Goal: Information Seeking & Learning: Learn about a topic

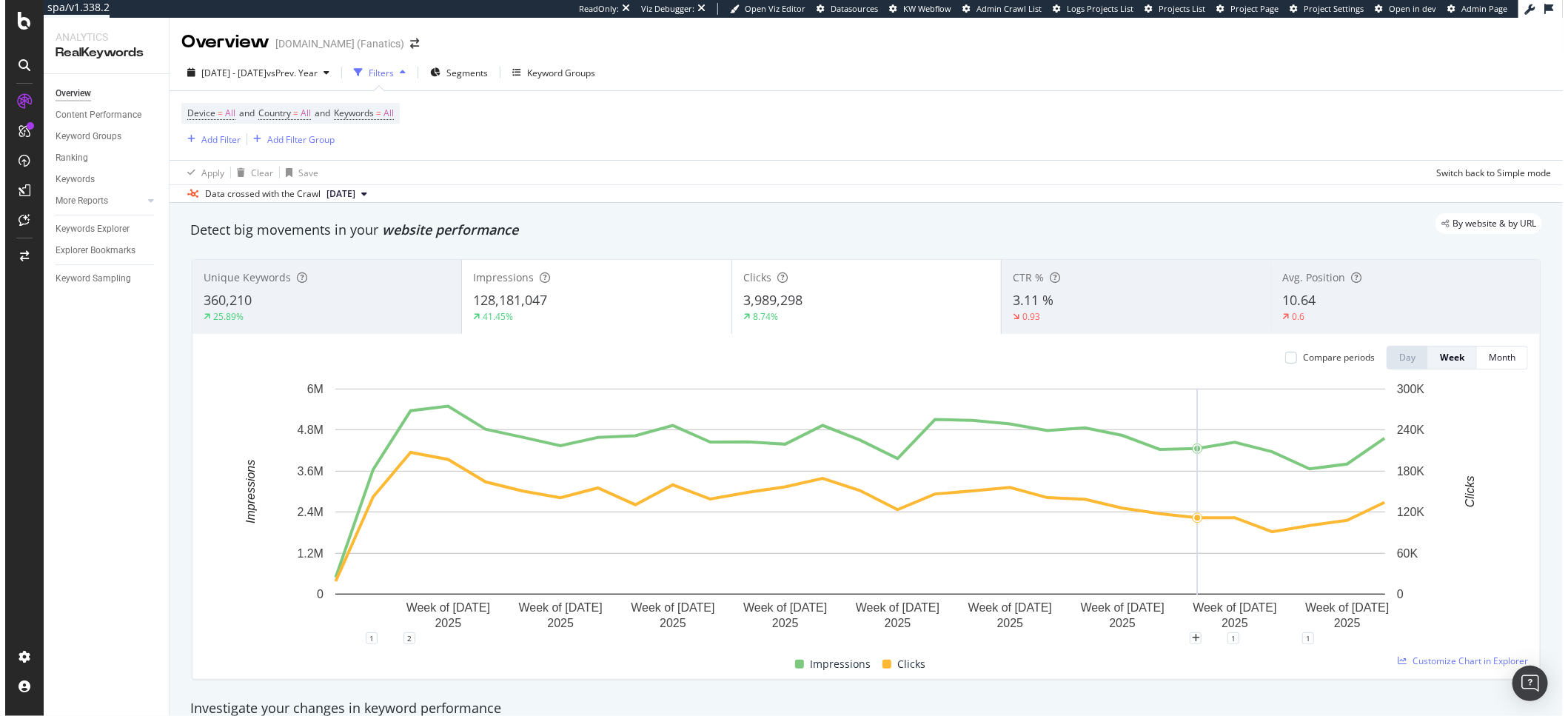
scroll to position [454, 0]
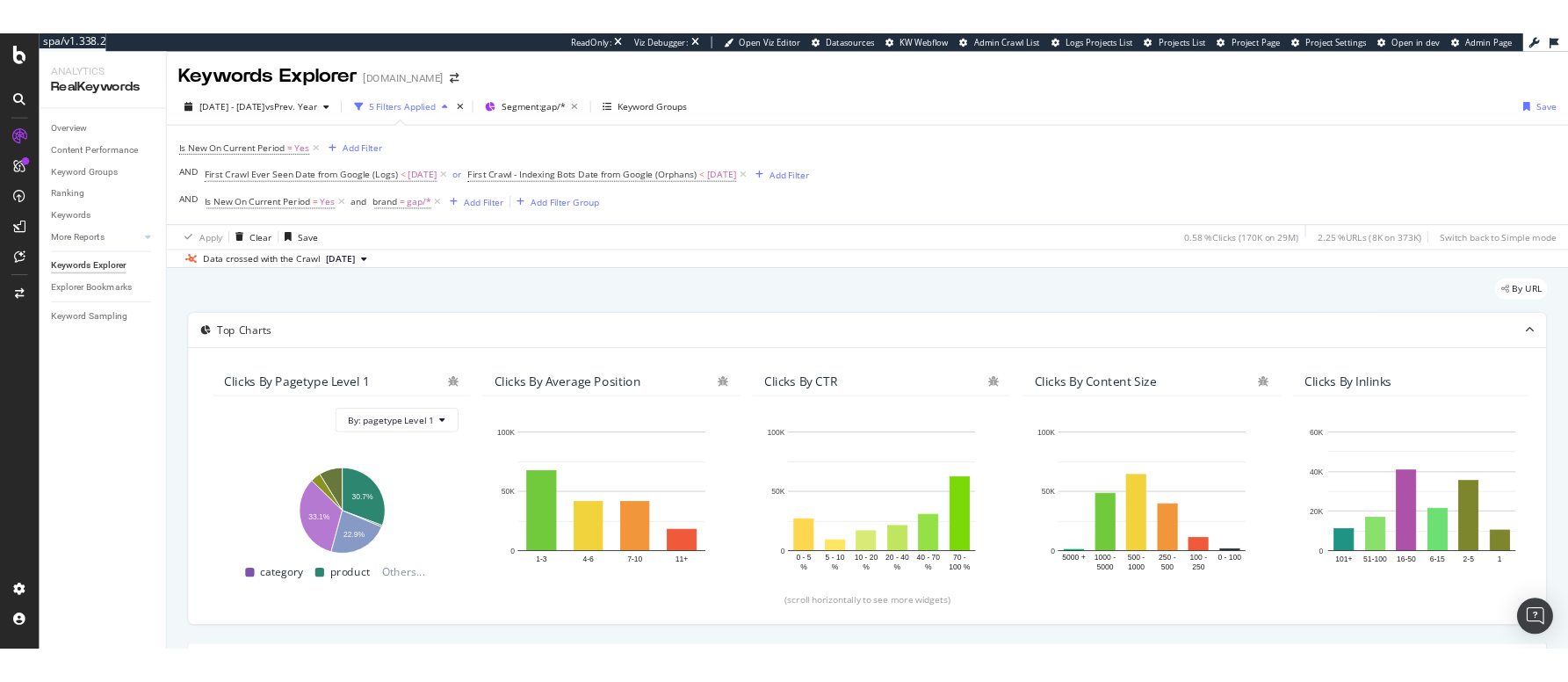
scroll to position [0, 516]
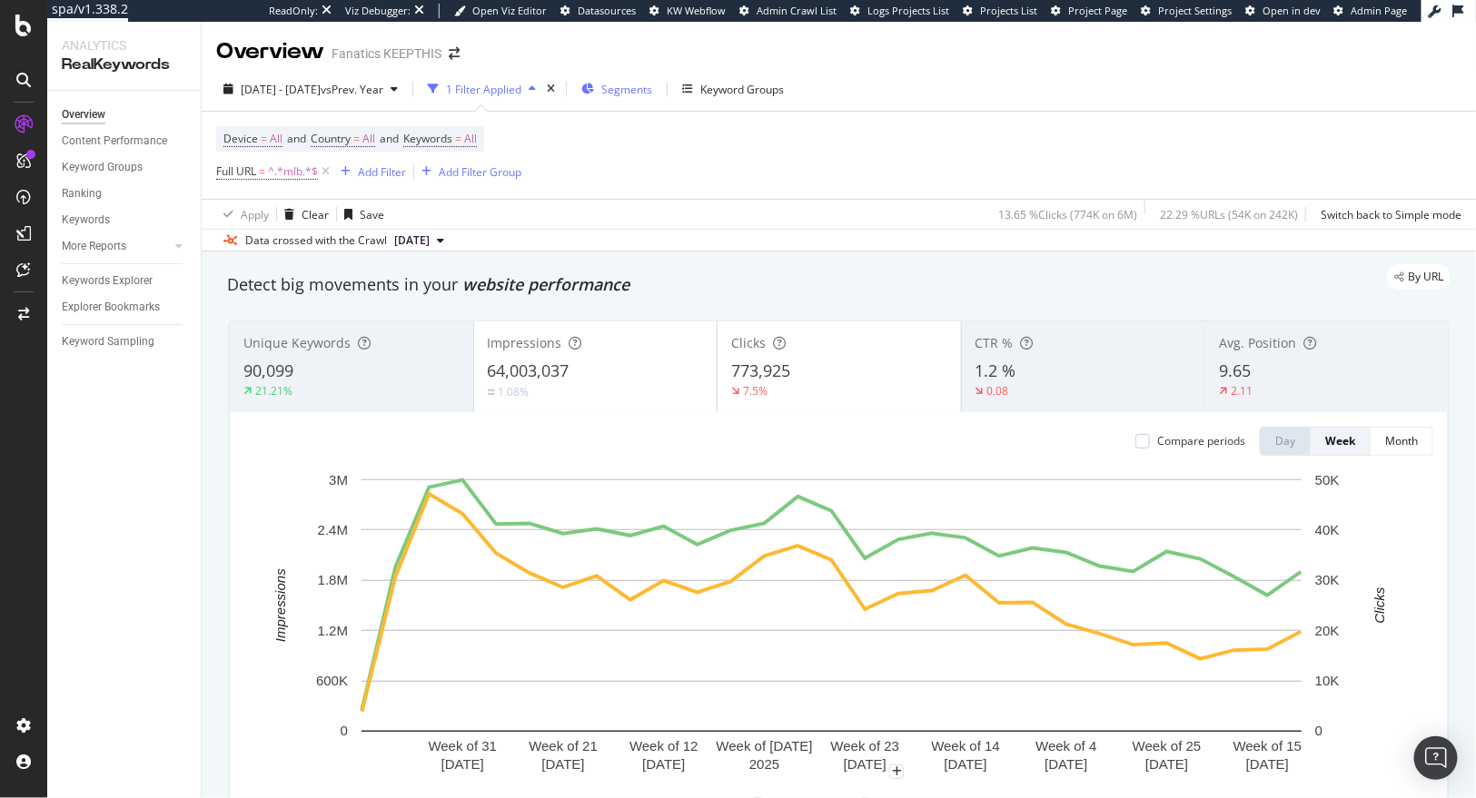
click at [652, 78] on div "Segments" at bounding box center [616, 88] width 71 height 27
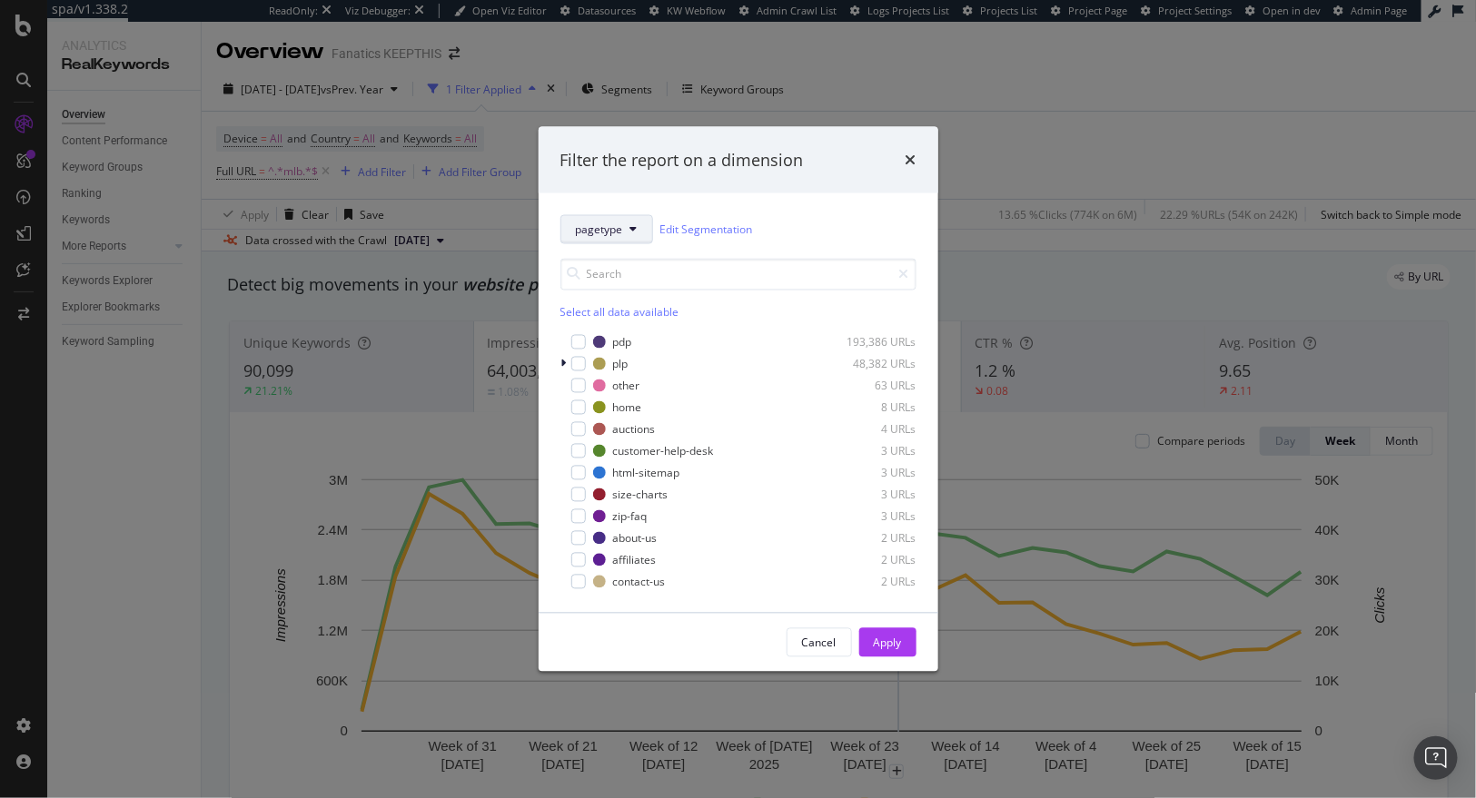
click at [599, 219] on button "pagetype" at bounding box center [606, 229] width 93 height 29
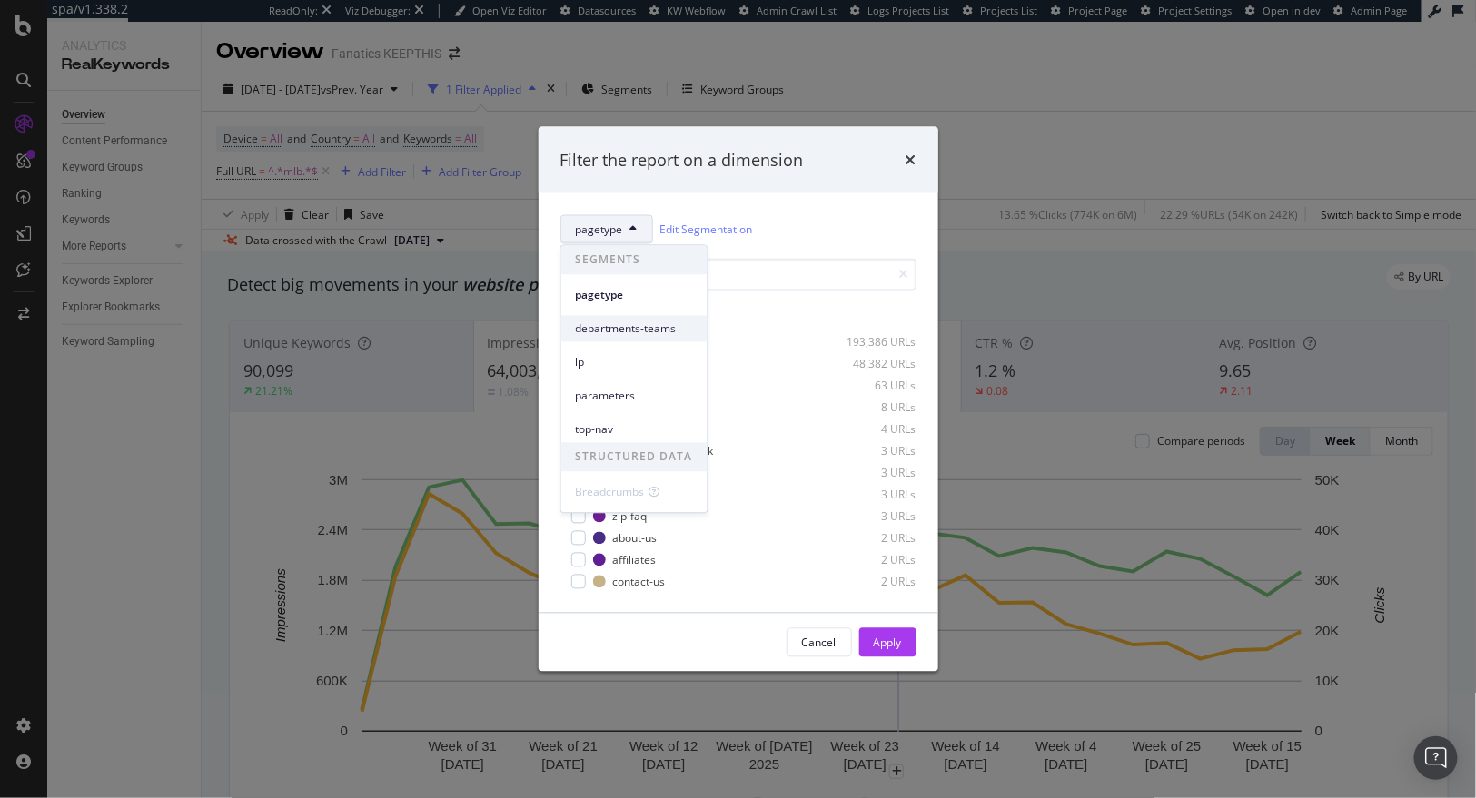
click at [652, 327] on span "departments-teams" at bounding box center [634, 329] width 117 height 16
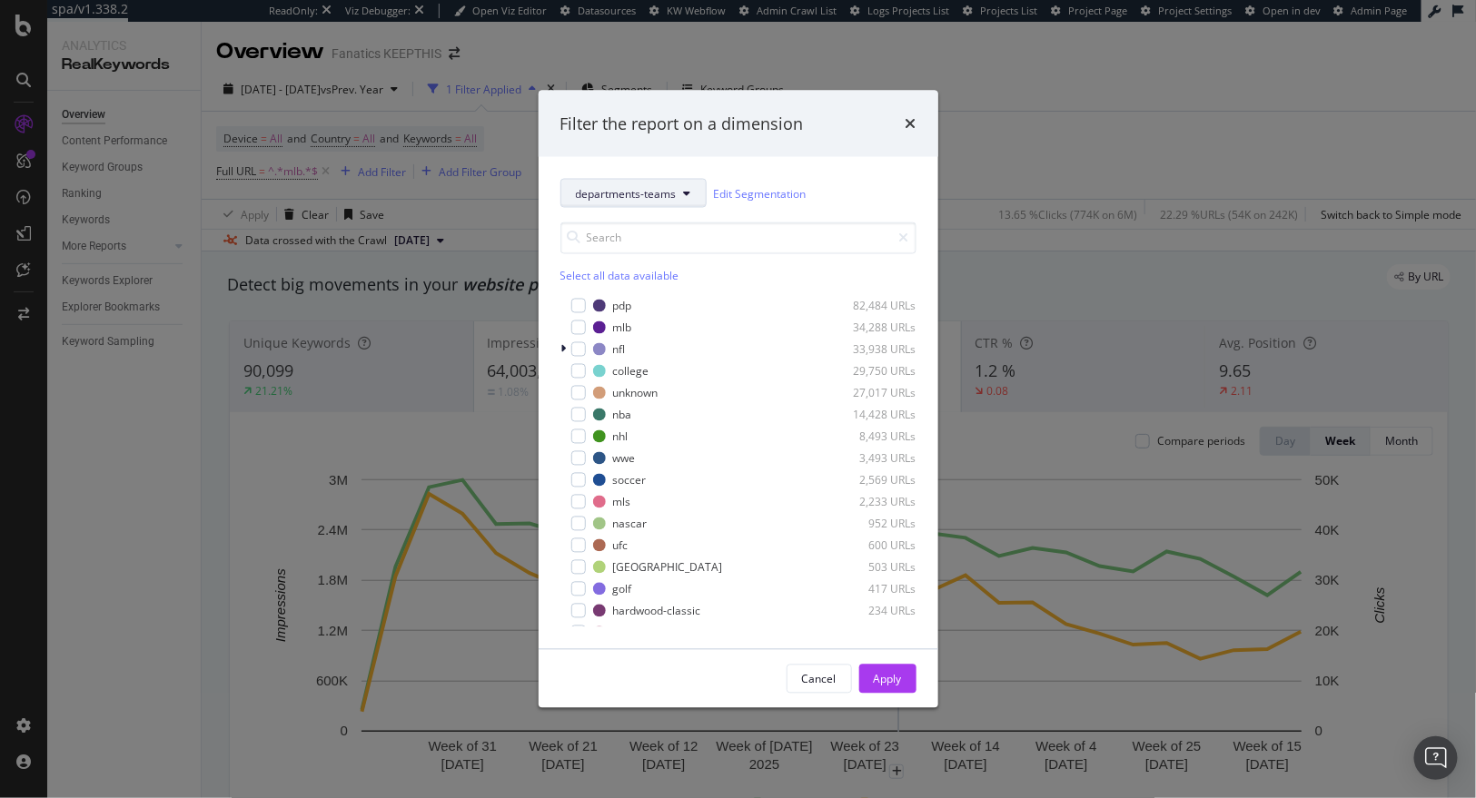
click at [630, 192] on span "departments-teams" at bounding box center [626, 192] width 101 height 15
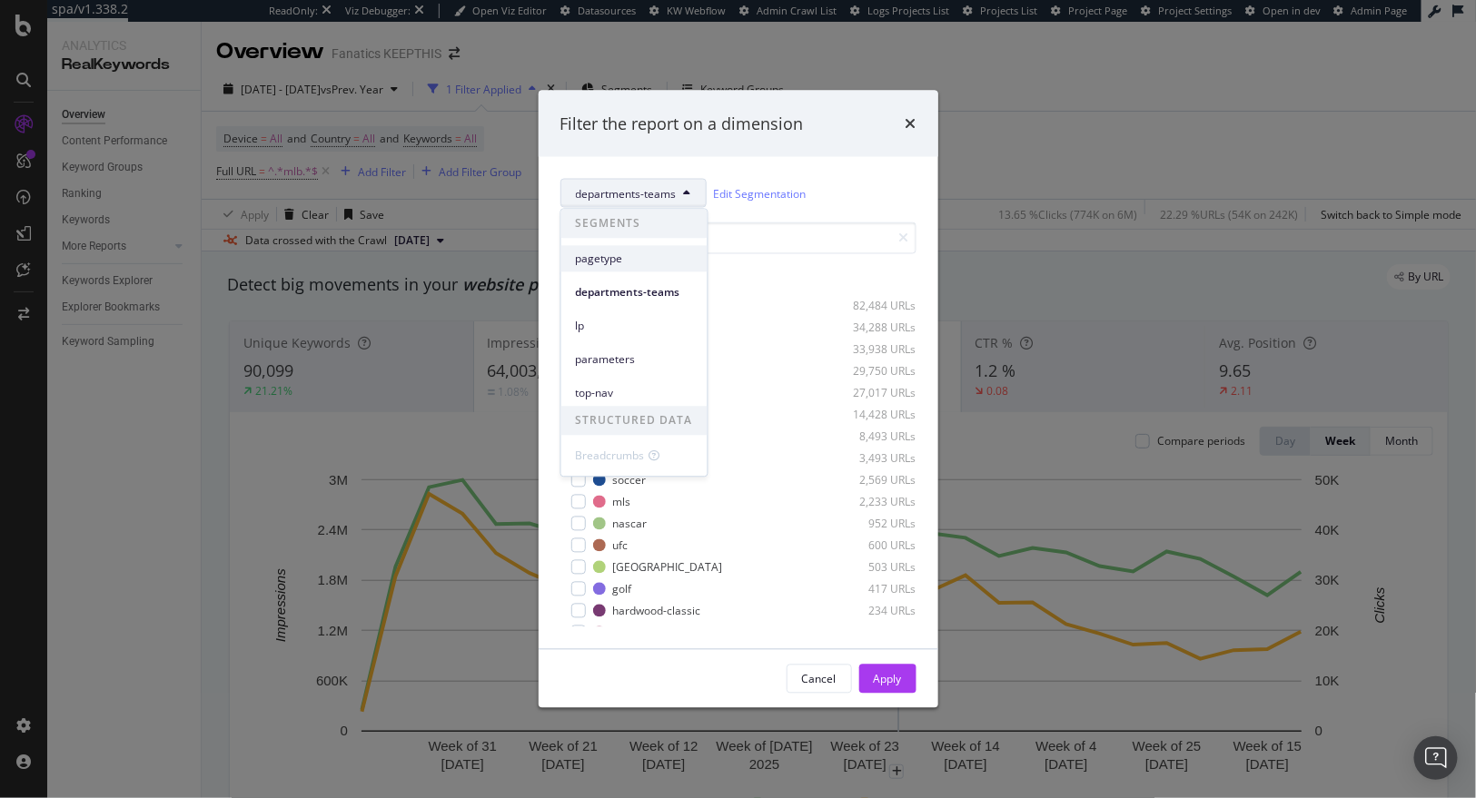
click at [646, 253] on span "pagetype" at bounding box center [634, 259] width 117 height 16
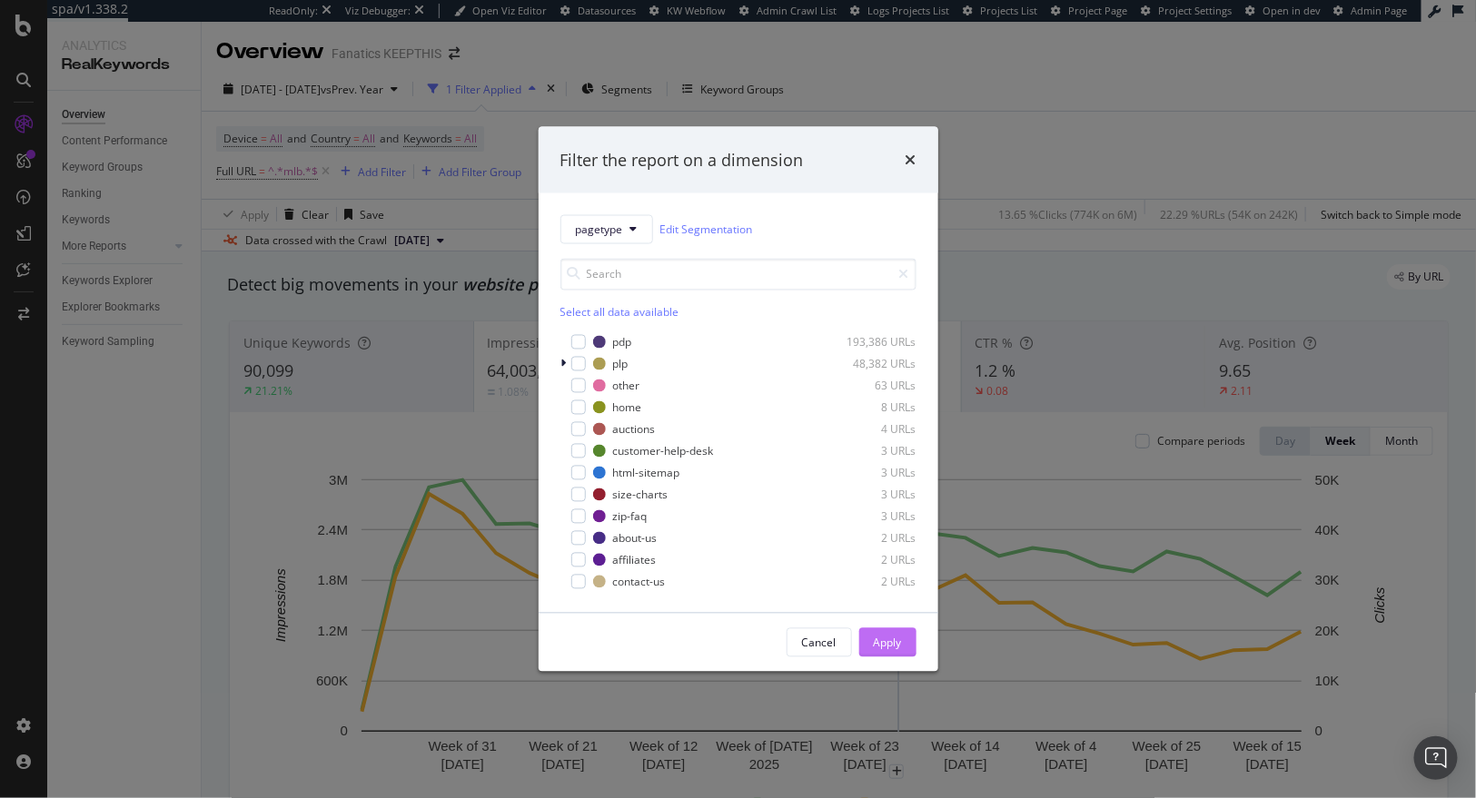
click at [915, 641] on button "Apply" at bounding box center [887, 643] width 57 height 29
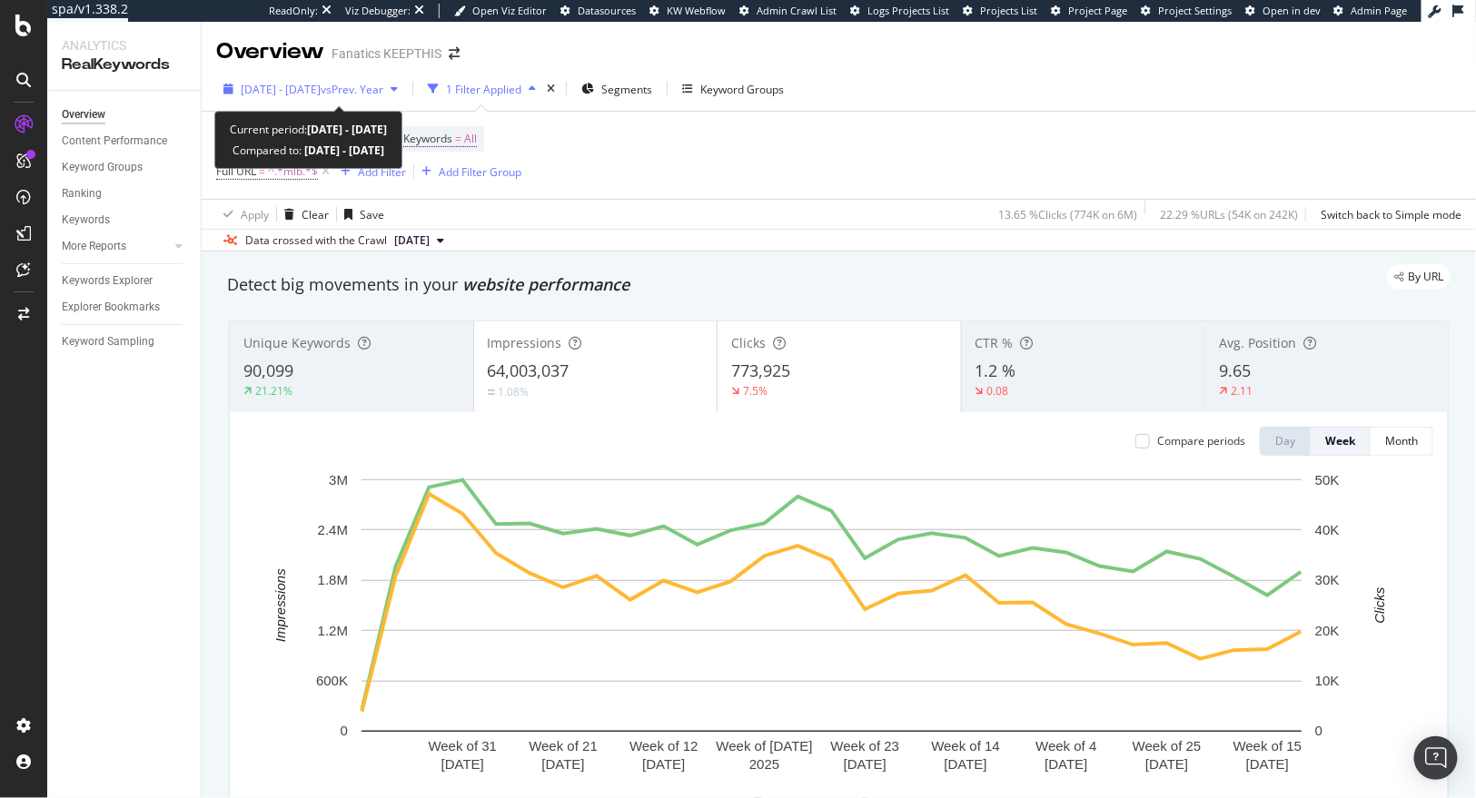
click at [355, 79] on div "2025 Mar. 16th - Sep. 28th vs Prev. Year" at bounding box center [310, 88] width 189 height 27
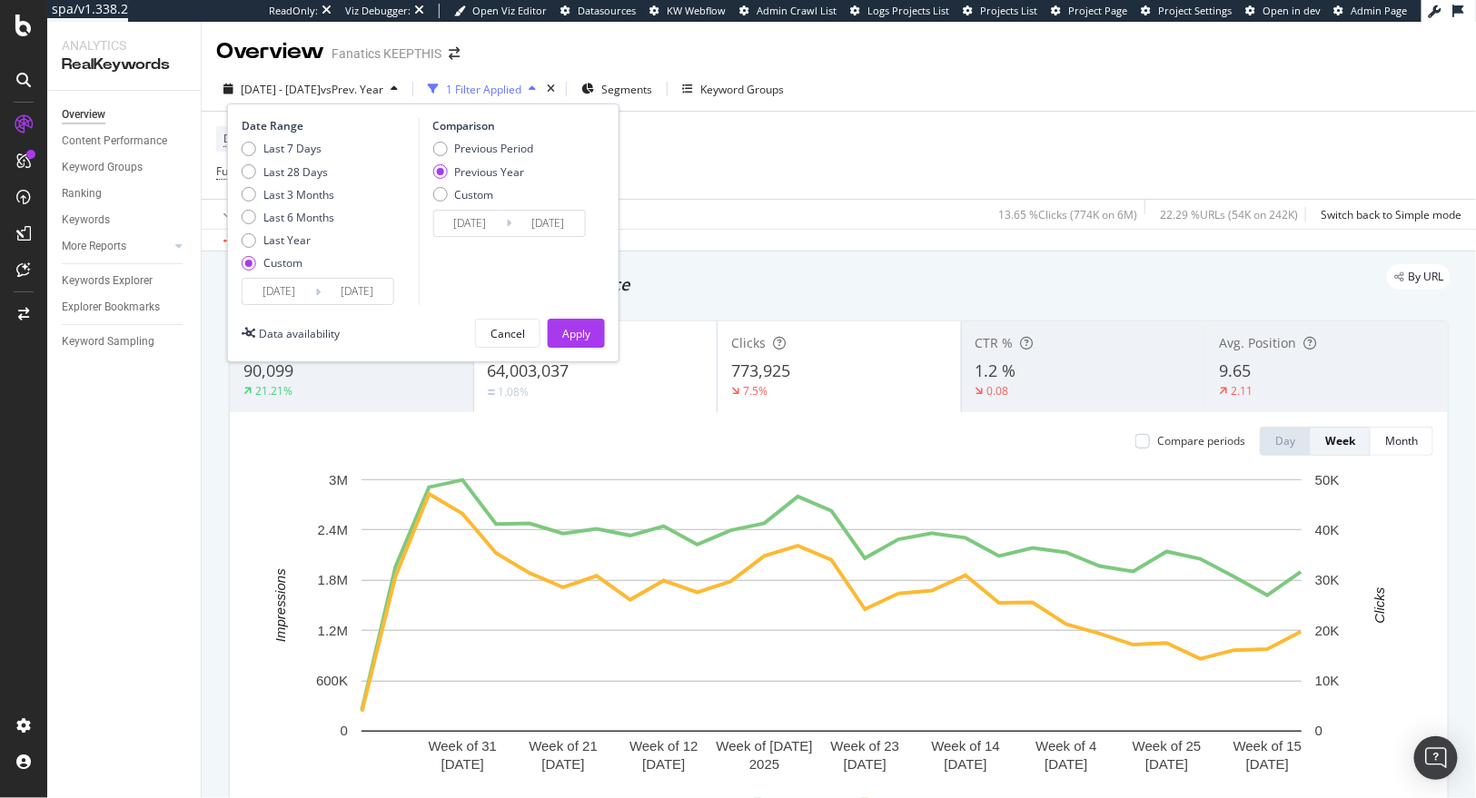
click at [363, 294] on input "2025/09/28" at bounding box center [357, 291] width 73 height 25
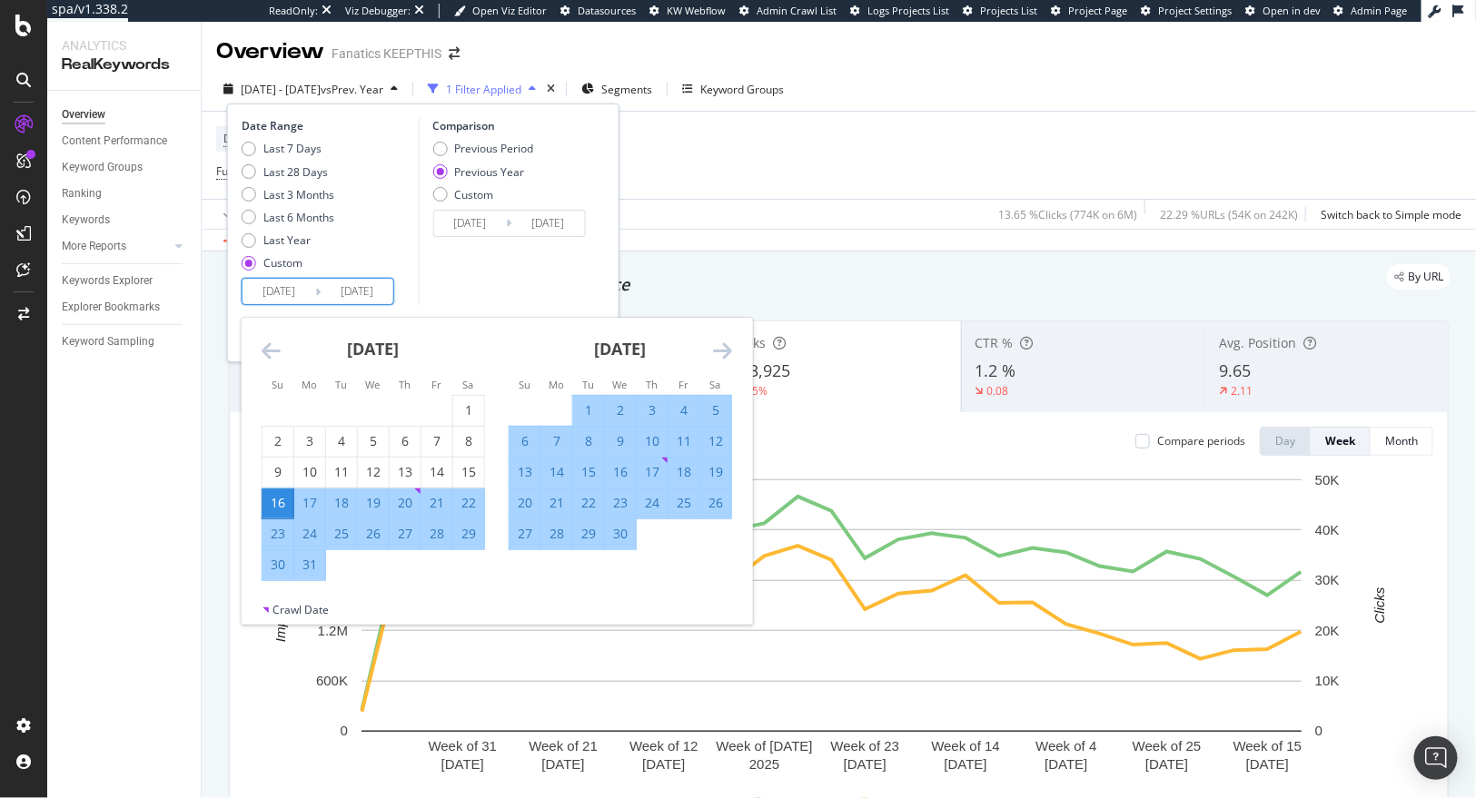
click at [717, 355] on icon "Move forward to switch to the next month." at bounding box center [722, 351] width 19 height 22
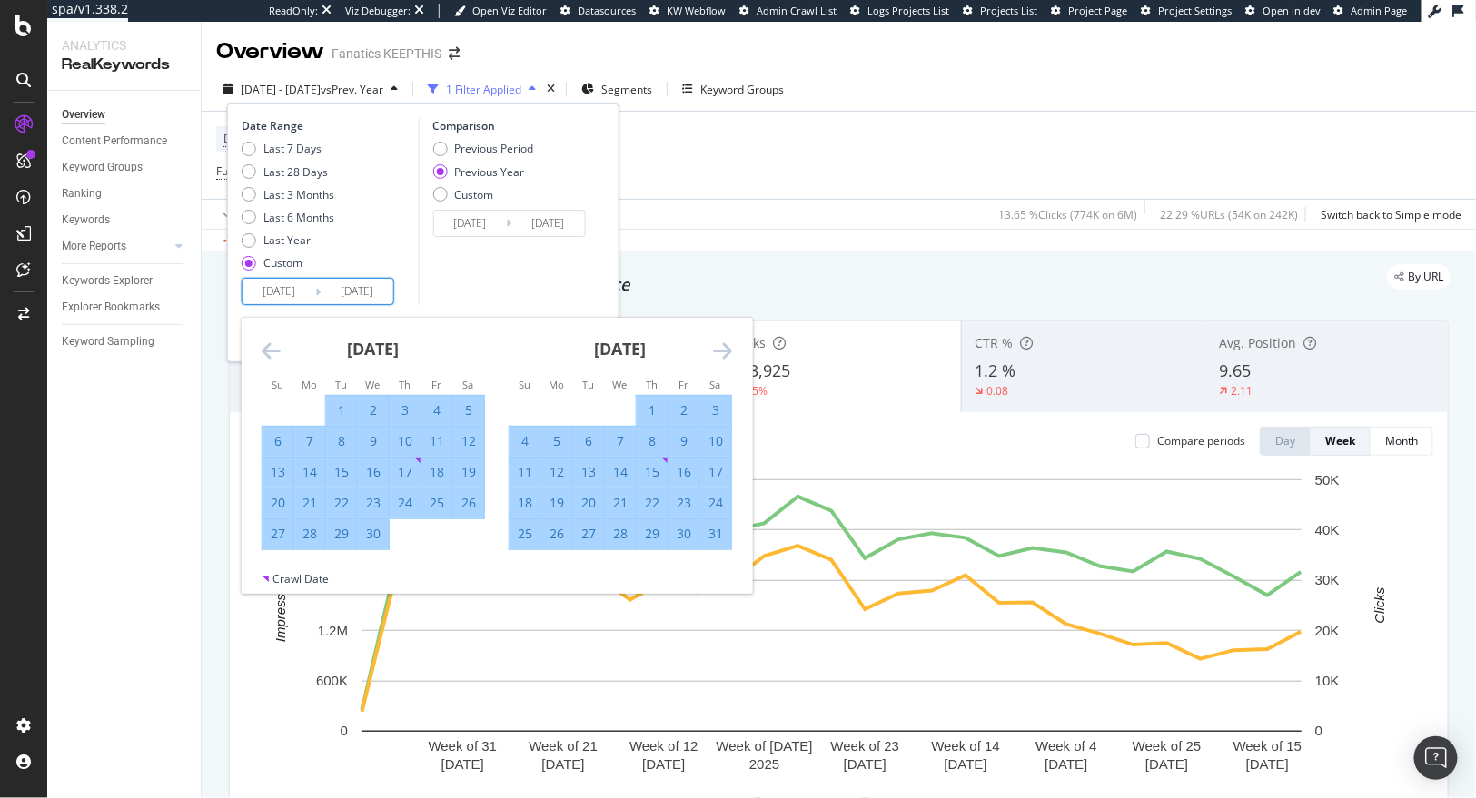
click at [717, 355] on icon "Move forward to switch to the next month." at bounding box center [722, 351] width 19 height 22
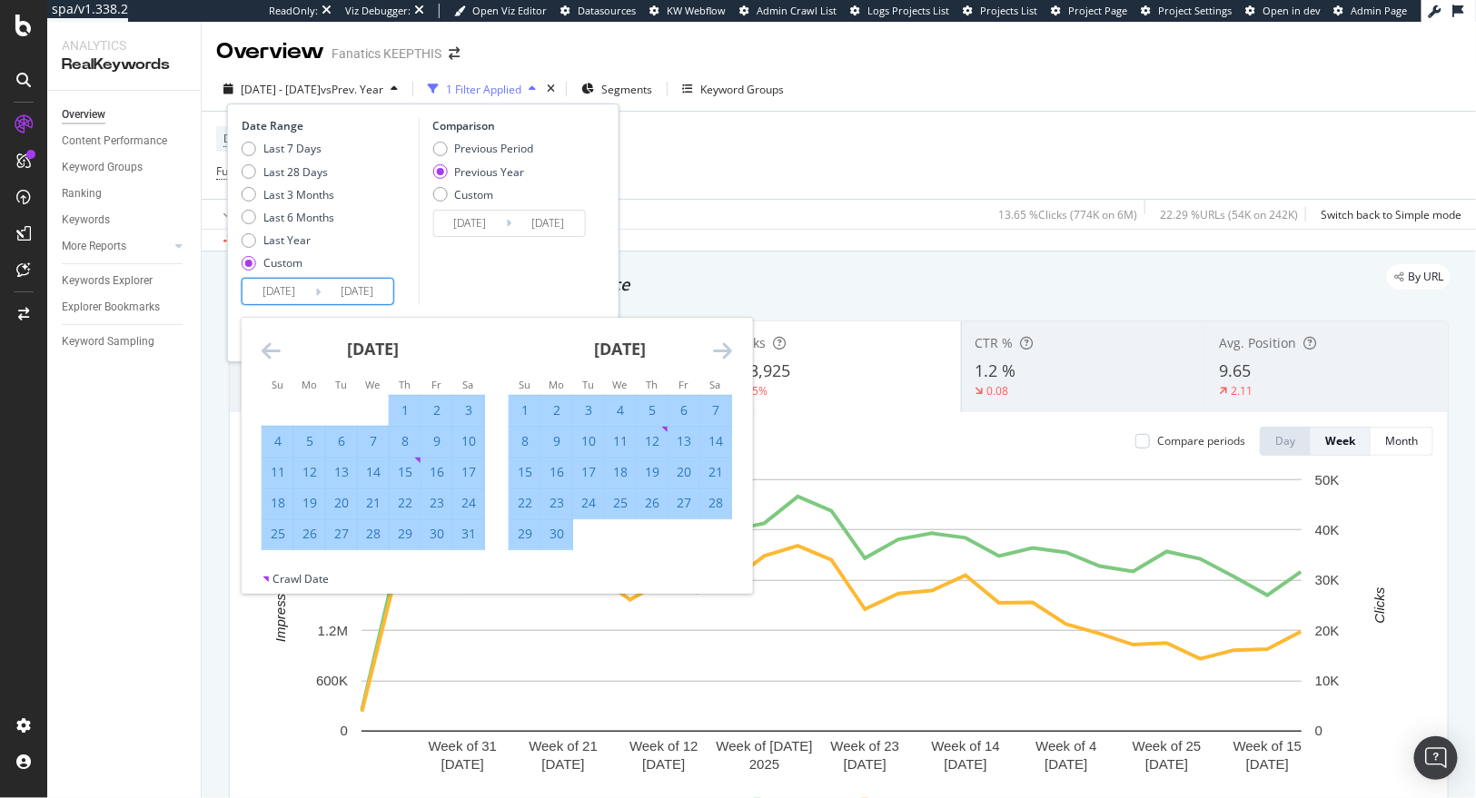
click at [717, 355] on icon "Move forward to switch to the next month." at bounding box center [722, 351] width 19 height 22
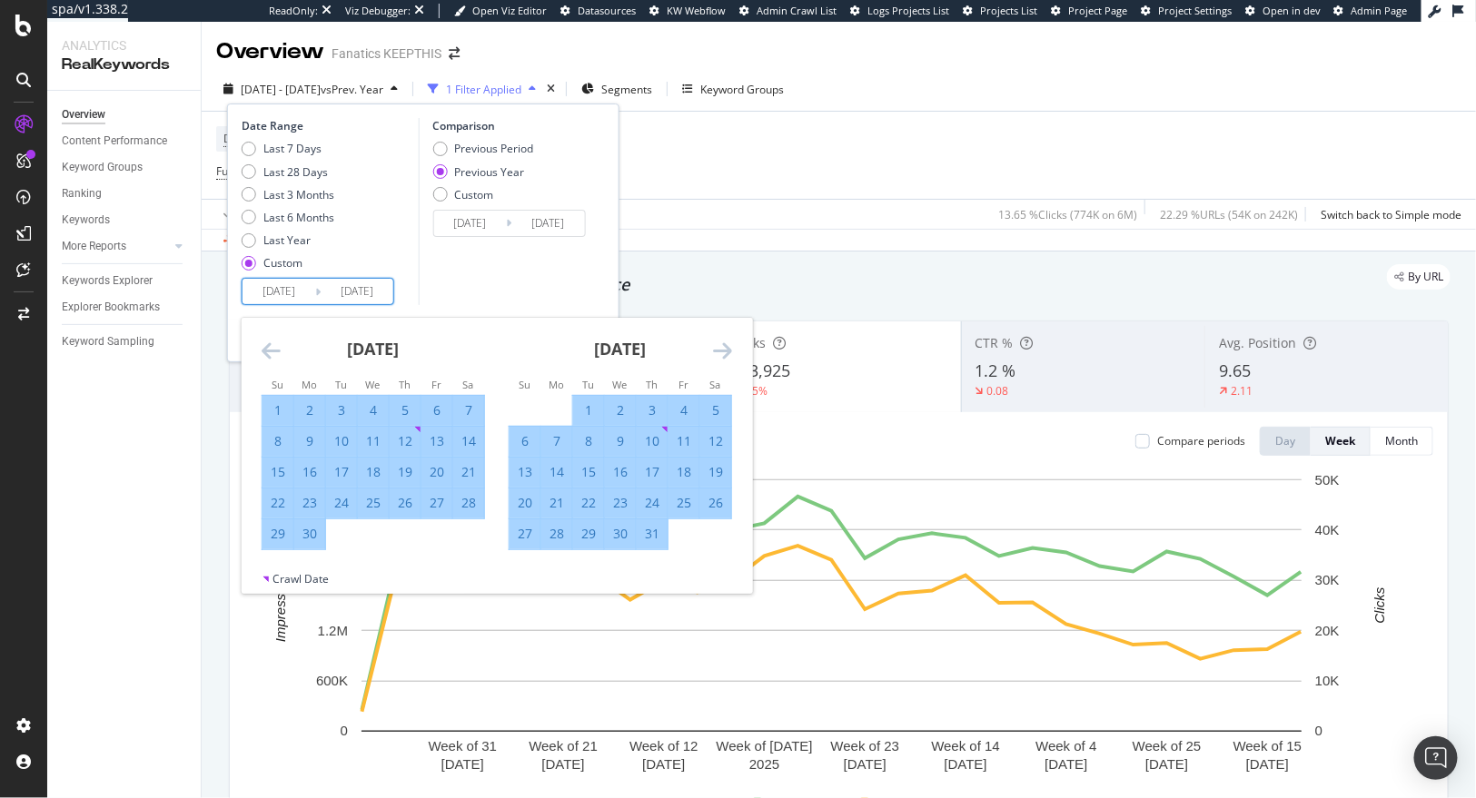
click at [717, 355] on icon "Move forward to switch to the next month." at bounding box center [722, 351] width 19 height 22
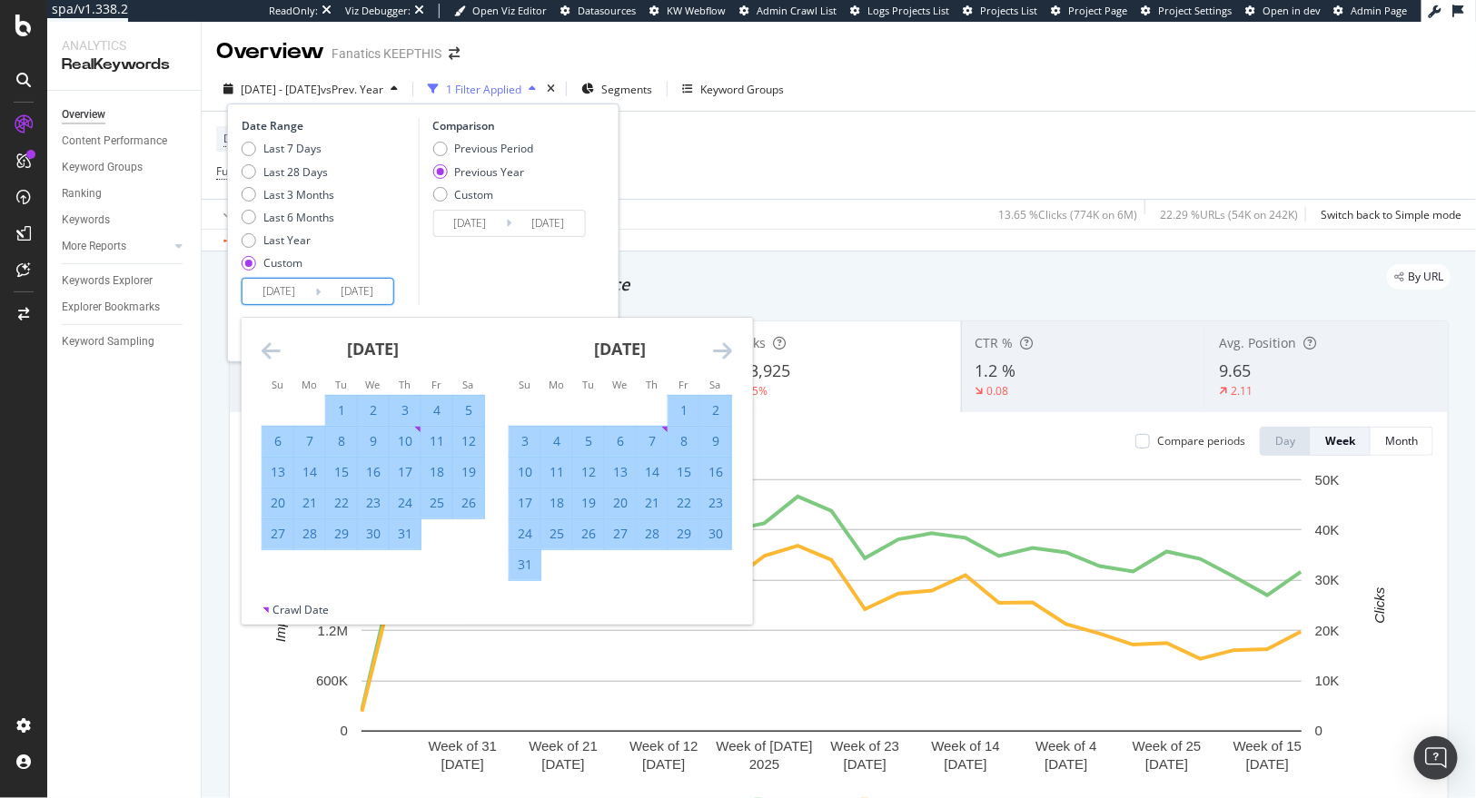
click at [717, 355] on icon "Move forward to switch to the next month." at bounding box center [722, 351] width 19 height 22
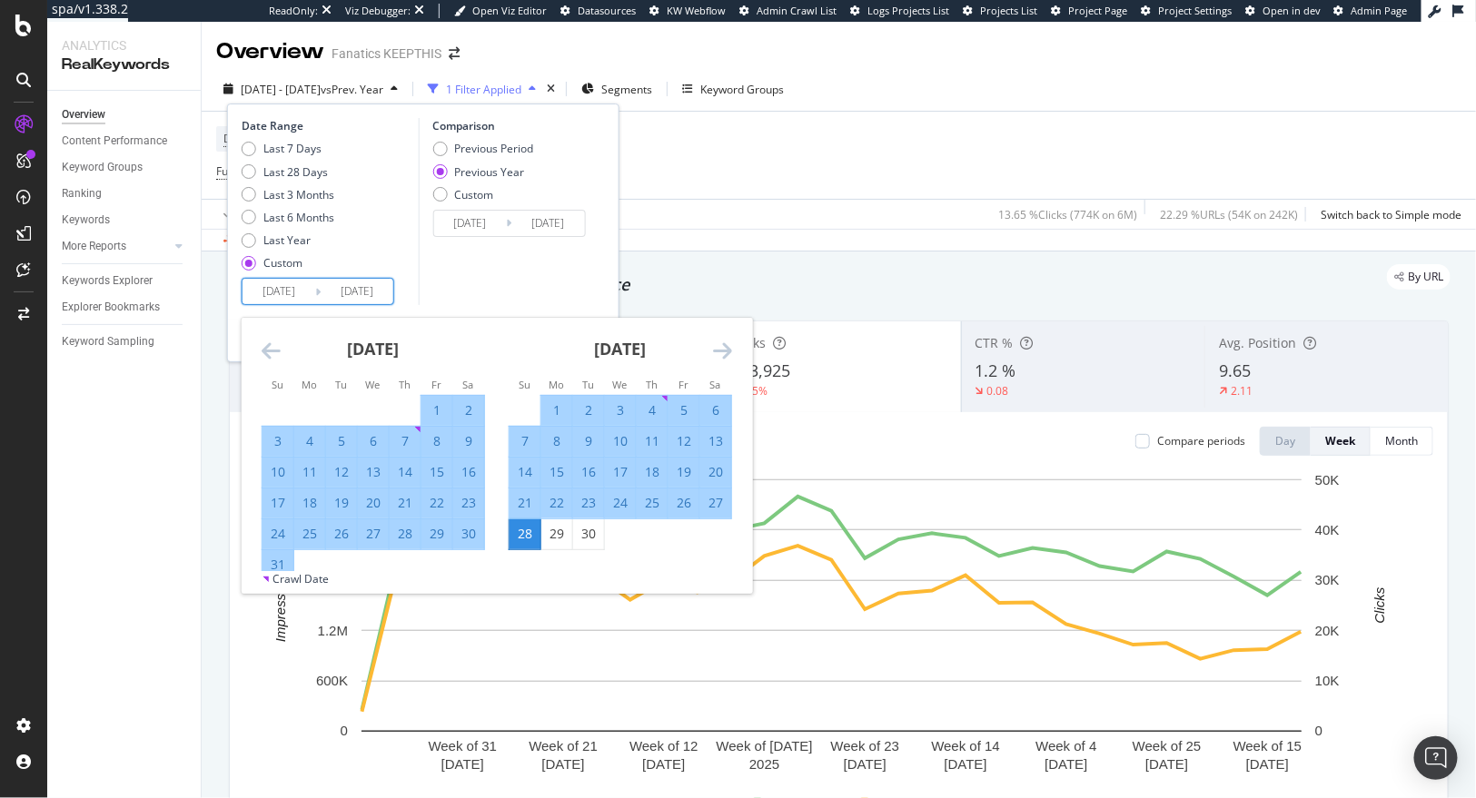
click at [717, 355] on icon "Move forward to switch to the next month." at bounding box center [722, 351] width 19 height 22
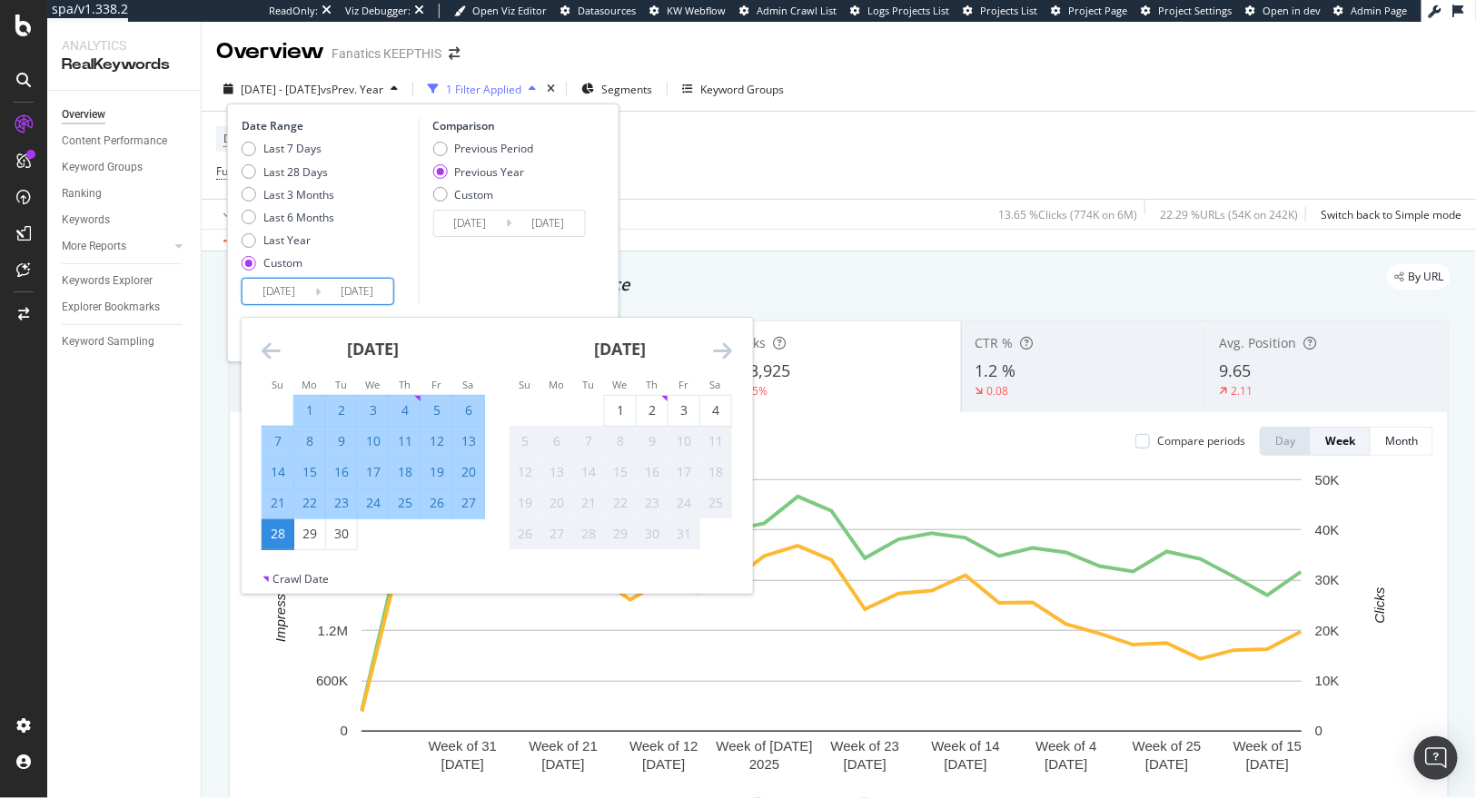
click at [743, 200] on div "Apply Clear Save 13.65 % Clicks ( 774K on 6M ) 22.29 % URLs ( 54K on 242K ) Swi…" at bounding box center [839, 214] width 1274 height 30
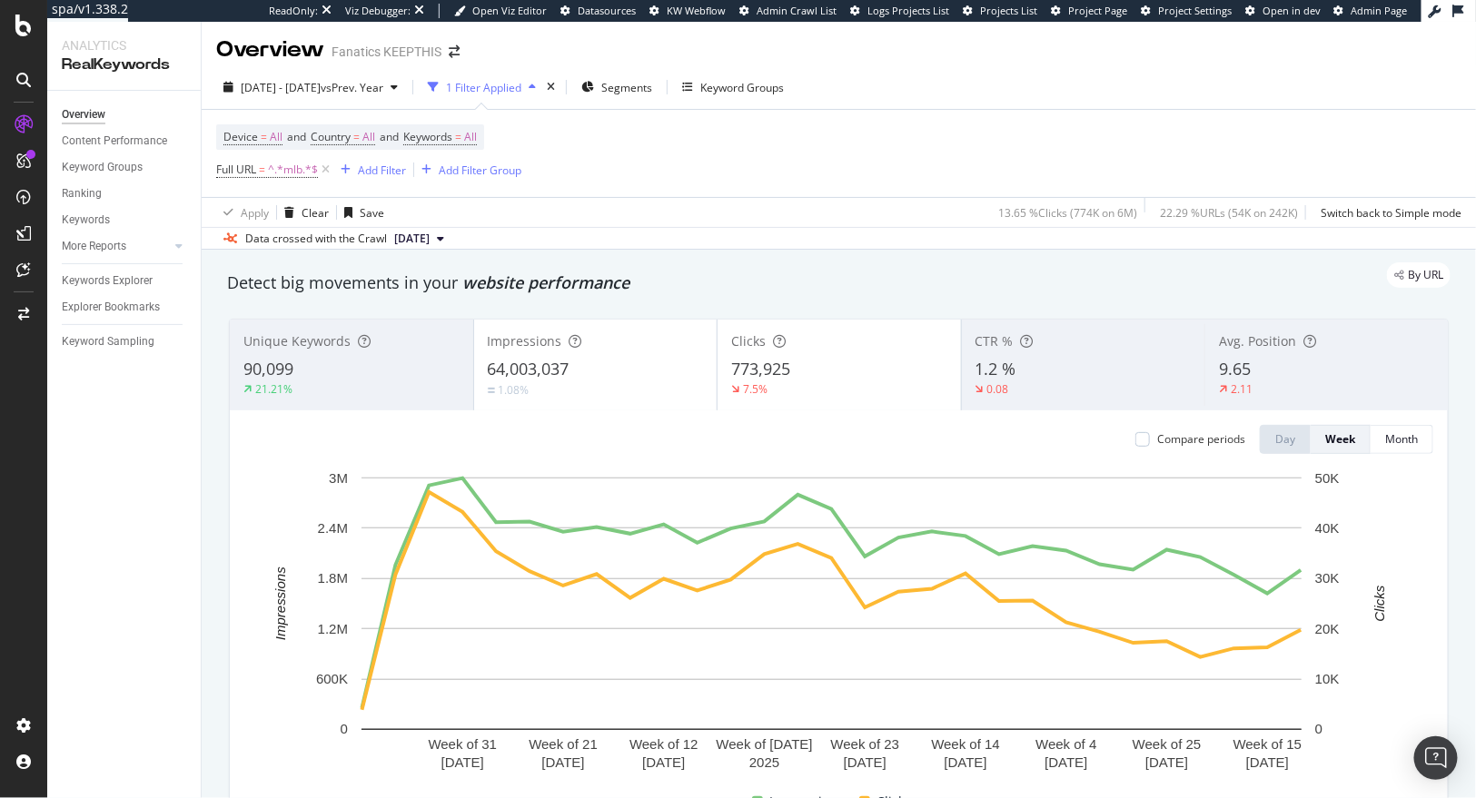
scroll to position [4, 0]
click at [594, 356] on div "64,003,037" at bounding box center [596, 368] width 216 height 24
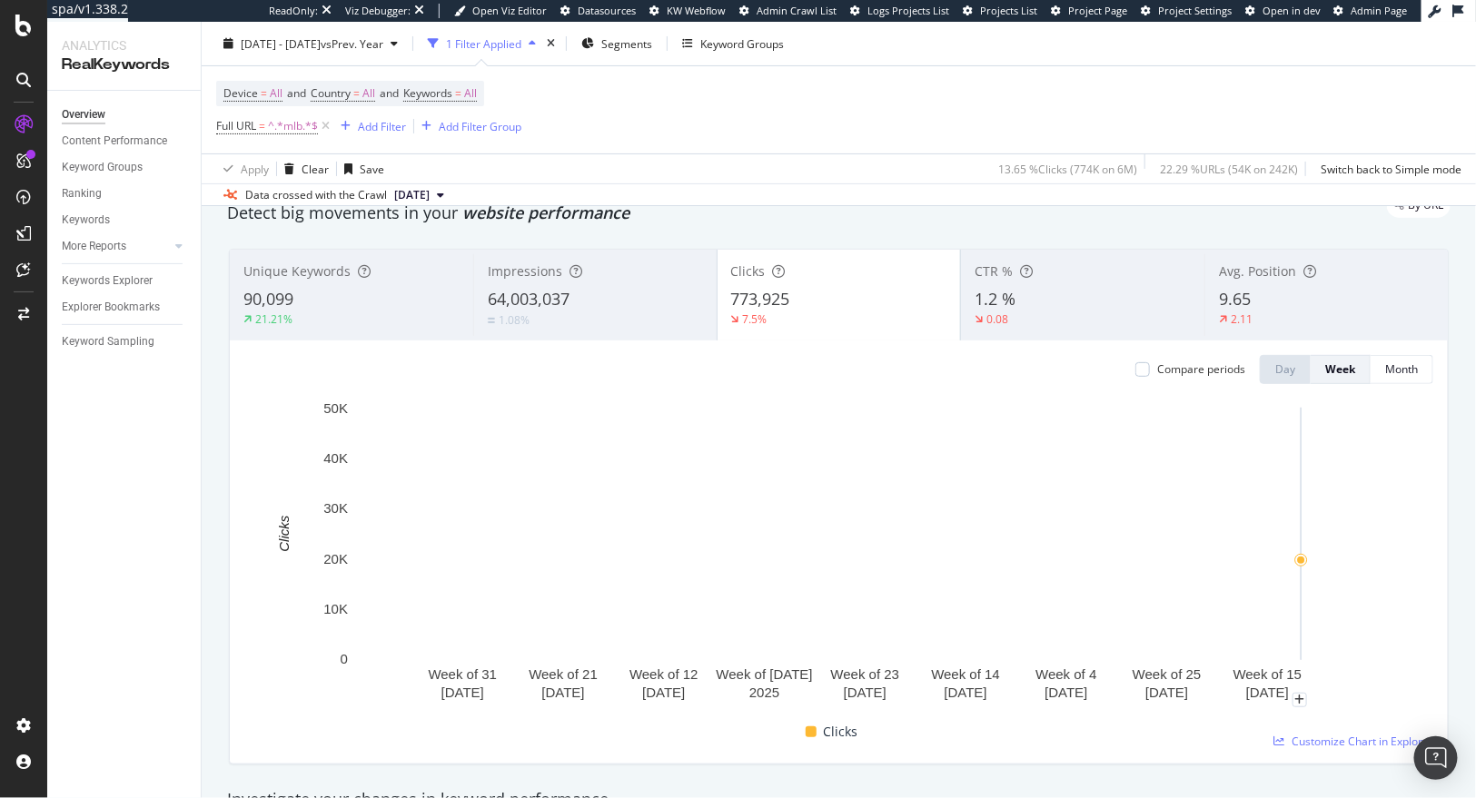
scroll to position [75, 0]
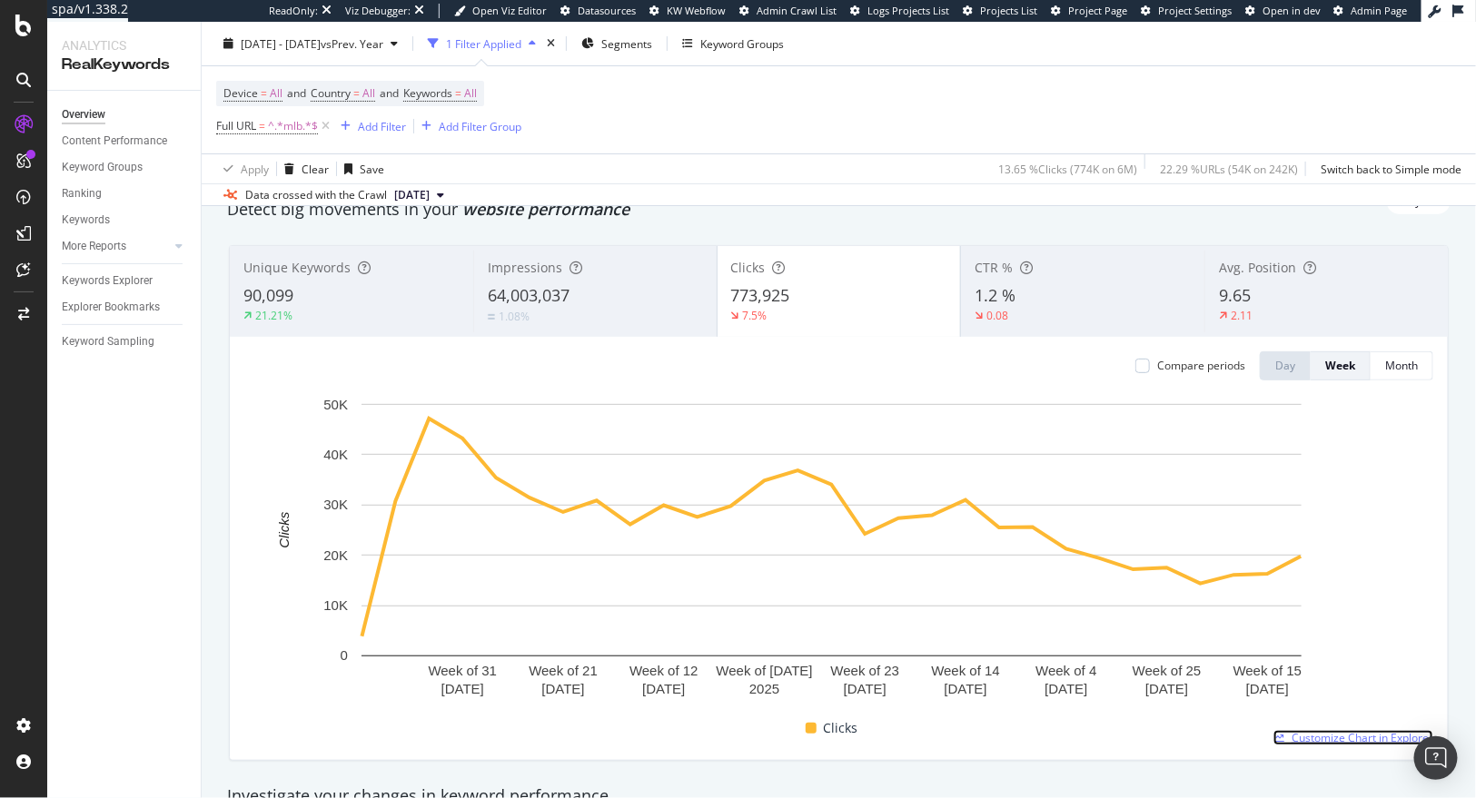
click at [1323, 704] on span "Customize Chart in Explorer" at bounding box center [1363, 737] width 142 height 15
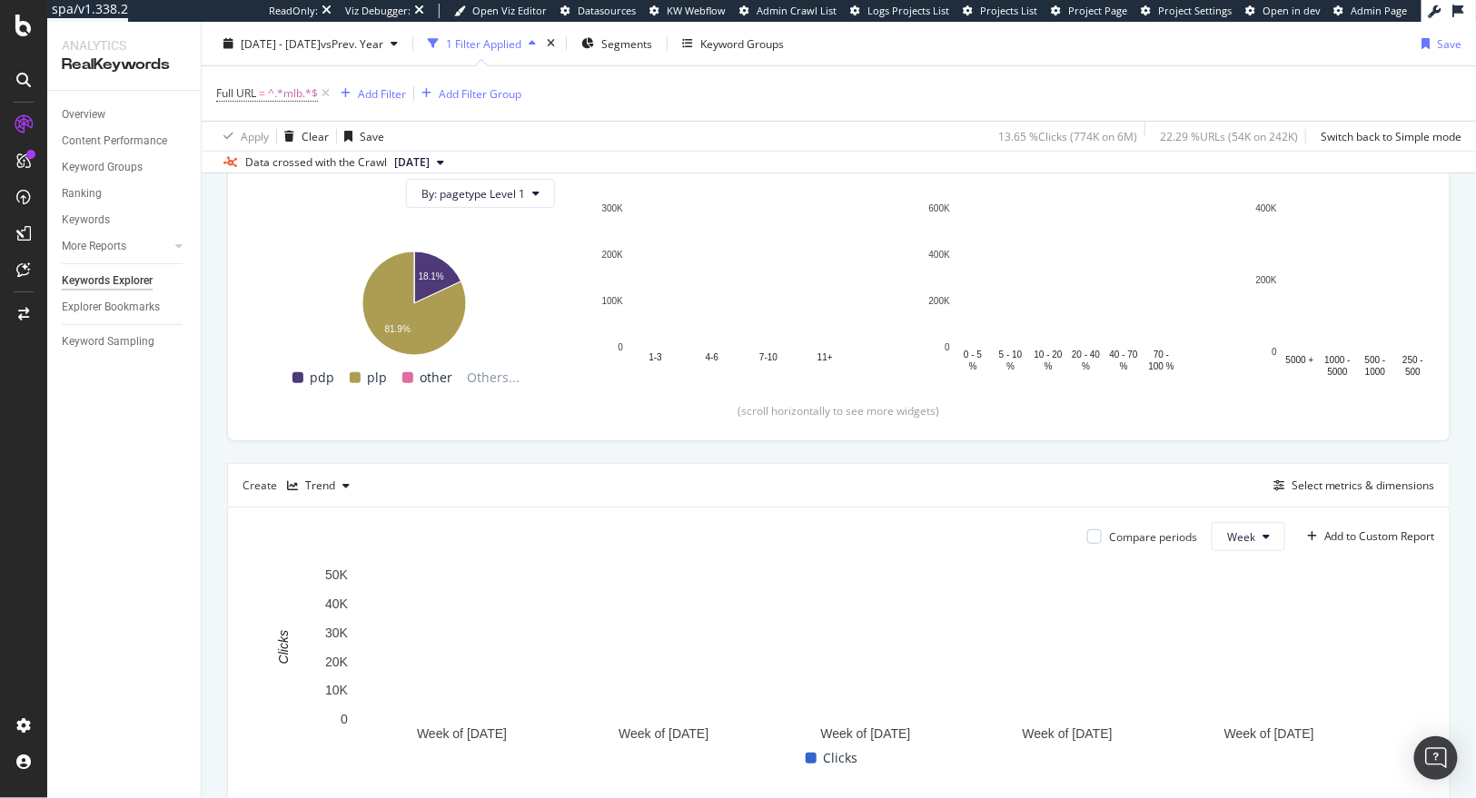
scroll to position [409, 0]
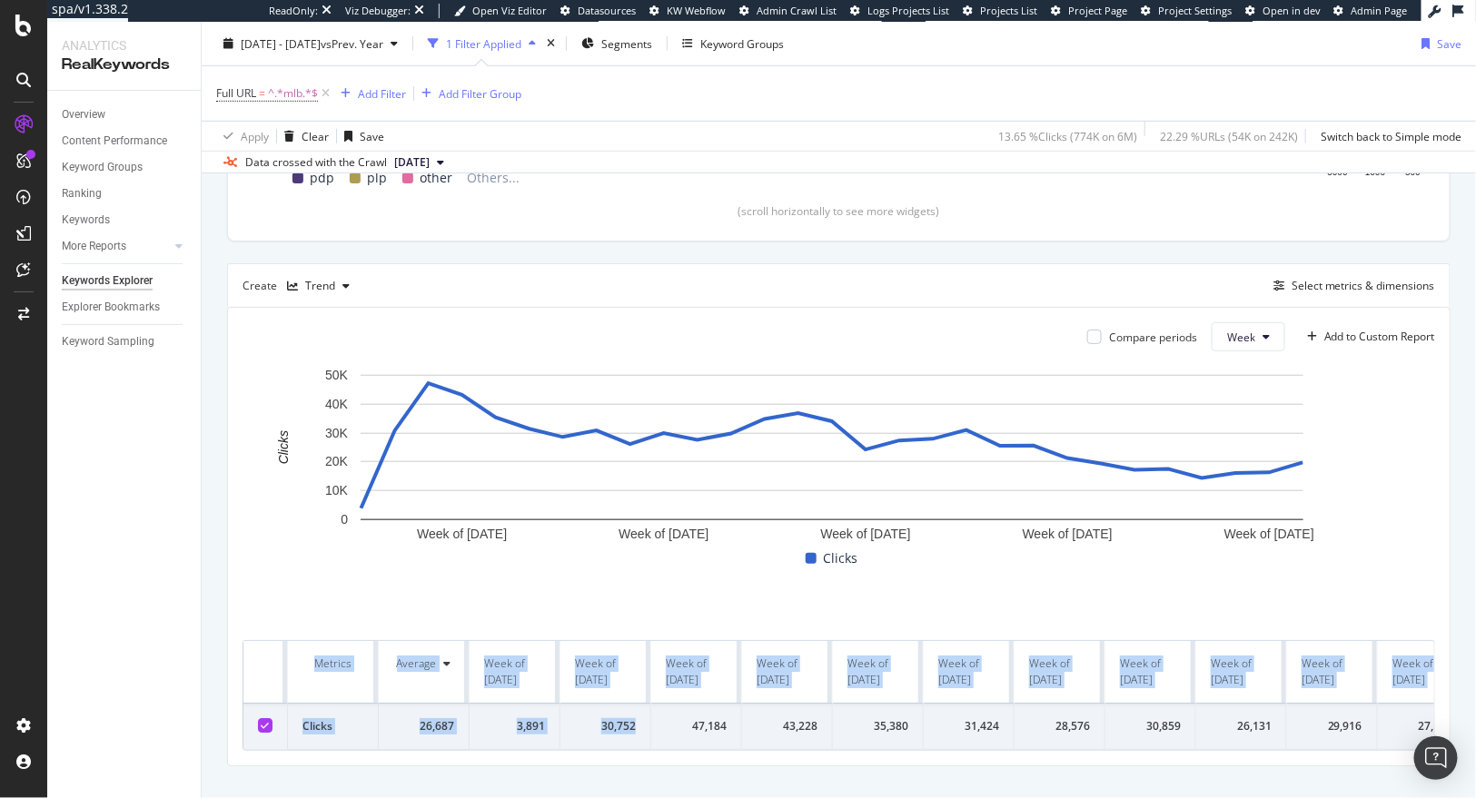
drag, startPoint x: 636, startPoint y: 734, endPoint x: 551, endPoint y: 737, distance: 84.5
click at [559, 704] on div "Metrics Average Week of 10 Mar. 2025 Week of 17 Mar. 2025 Week of 24 Mar. 2025 …" at bounding box center [839, 695] width 1193 height 111
click at [533, 704] on td "3,891" at bounding box center [515, 727] width 91 height 46
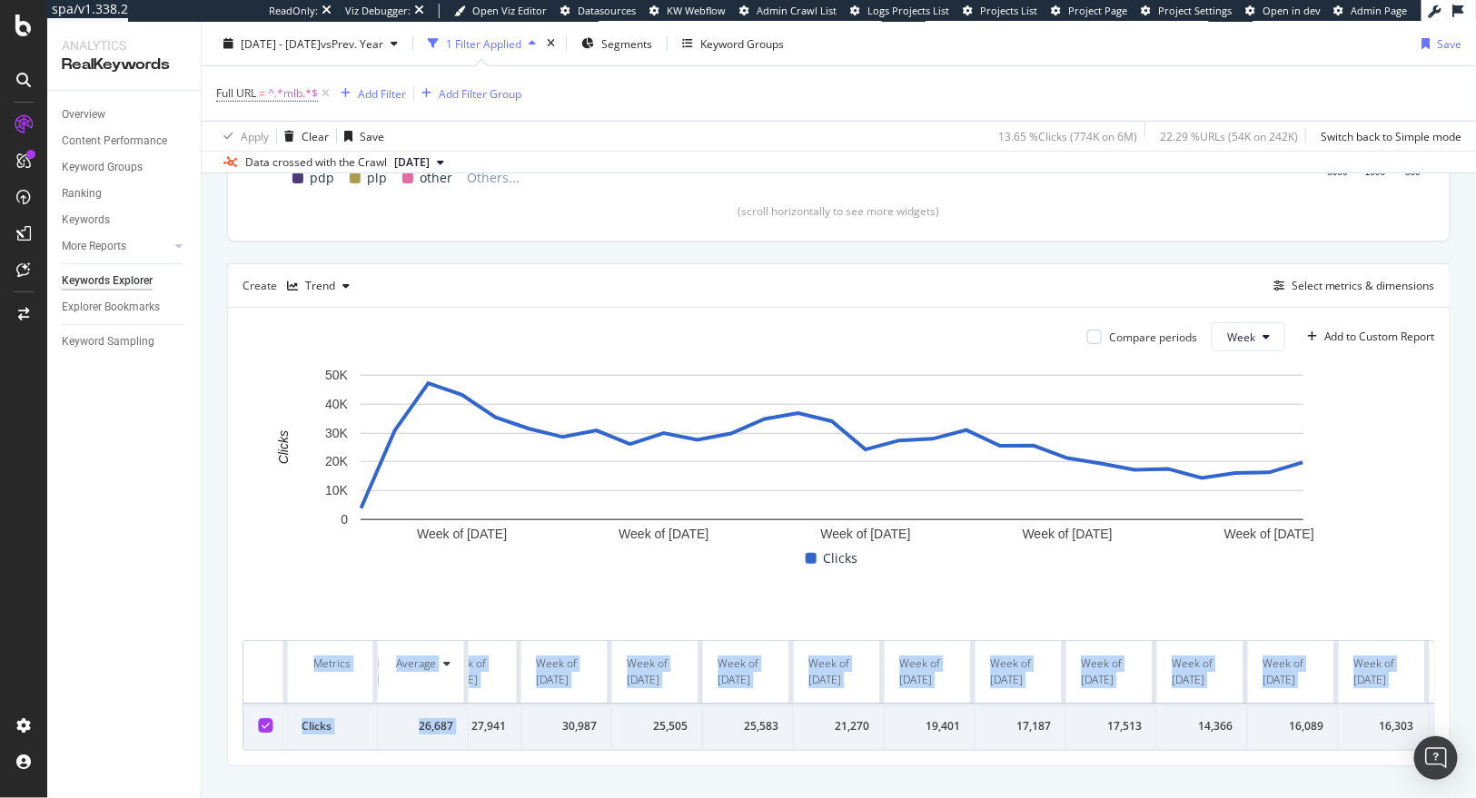
scroll to position [0, 1681]
drag, startPoint x: 513, startPoint y: 708, endPoint x: 1484, endPoint y: 716, distance: 971.0
click at [1476, 704] on html "spa/v1.338.2 ReadOnly: Viz Debugger: Open Viz Editor Datasources KW Webflow Adm…" at bounding box center [738, 399] width 1476 height 798
copy table "Metrics Average Week of 10 Mar. 2025 Week of 17 Mar. 2025 Week of 24 Mar. 2025 …"
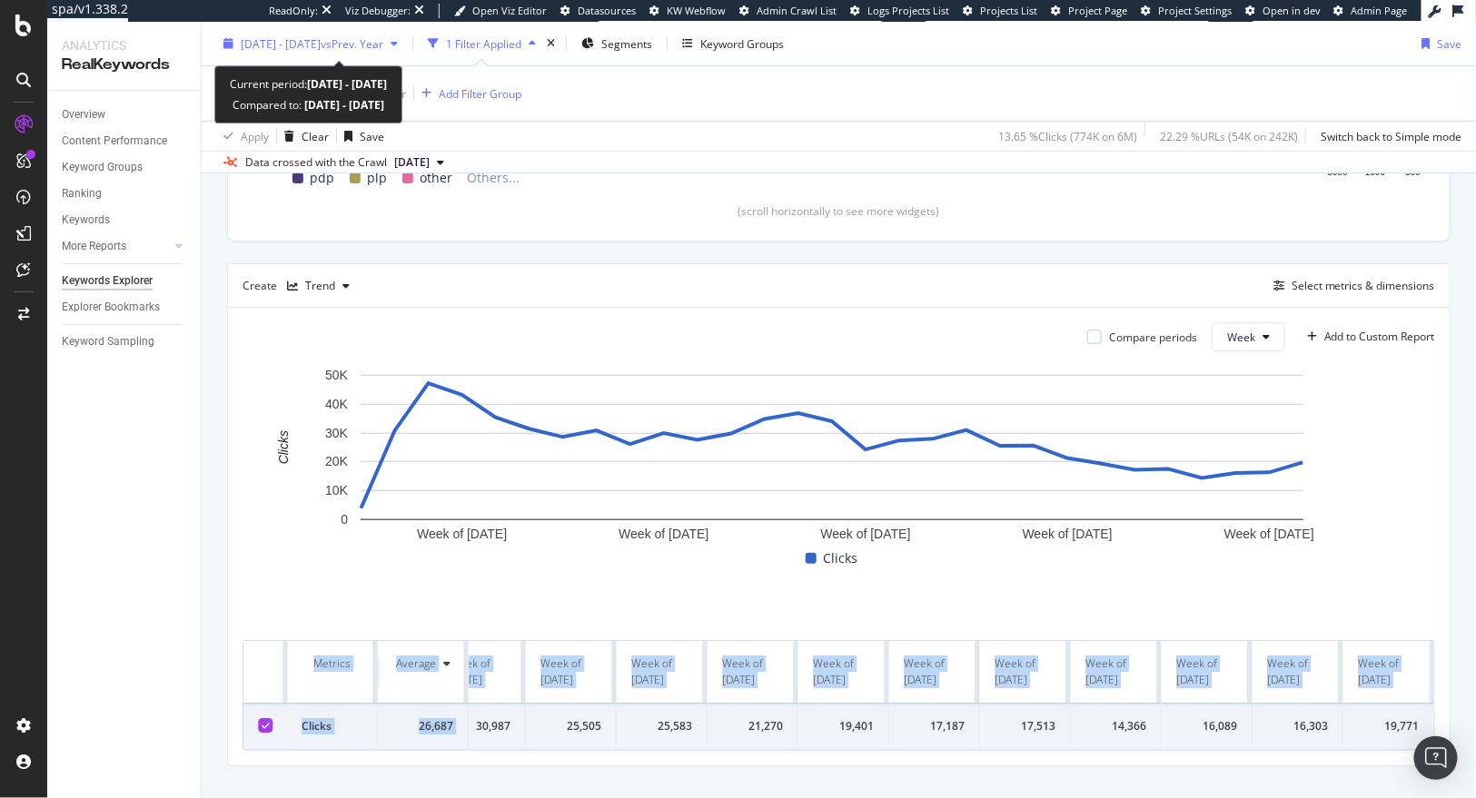
click at [273, 47] on span "2025 Mar. 16th - Sep. 28th" at bounding box center [281, 42] width 80 height 15
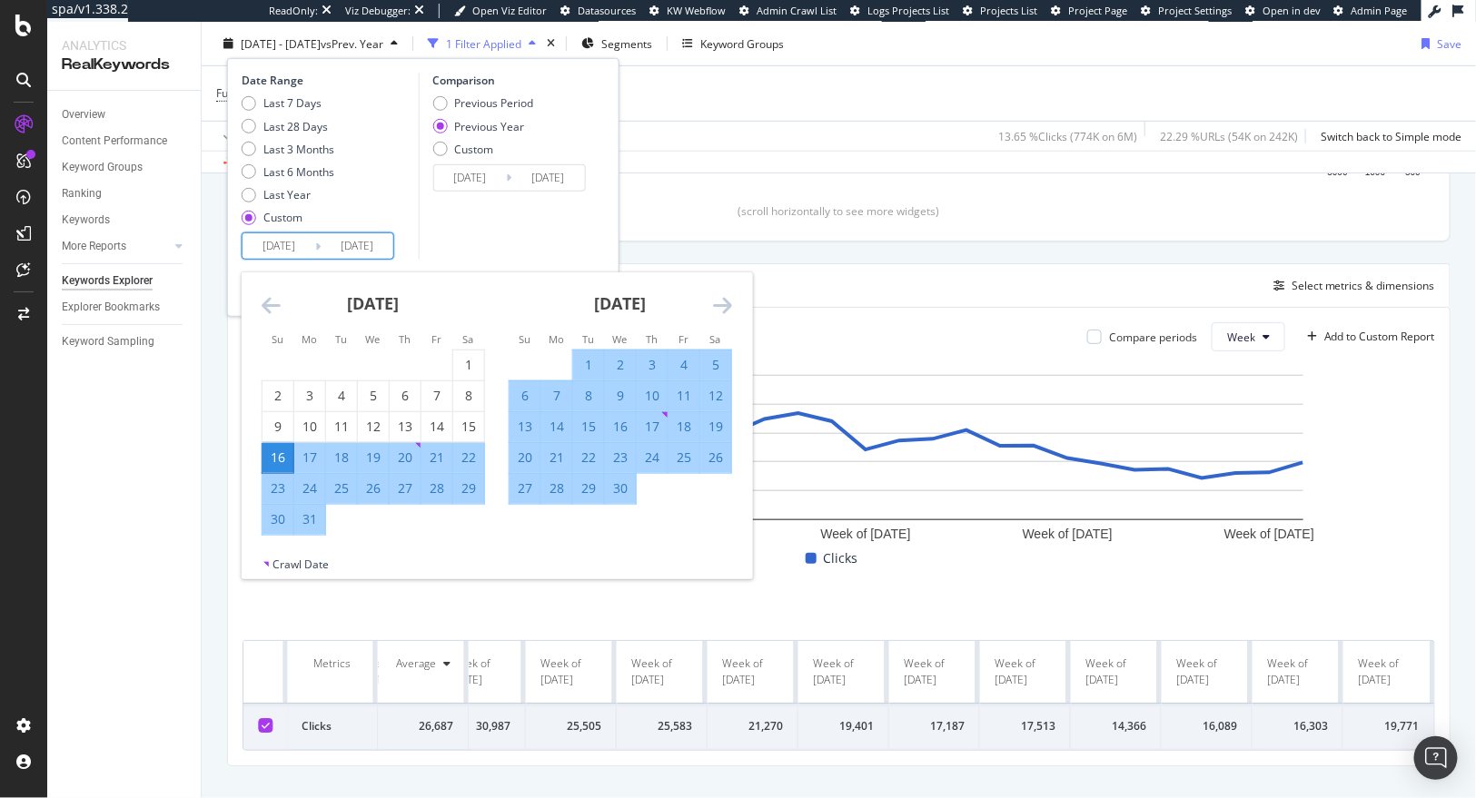
click at [299, 240] on input "2025/03/16" at bounding box center [279, 245] width 73 height 25
click at [264, 308] on icon "Move backward to switch to the previous month." at bounding box center [271, 305] width 19 height 22
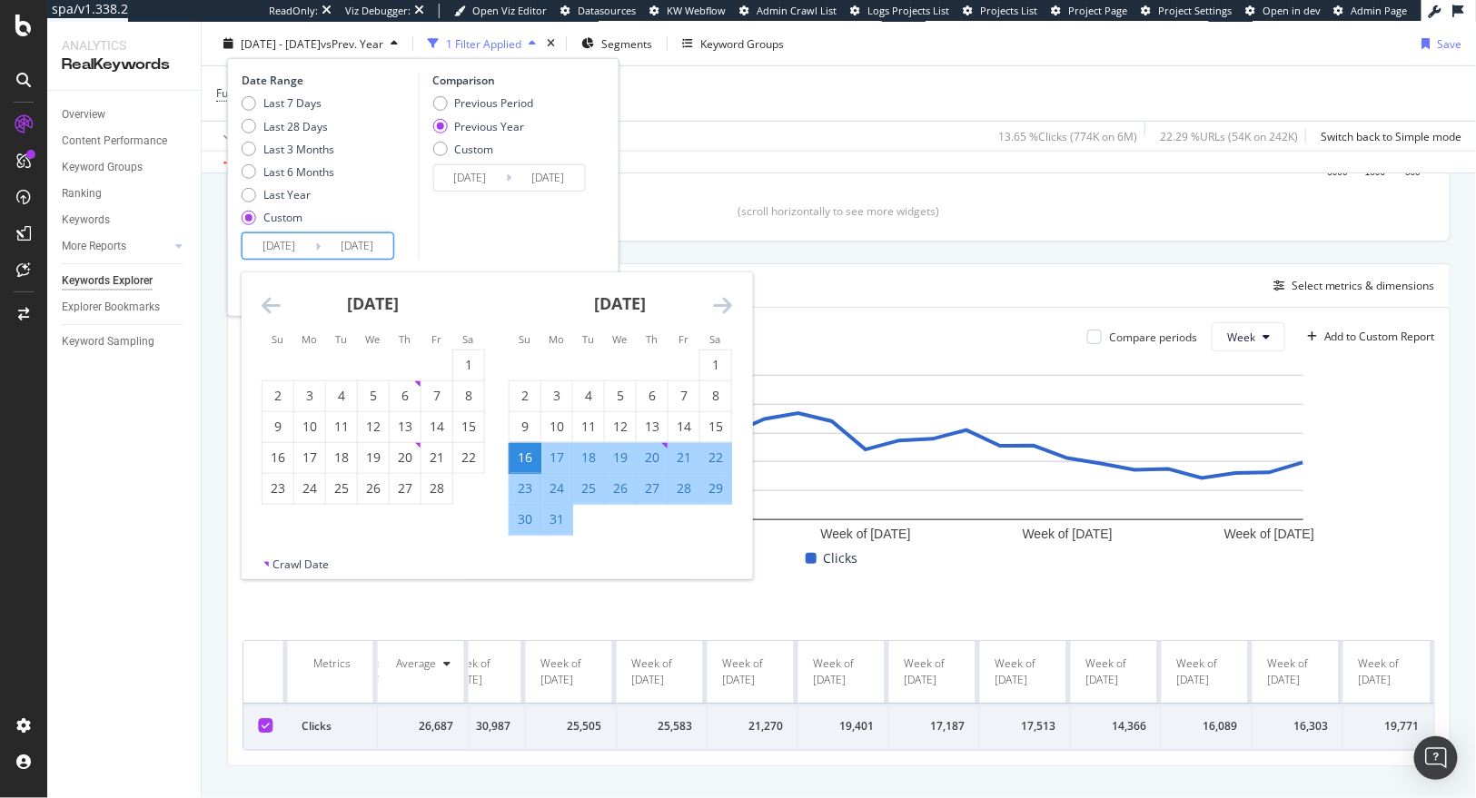
click at [264, 308] on icon "Move backward to switch to the previous month." at bounding box center [271, 305] width 19 height 22
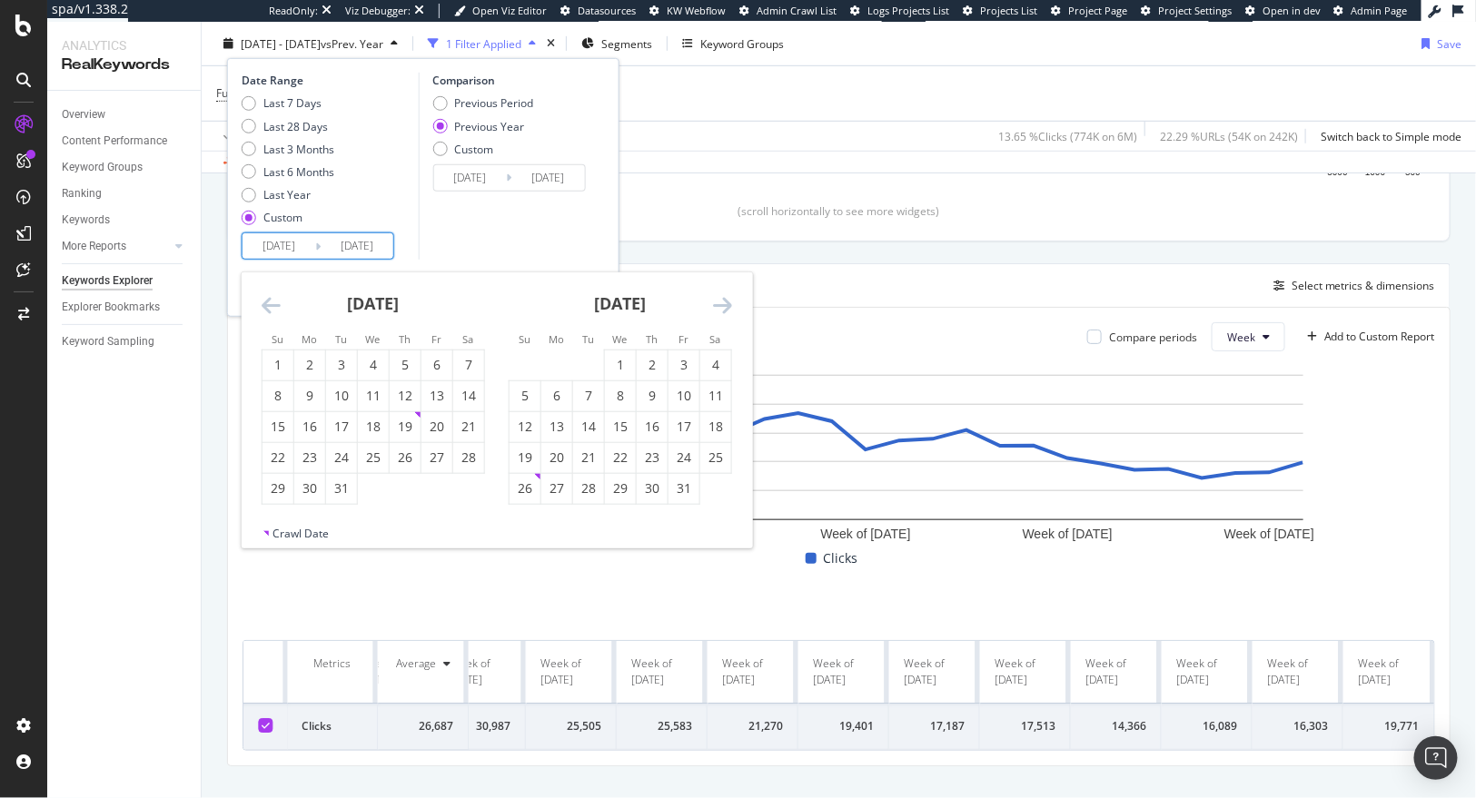
click at [264, 308] on icon "Move backward to switch to the previous month." at bounding box center [271, 305] width 19 height 22
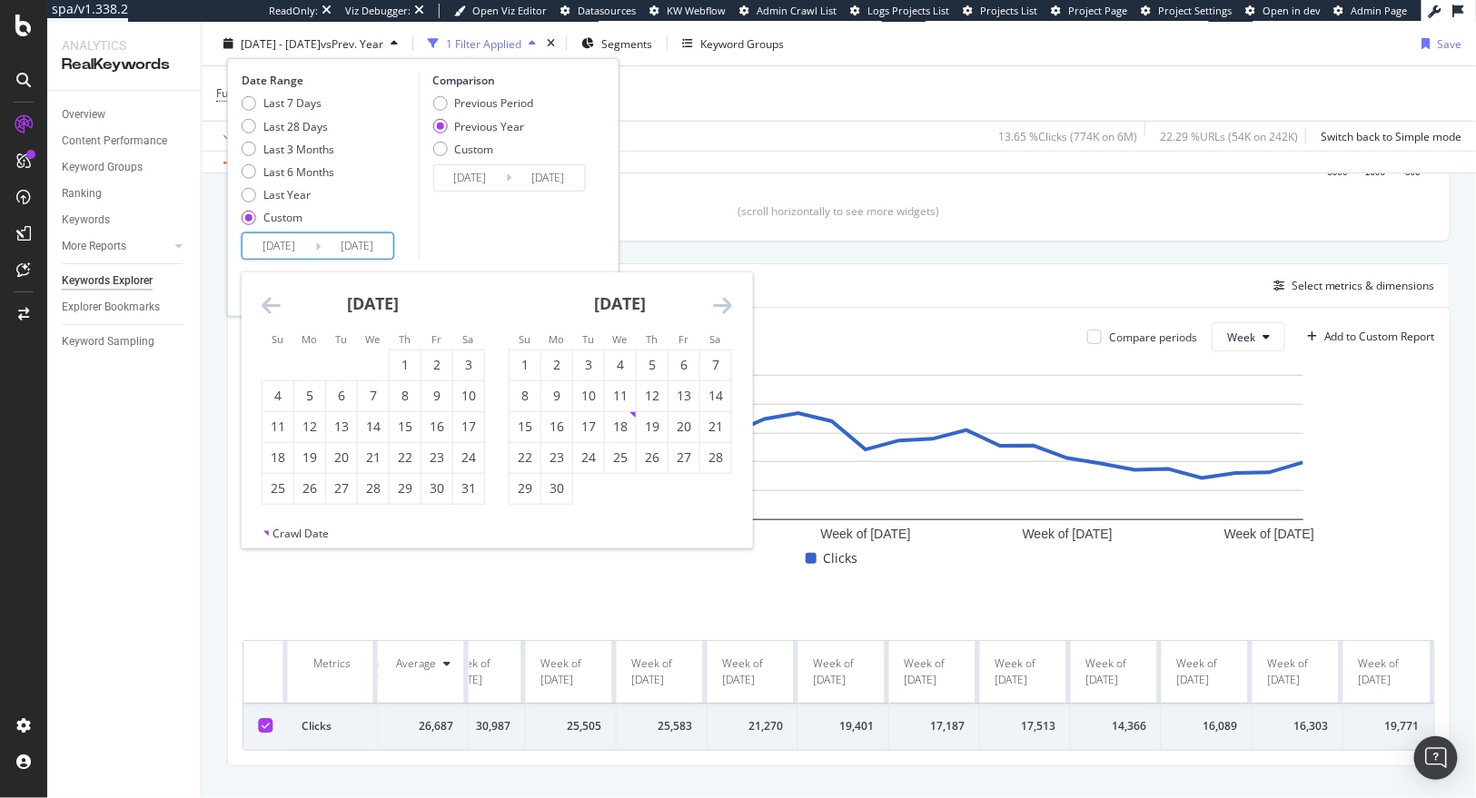
click at [264, 308] on icon "Move backward to switch to the previous month." at bounding box center [271, 305] width 19 height 22
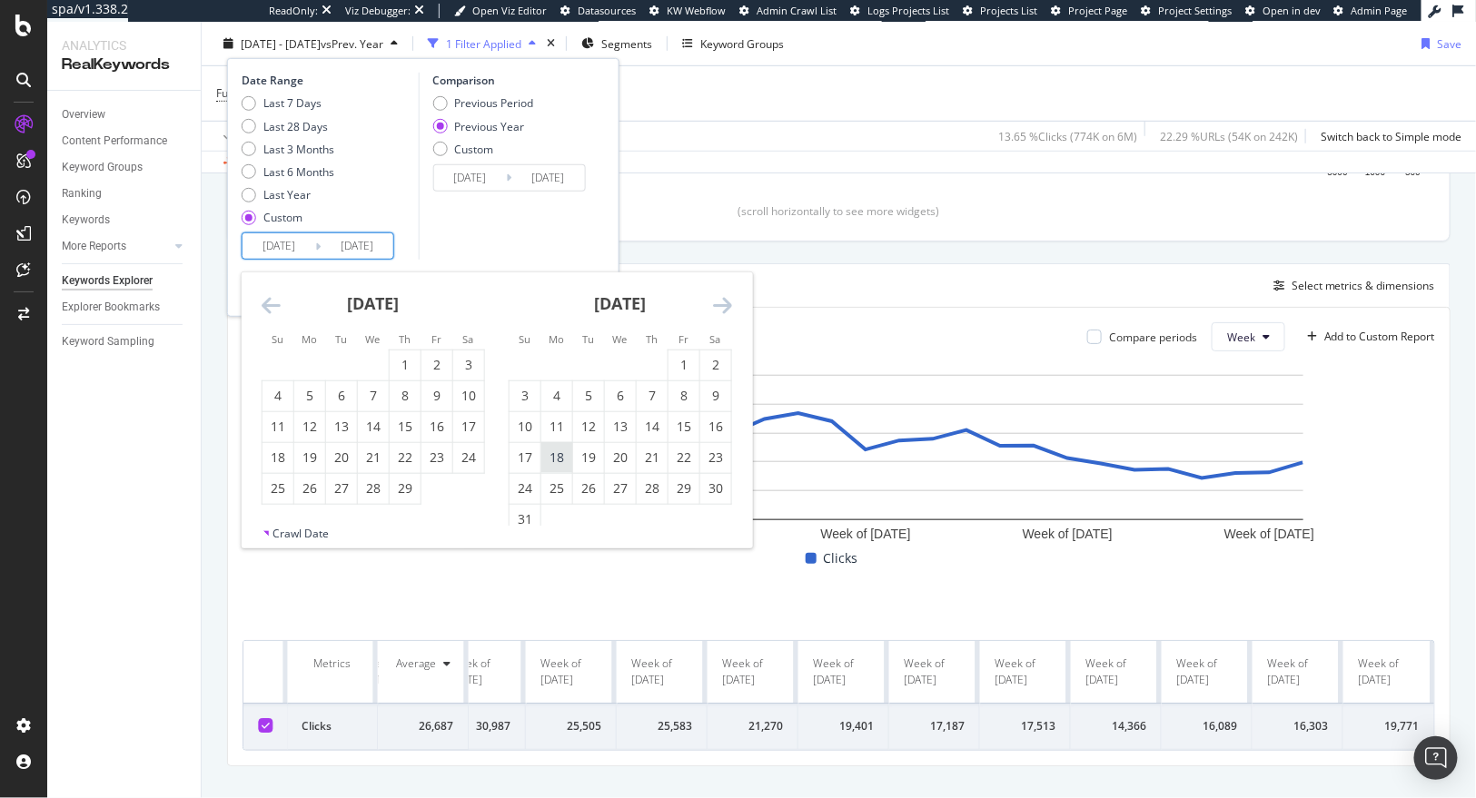
click at [549, 452] on div "18" at bounding box center [556, 458] width 31 height 18
type input "[DATE]"
type input "2023/03/20"
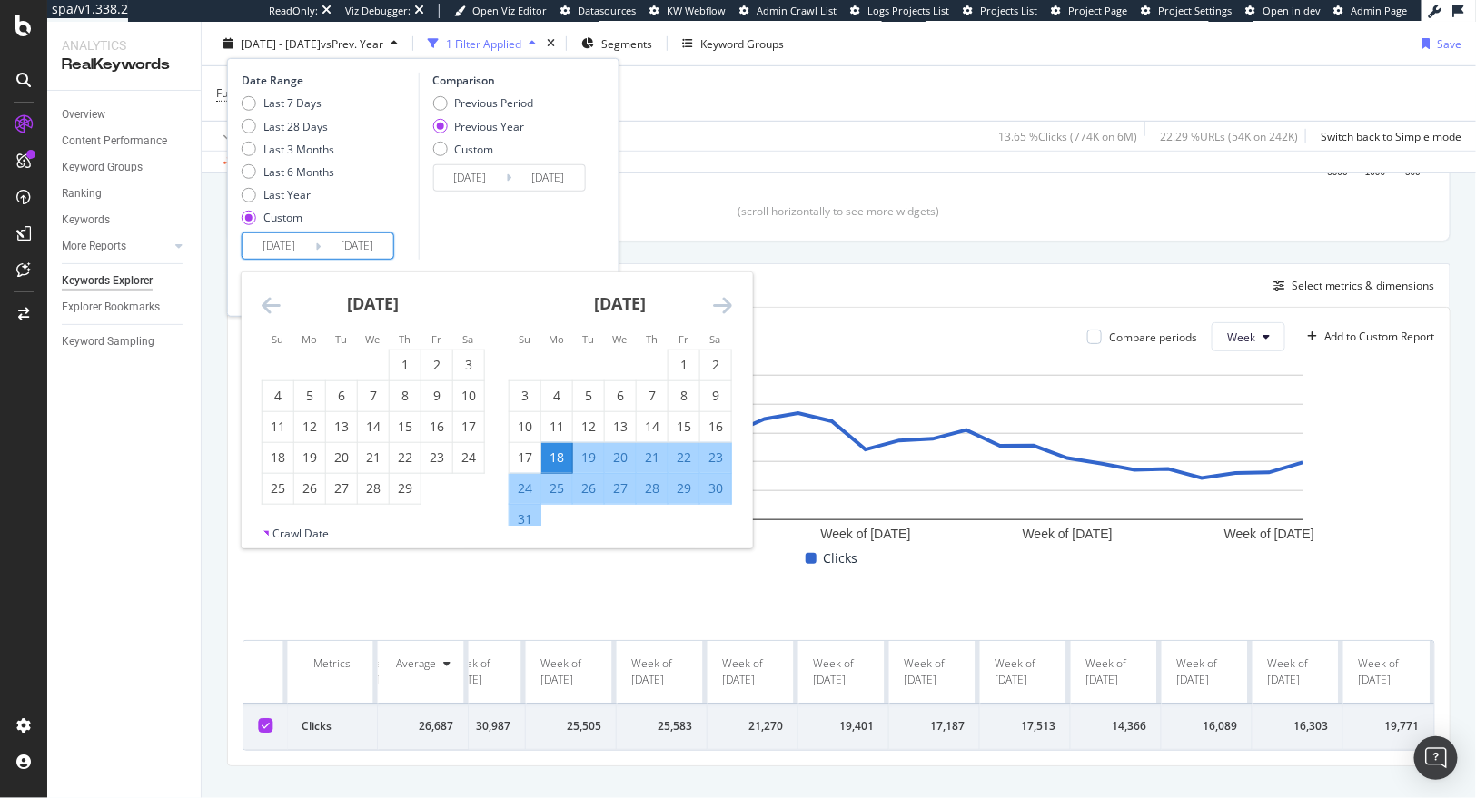
click at [728, 309] on icon "Move forward to switch to the next month." at bounding box center [722, 305] width 19 height 22
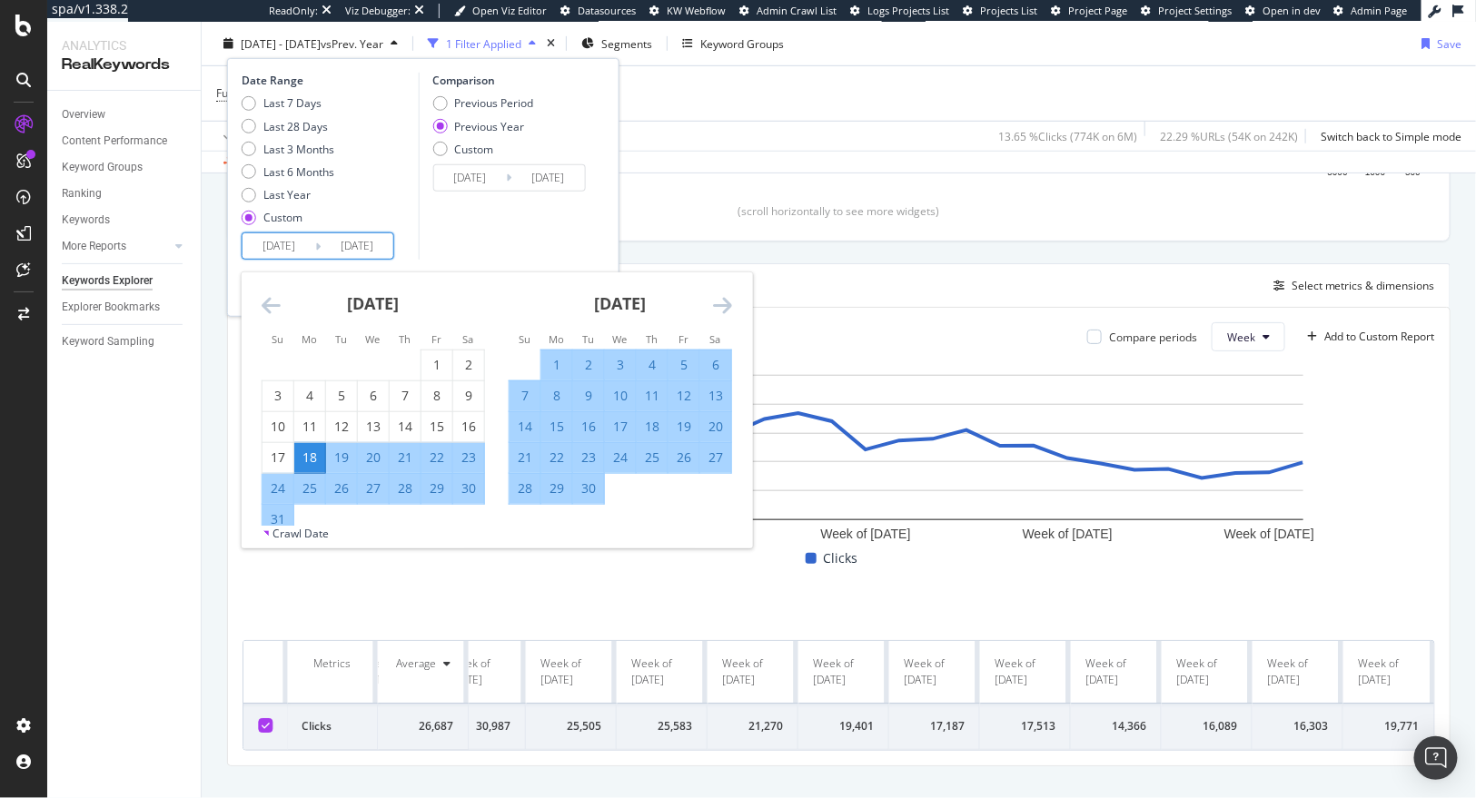
click at [728, 309] on icon "Move forward to switch to the next month." at bounding box center [722, 305] width 19 height 22
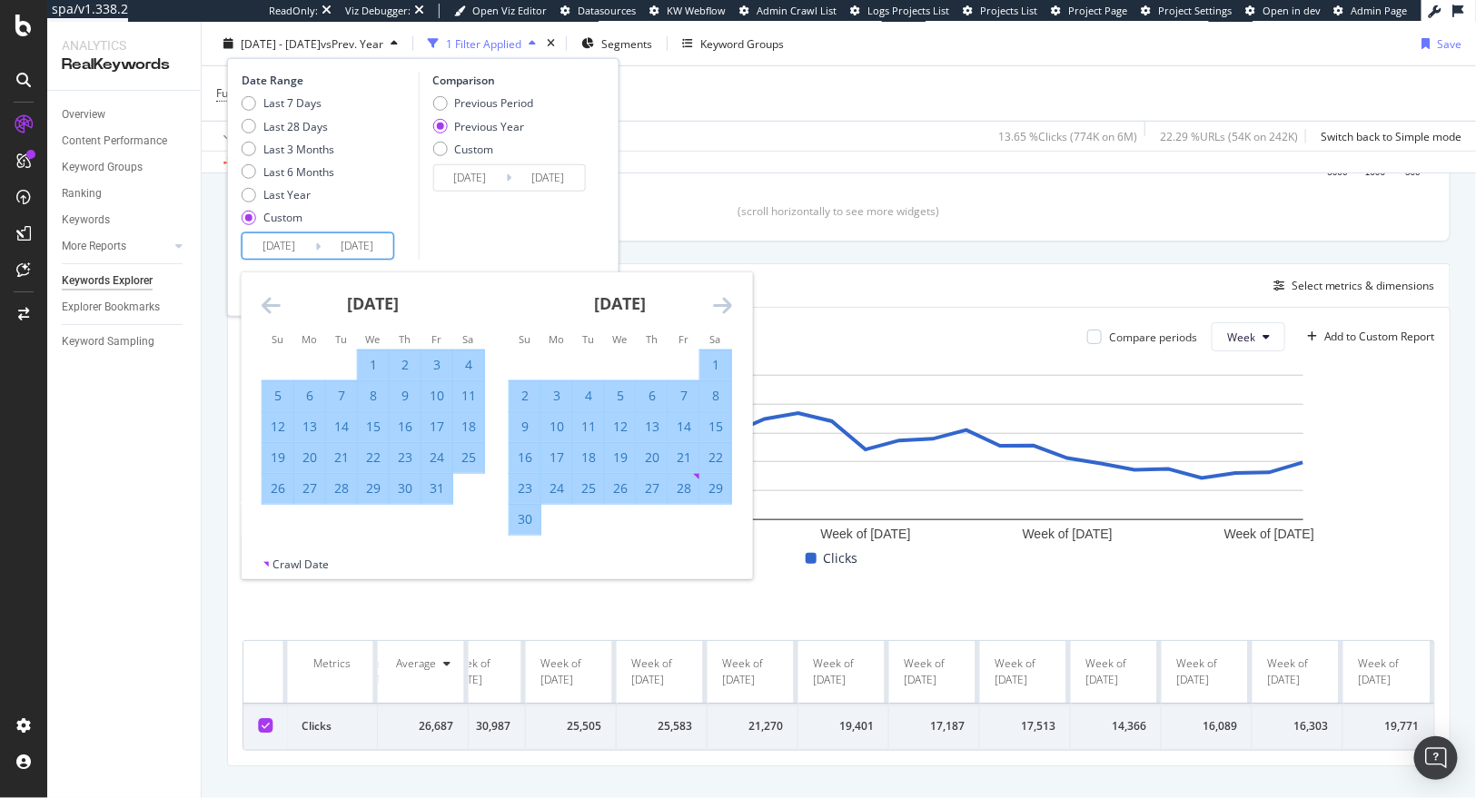
click at [728, 309] on icon "Move forward to switch to the next month." at bounding box center [722, 305] width 19 height 22
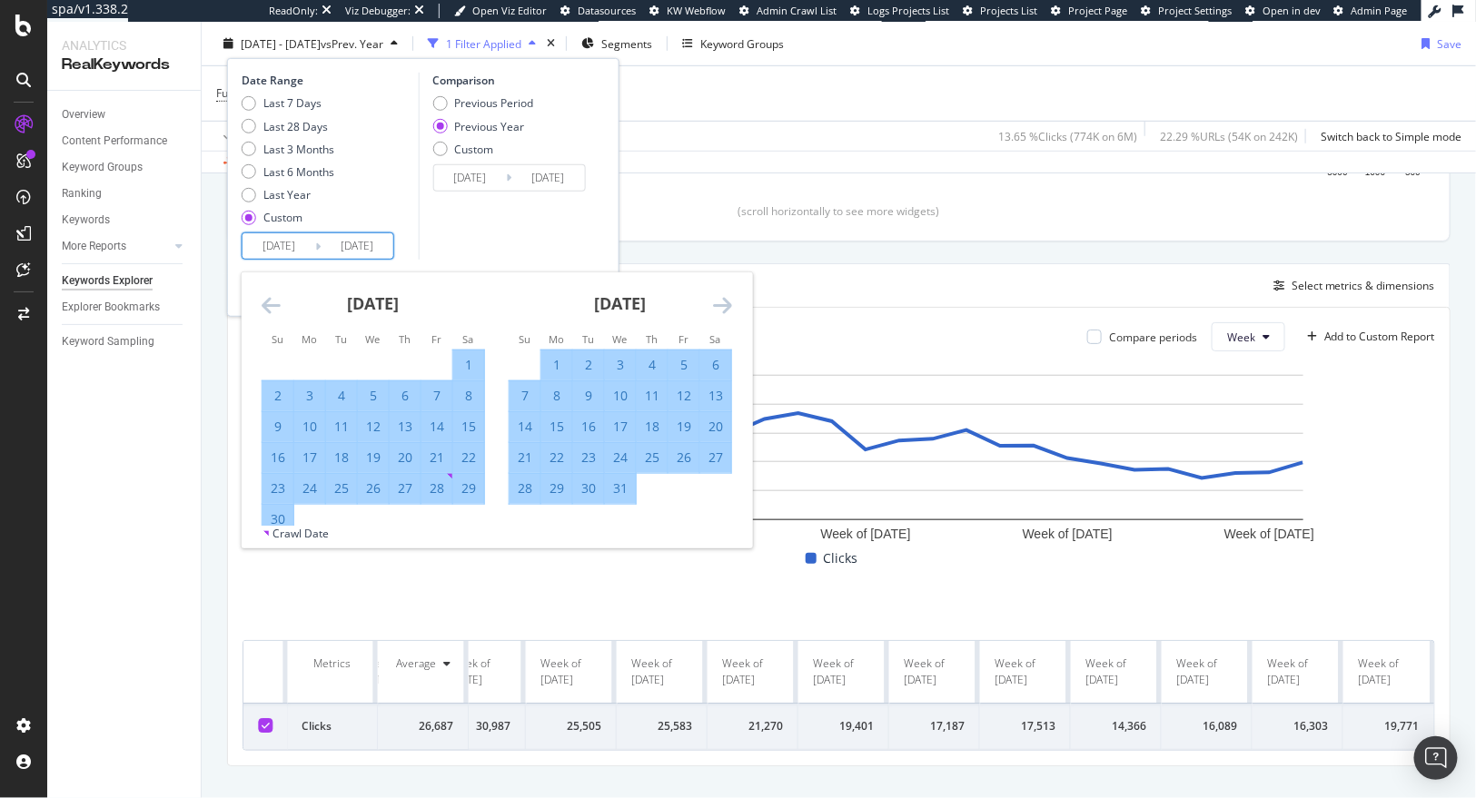
click at [728, 309] on icon "Move forward to switch to the next month." at bounding box center [722, 305] width 19 height 22
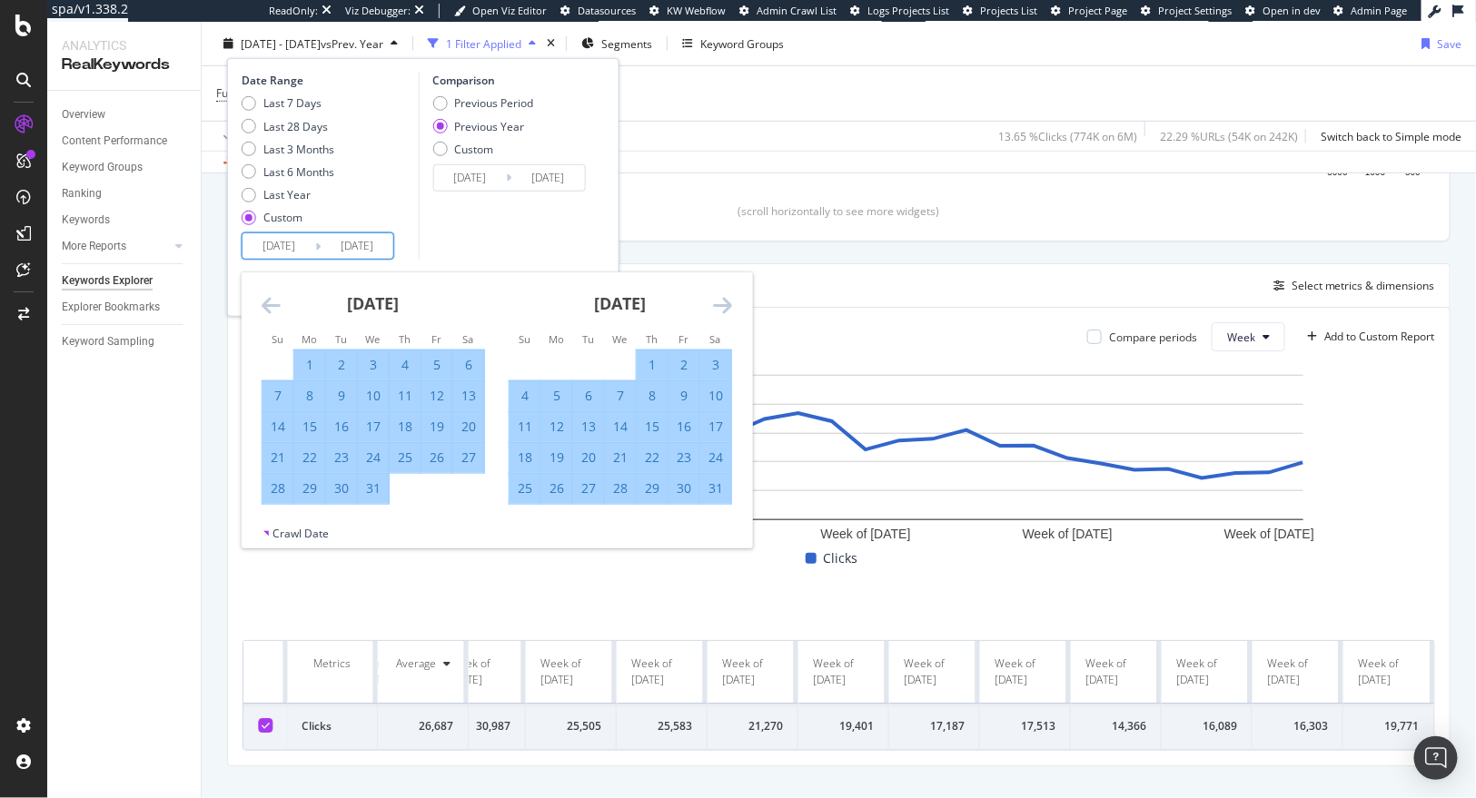
click at [728, 309] on icon "Move forward to switch to the next month." at bounding box center [722, 305] width 19 height 22
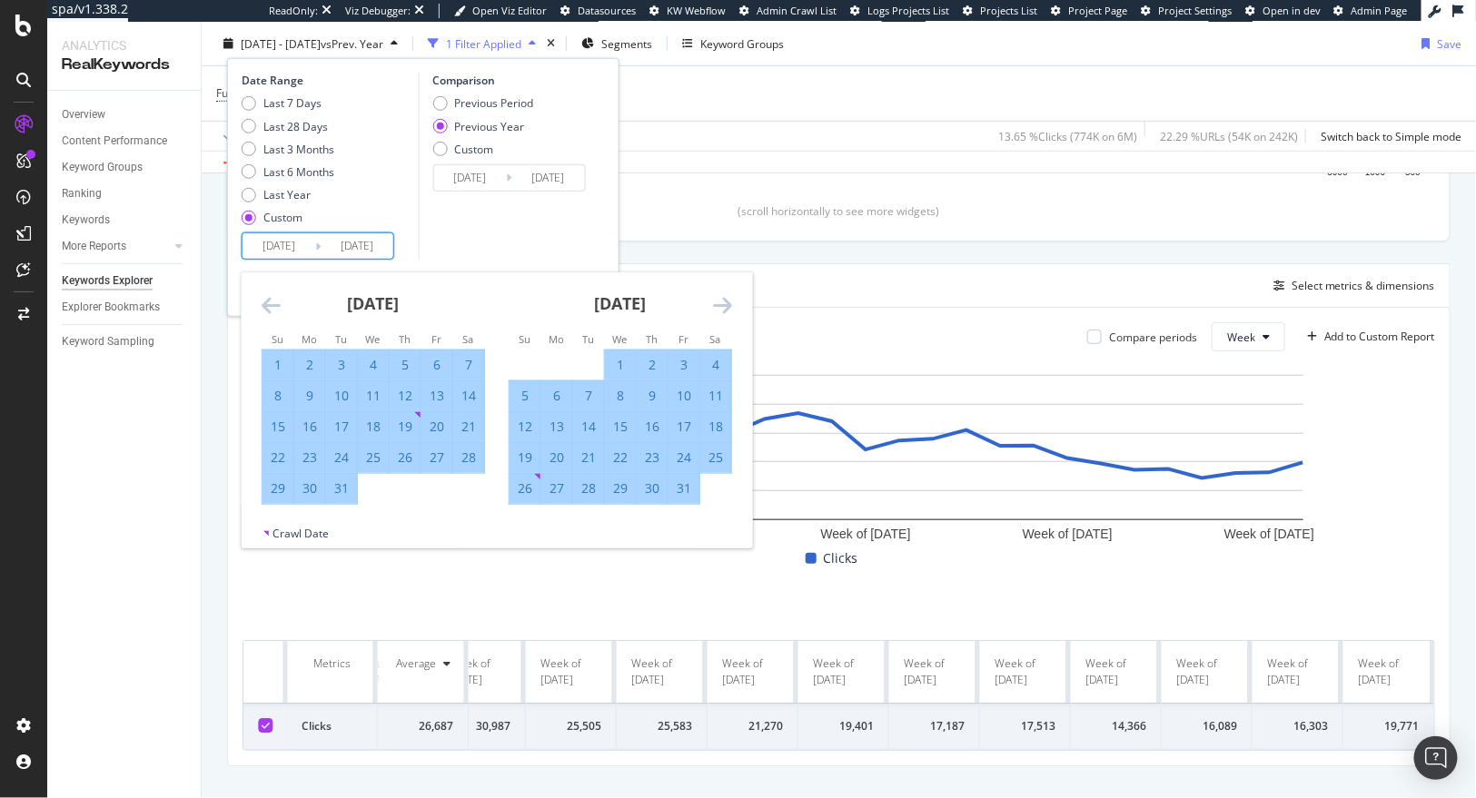
click at [728, 309] on icon "Move forward to switch to the next month." at bounding box center [722, 305] width 19 height 22
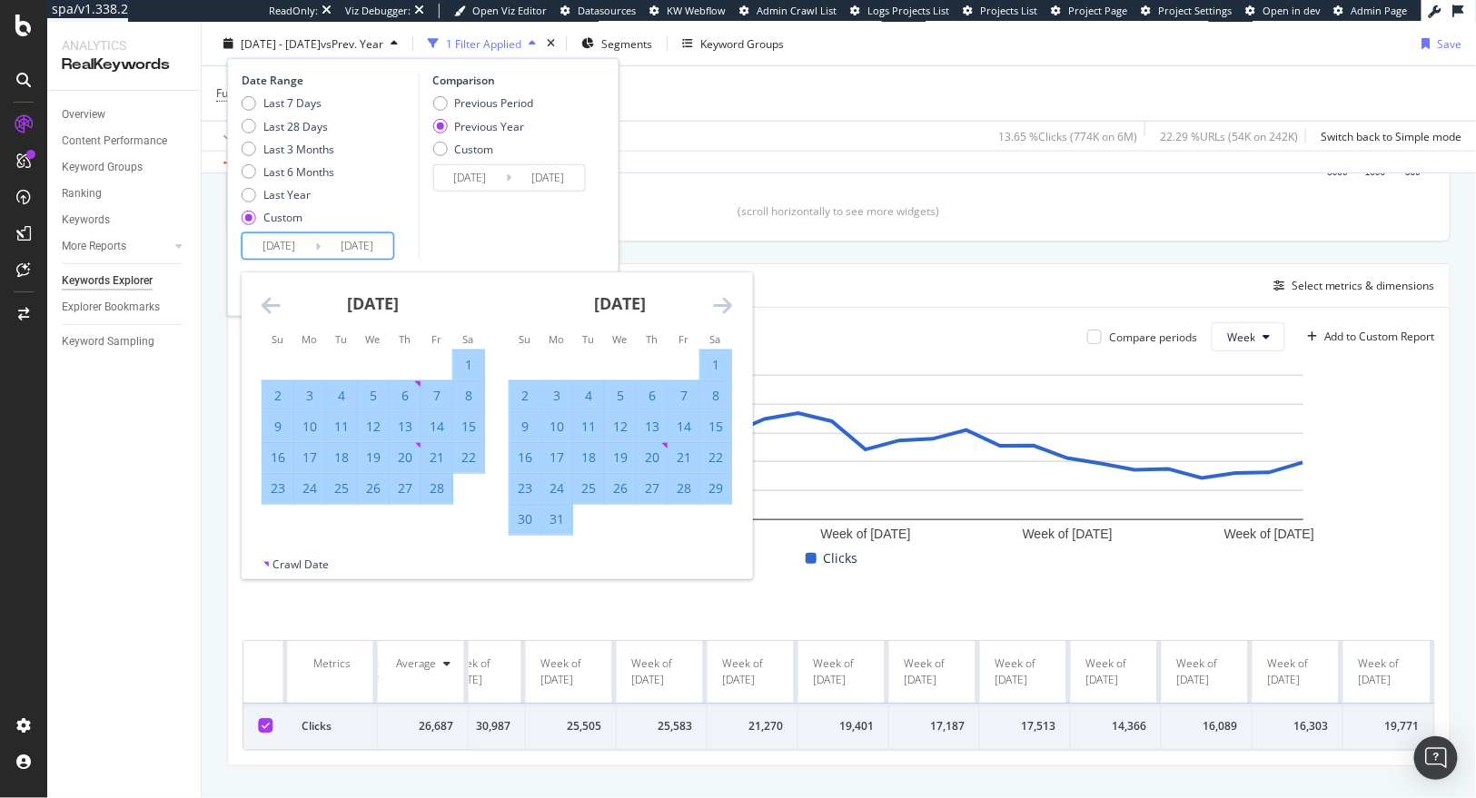
click at [728, 309] on icon "Move forward to switch to the next month." at bounding box center [722, 305] width 19 height 22
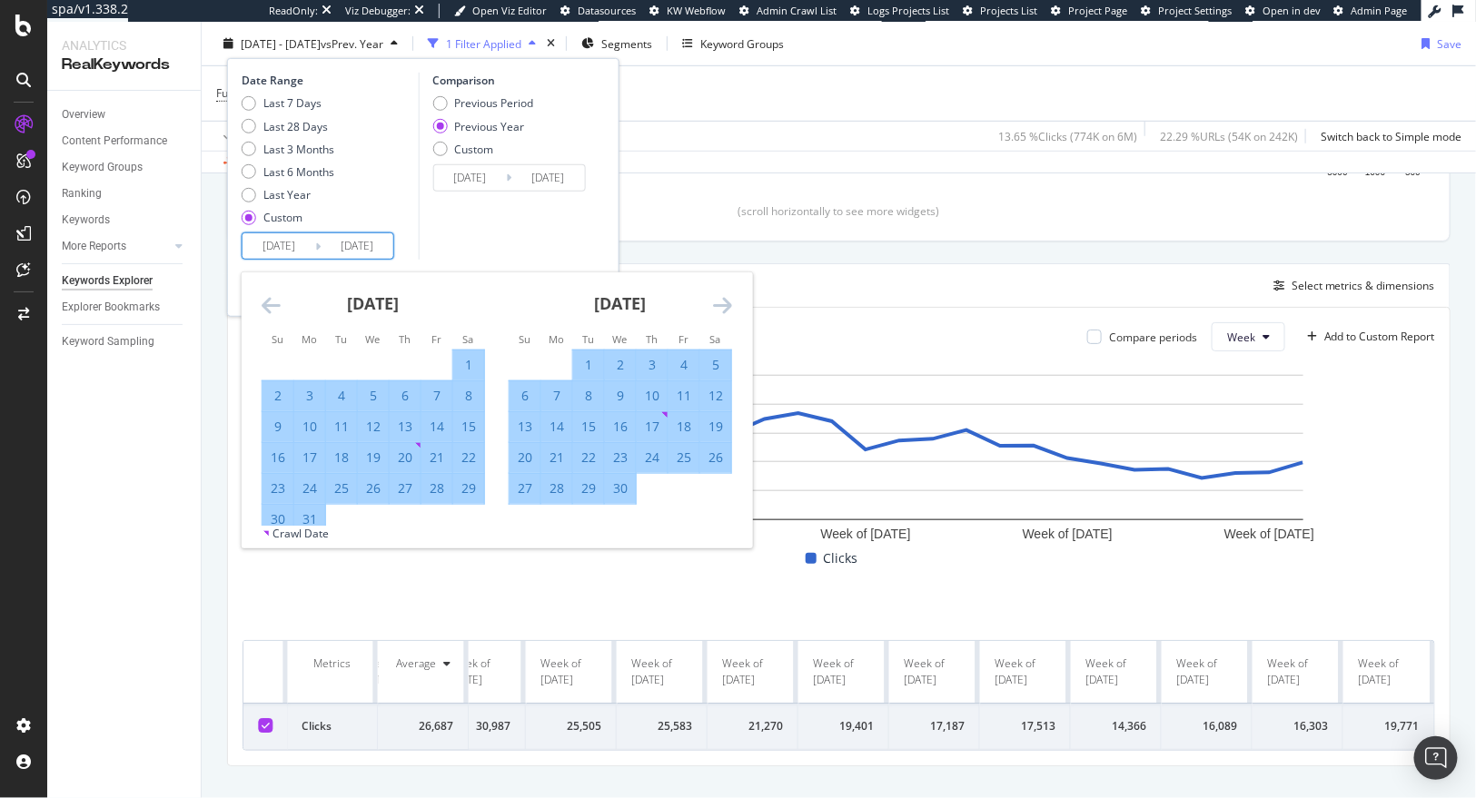
click at [265, 302] on icon "Move backward to switch to the previous month." at bounding box center [271, 305] width 19 height 22
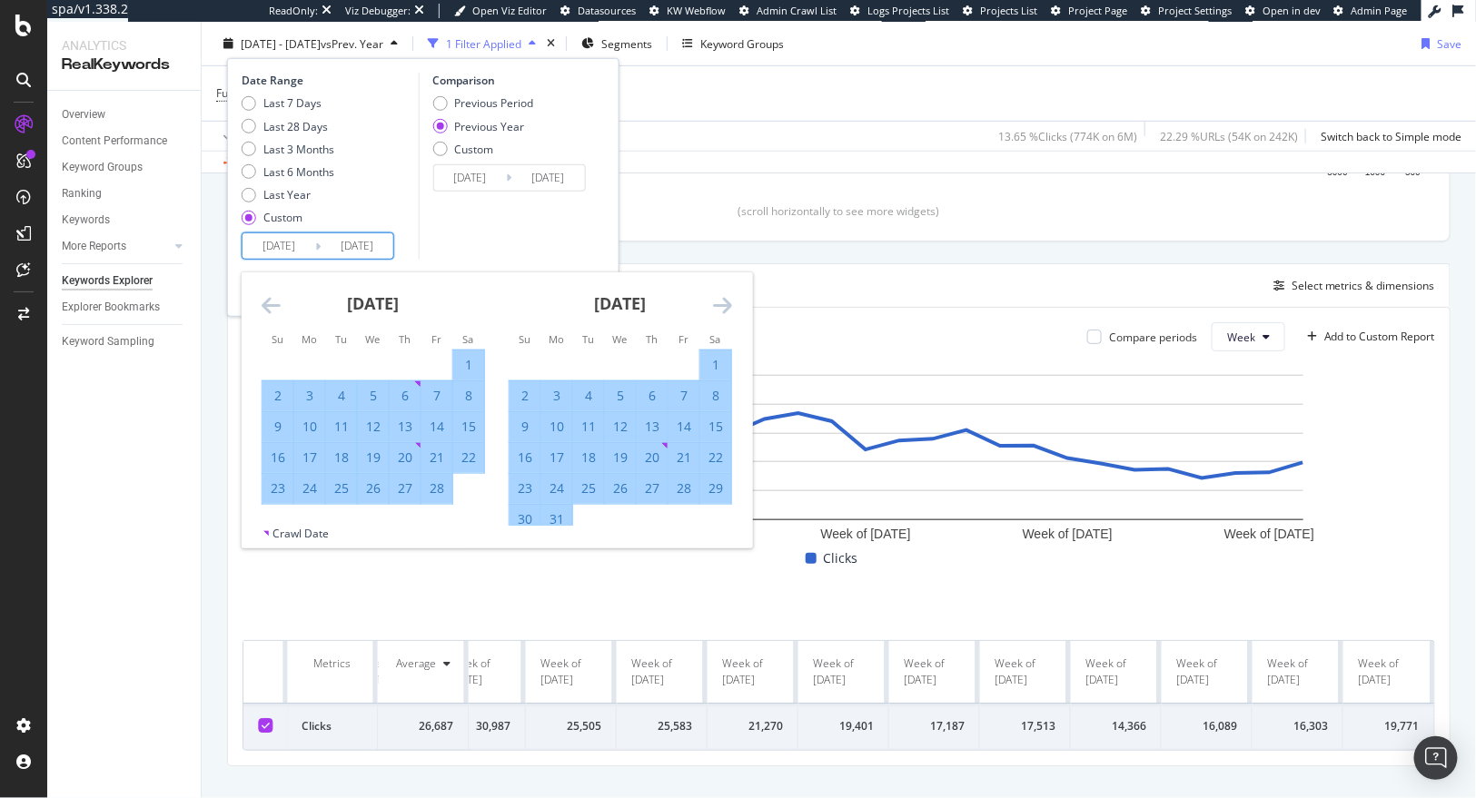
click at [265, 302] on icon "Move backward to switch to the previous month." at bounding box center [271, 305] width 19 height 22
click at [269, 302] on icon "Move backward to switch to the previous month." at bounding box center [271, 305] width 19 height 22
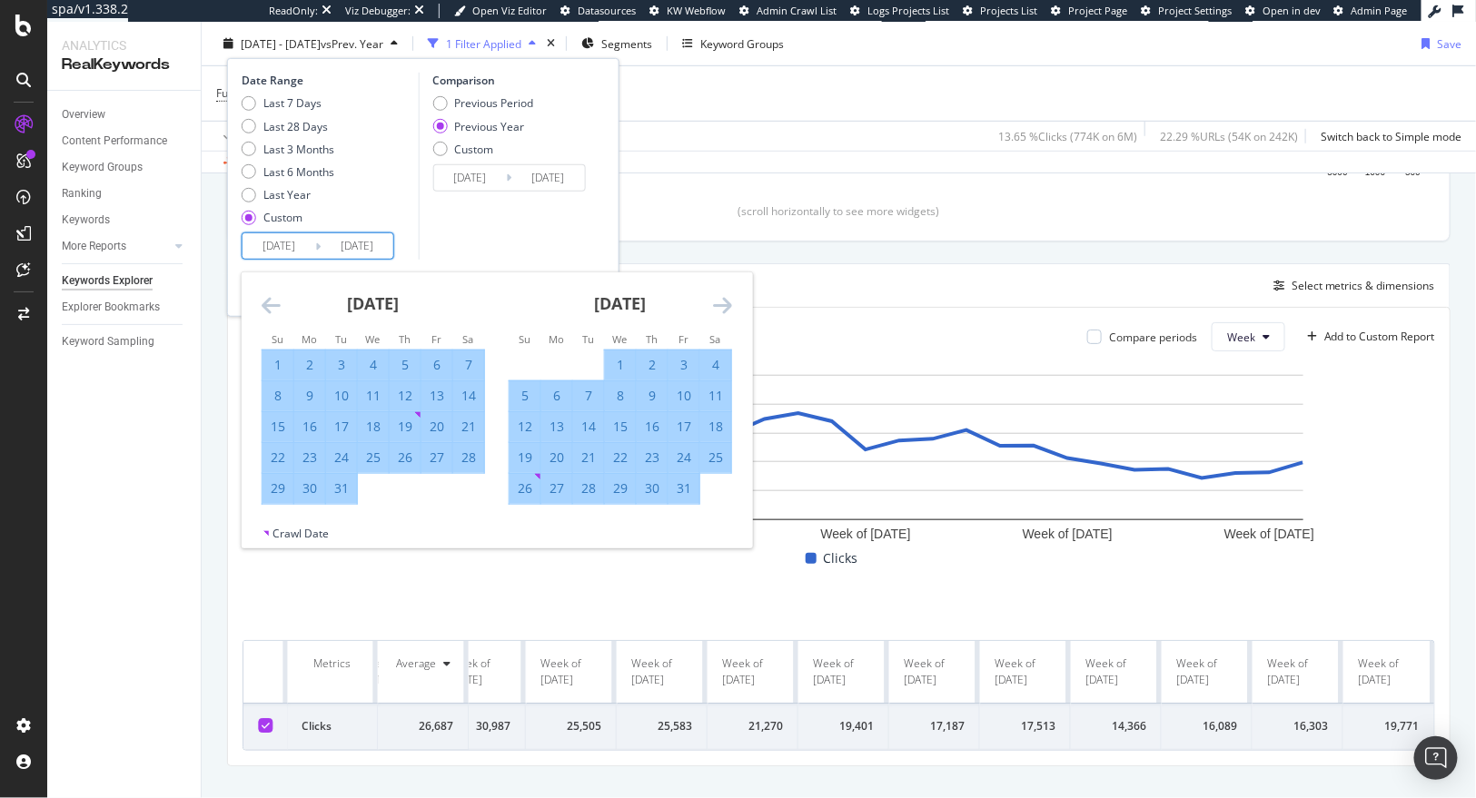
click at [269, 302] on icon "Move backward to switch to the previous month." at bounding box center [271, 305] width 19 height 22
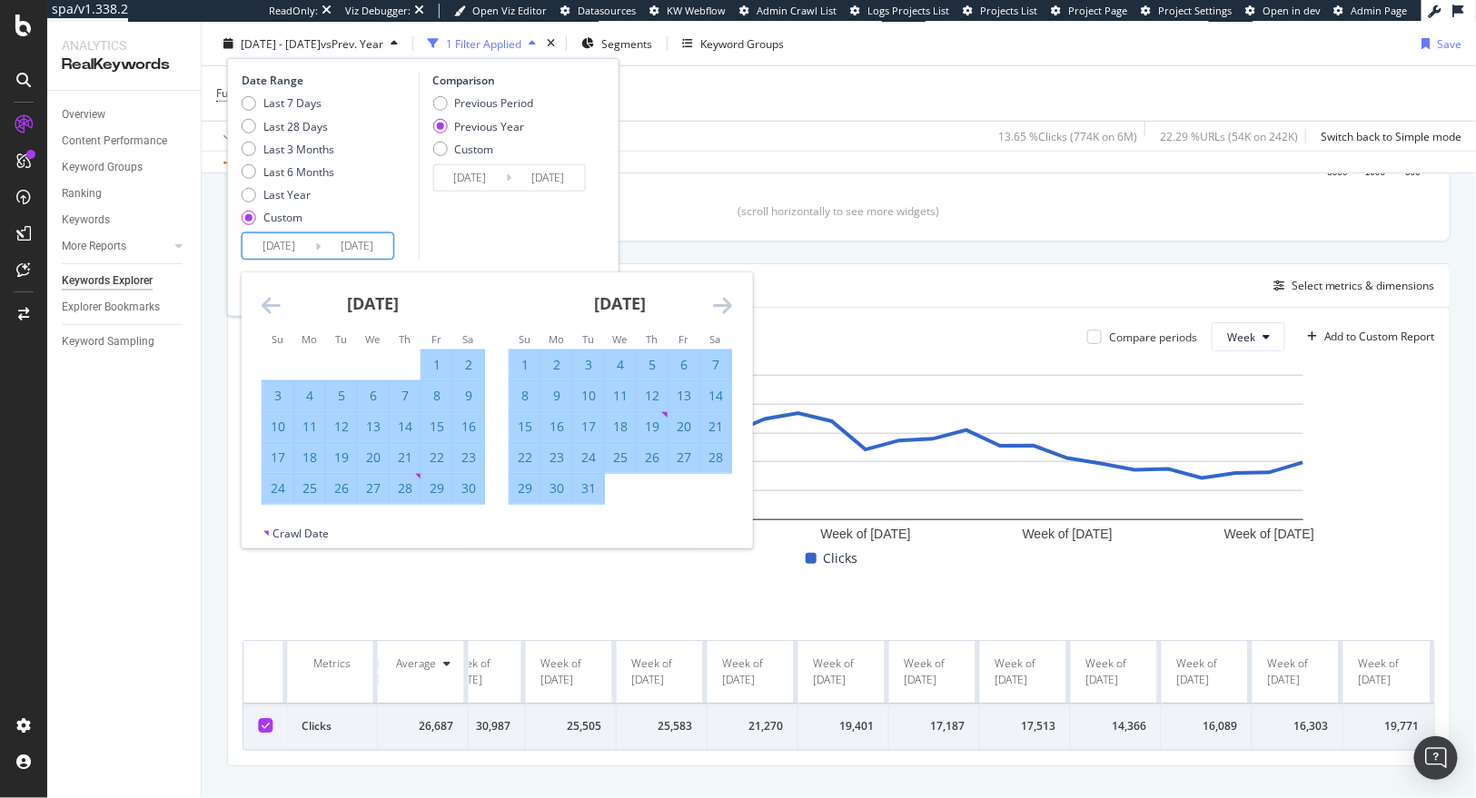
click at [269, 302] on icon "Move backward to switch to the previous month." at bounding box center [271, 305] width 19 height 22
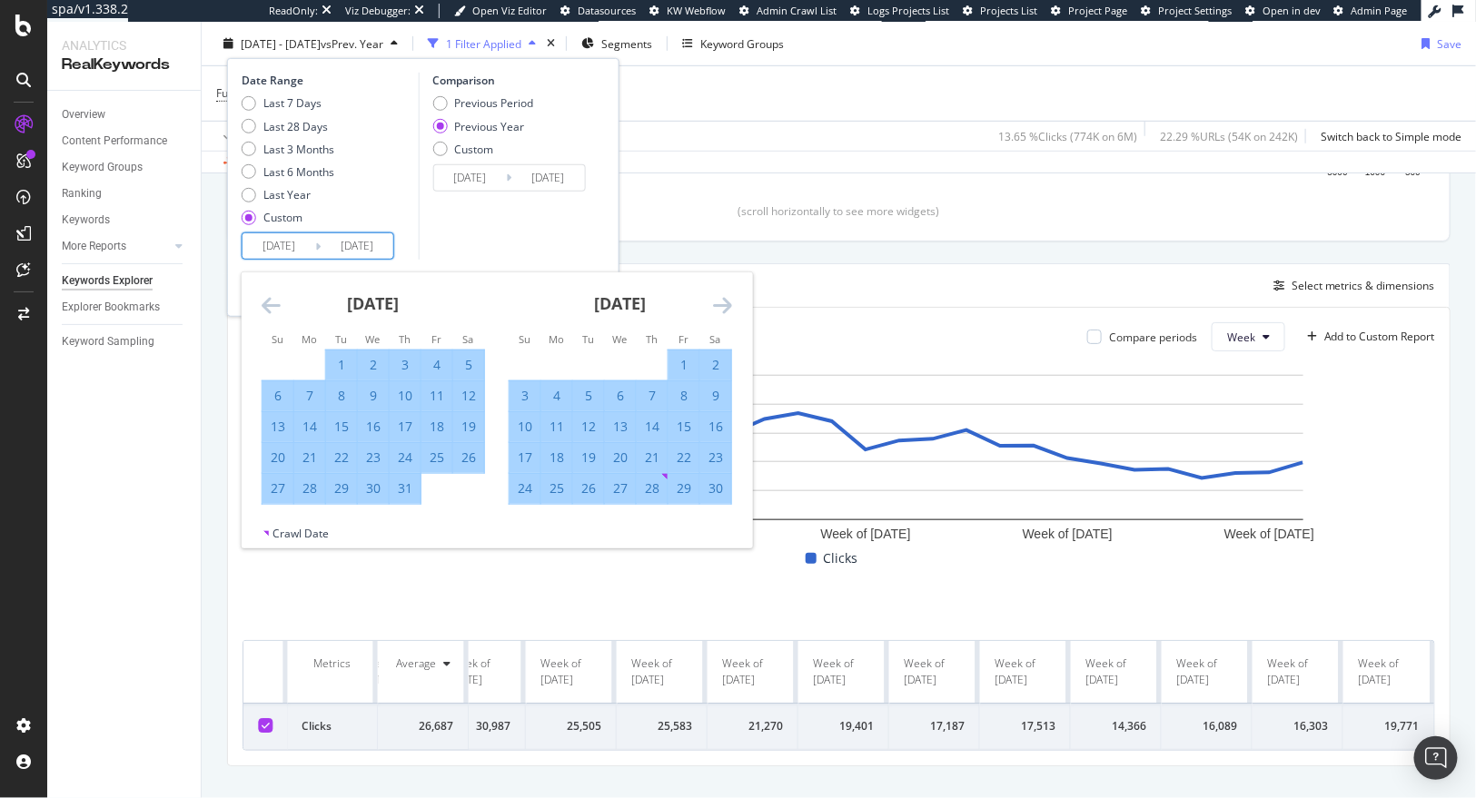
click at [269, 302] on icon "Move backward to switch to the previous month." at bounding box center [271, 305] width 19 height 22
click at [272, 480] on div "29" at bounding box center [277, 489] width 31 height 18
type input "[DATE]"
type input "2023/10/01"
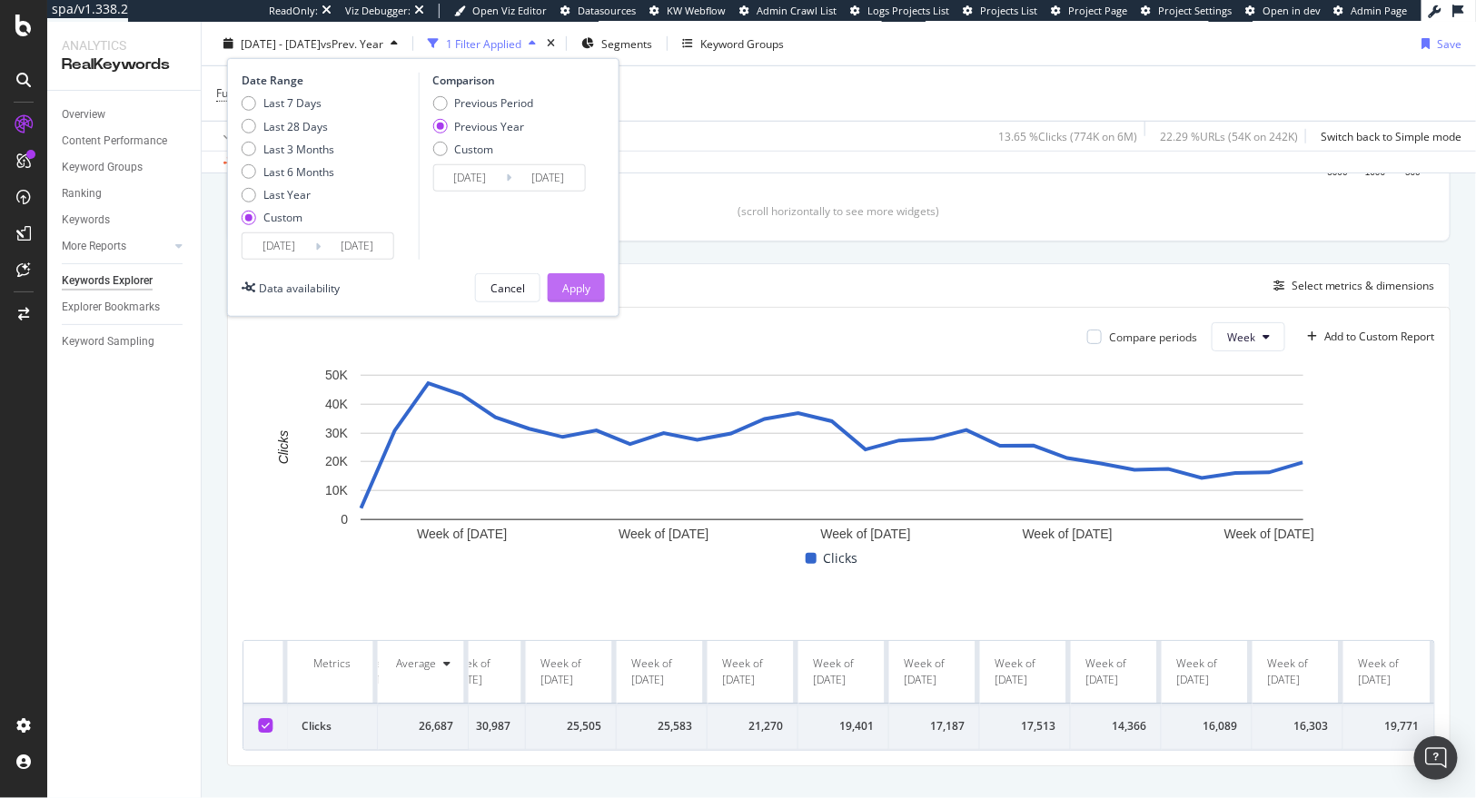
click at [577, 299] on div "Apply" at bounding box center [576, 287] width 28 height 27
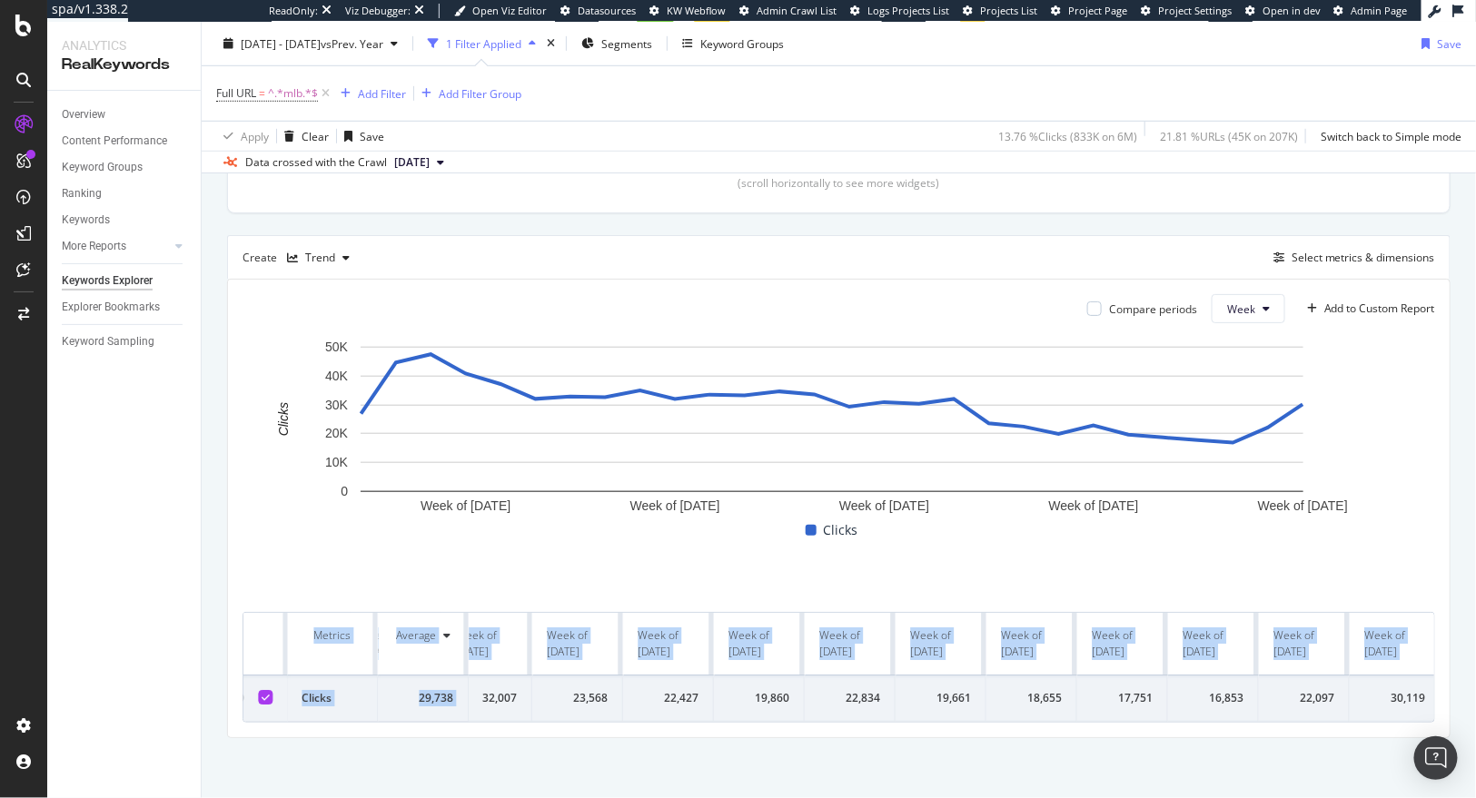
scroll to position [0, 1590]
drag, startPoint x: 503, startPoint y: 684, endPoint x: 1459, endPoint y: 678, distance: 955.5
click at [1459, 678] on div "By URL Top Charts Clicks By pagetype Level 1 By: pagetype Level 1 Hold CMD (⌘) …" at bounding box center [839, 292] width 1274 height 1020
copy table "Metrics Average Week of 18 Mar. 2024 Week of 25 Mar. 2024 Week of 1 Apr. 2024 W…"
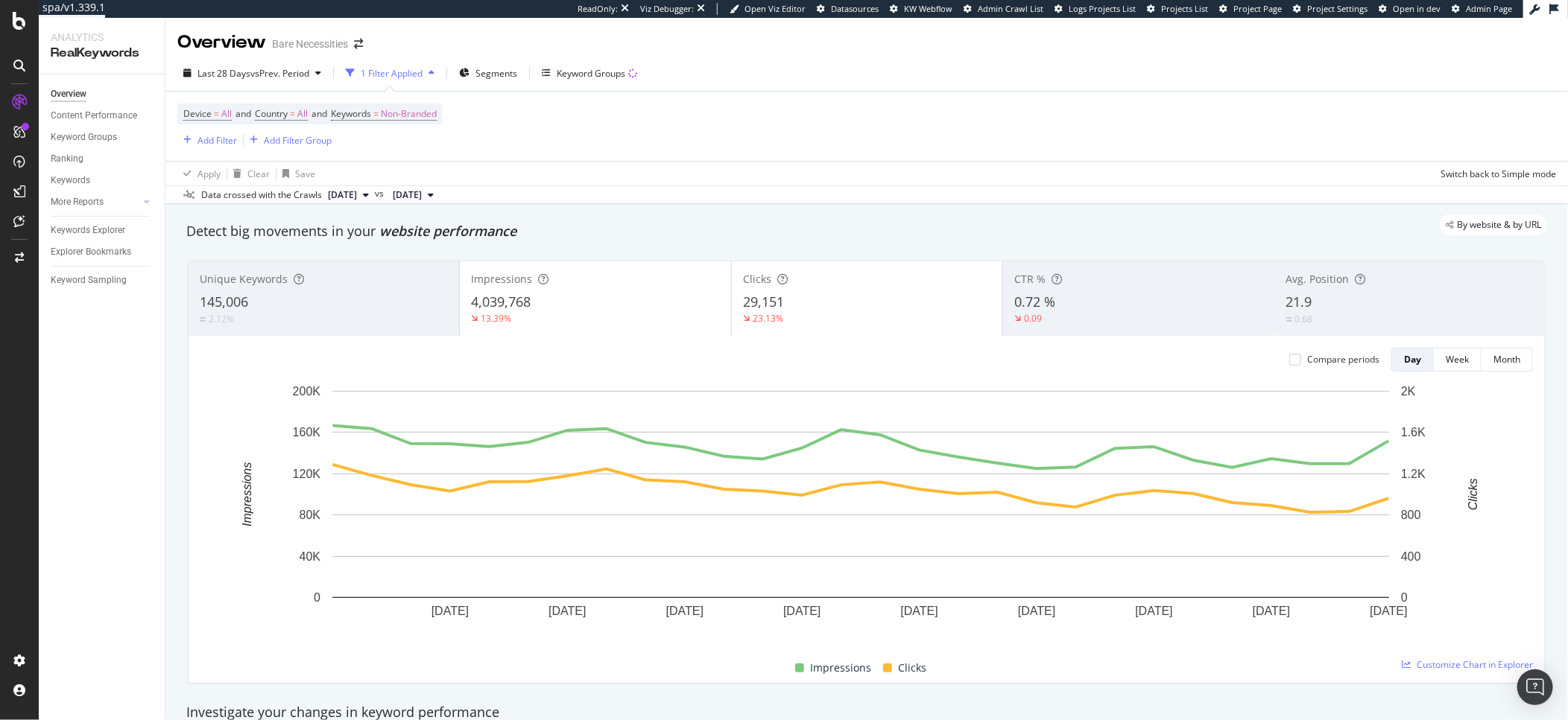
click at [1463, 710] on div "Investigate your changes in keyword performance" at bounding box center [866, 713] width 1360 height 20
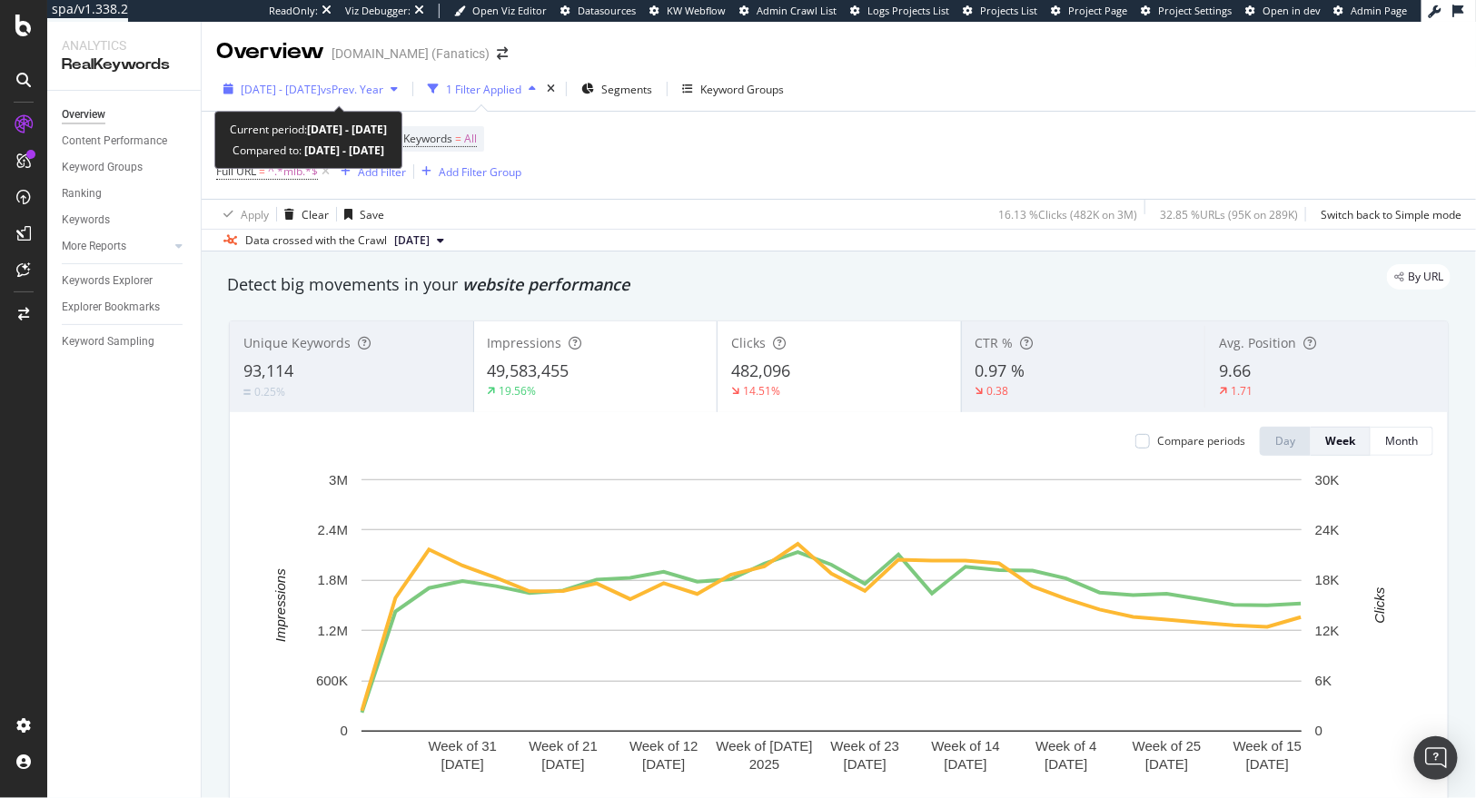
click at [383, 93] on span "vs Prev. Year" at bounding box center [352, 89] width 63 height 15
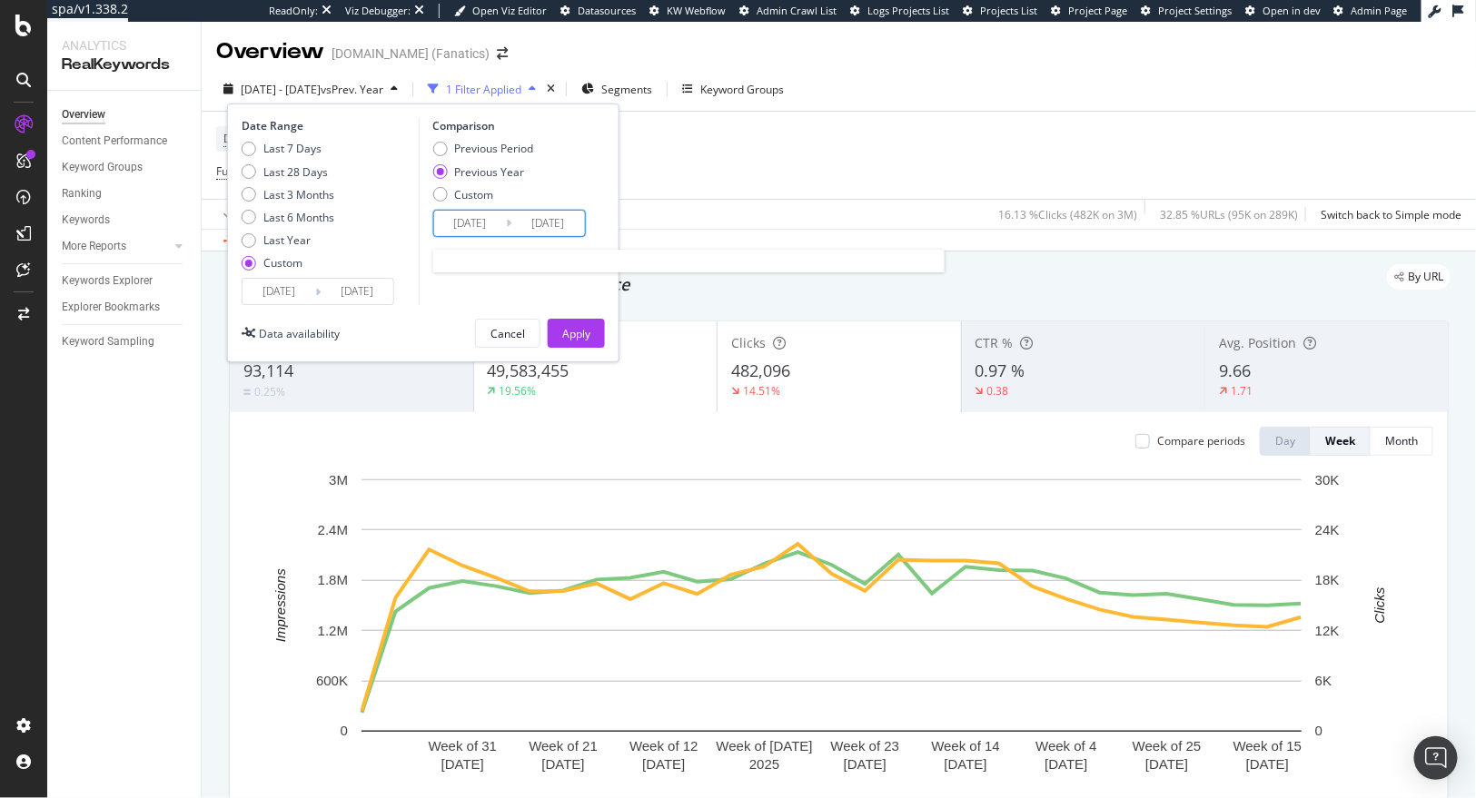
click at [549, 223] on input "2024/09/29" at bounding box center [547, 223] width 73 height 25
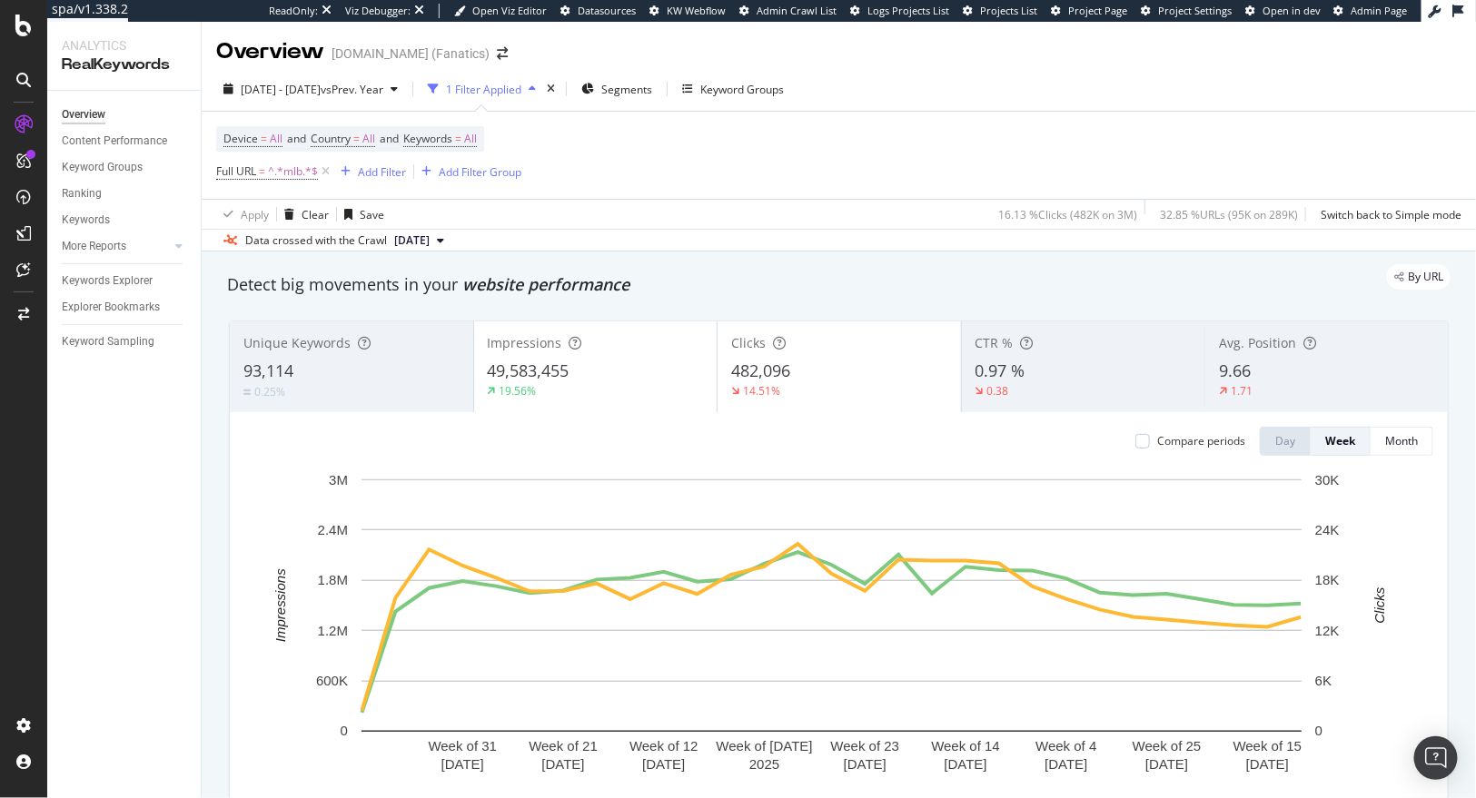
click at [1063, 158] on div "Device = All and Country = All and Keywords = All Full URL = ^.*mlb.*$ Add Filt…" at bounding box center [838, 155] width 1245 height 87
click at [639, 362] on div "49,583,455" at bounding box center [596, 372] width 216 height 24
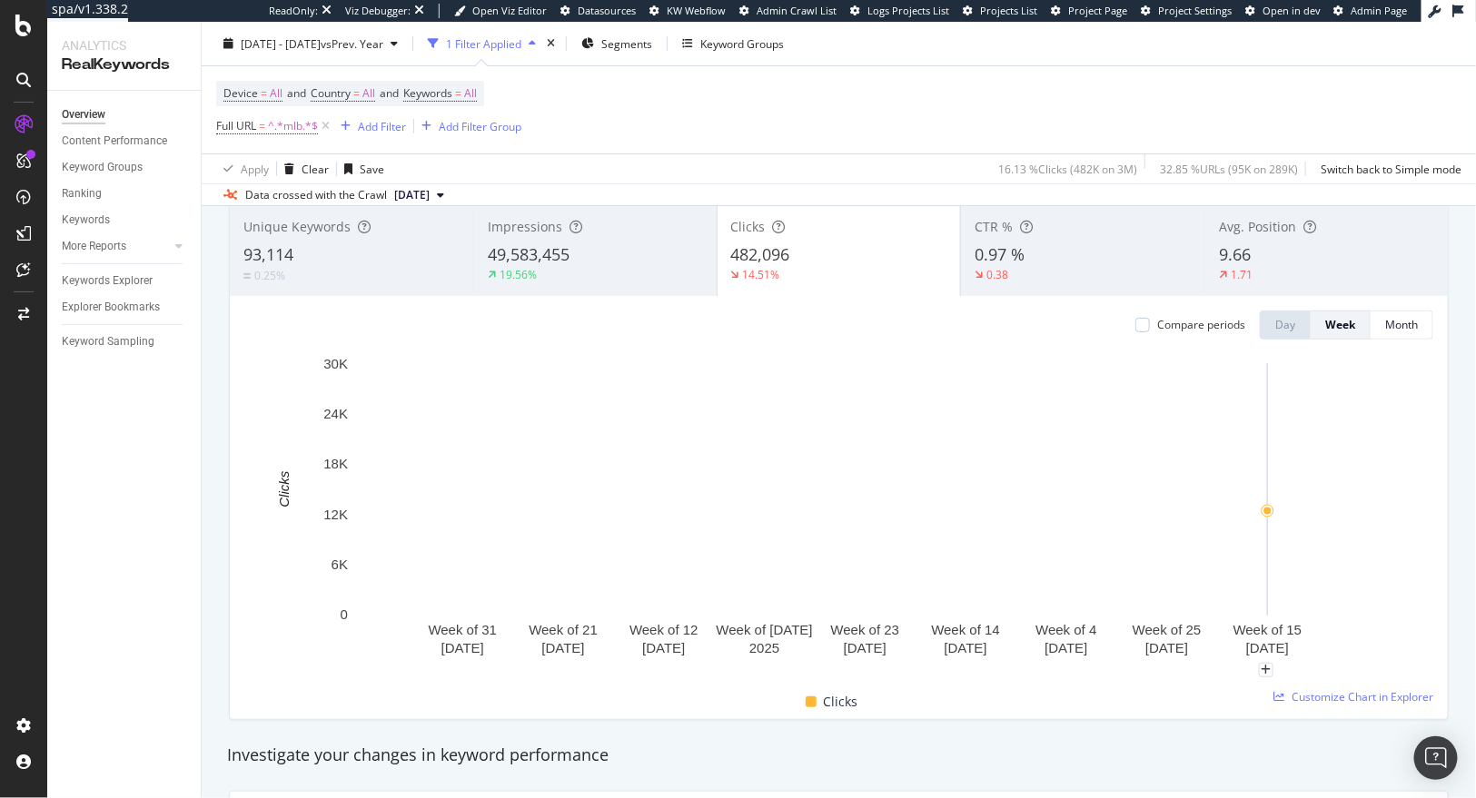
scroll to position [191, 0]
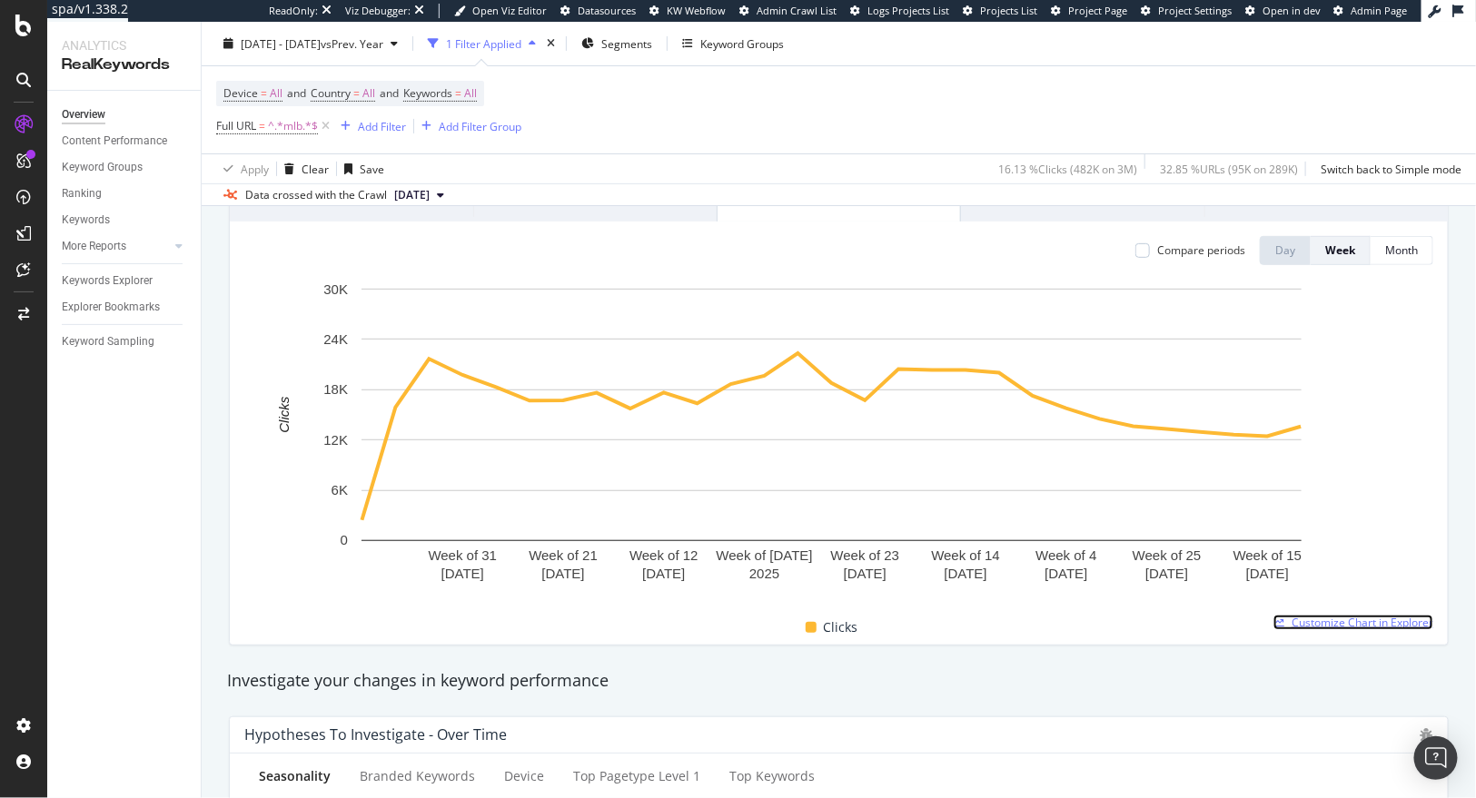
click at [1352, 625] on span "Customize Chart in Explorer" at bounding box center [1363, 622] width 142 height 15
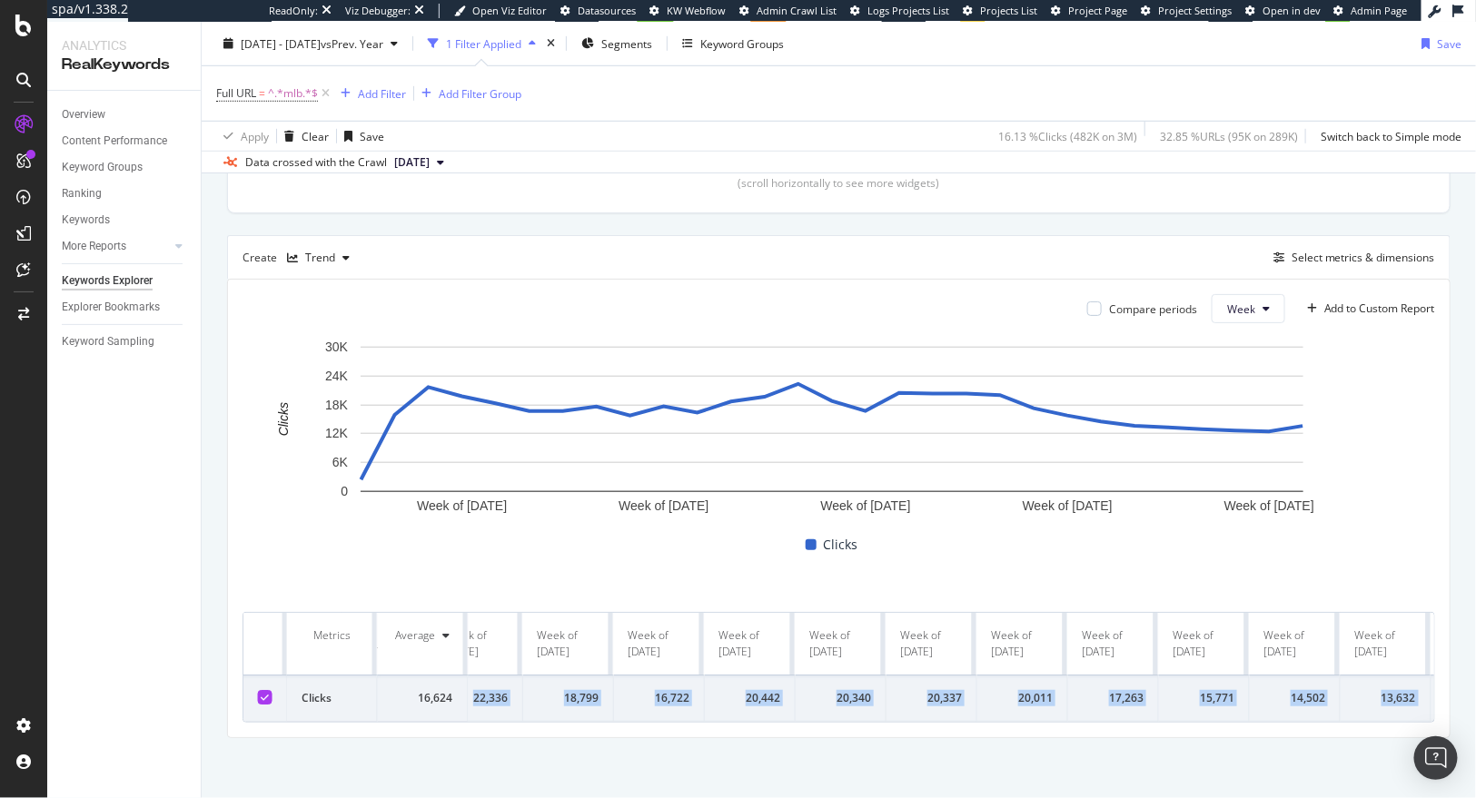
scroll to position [0, 1681]
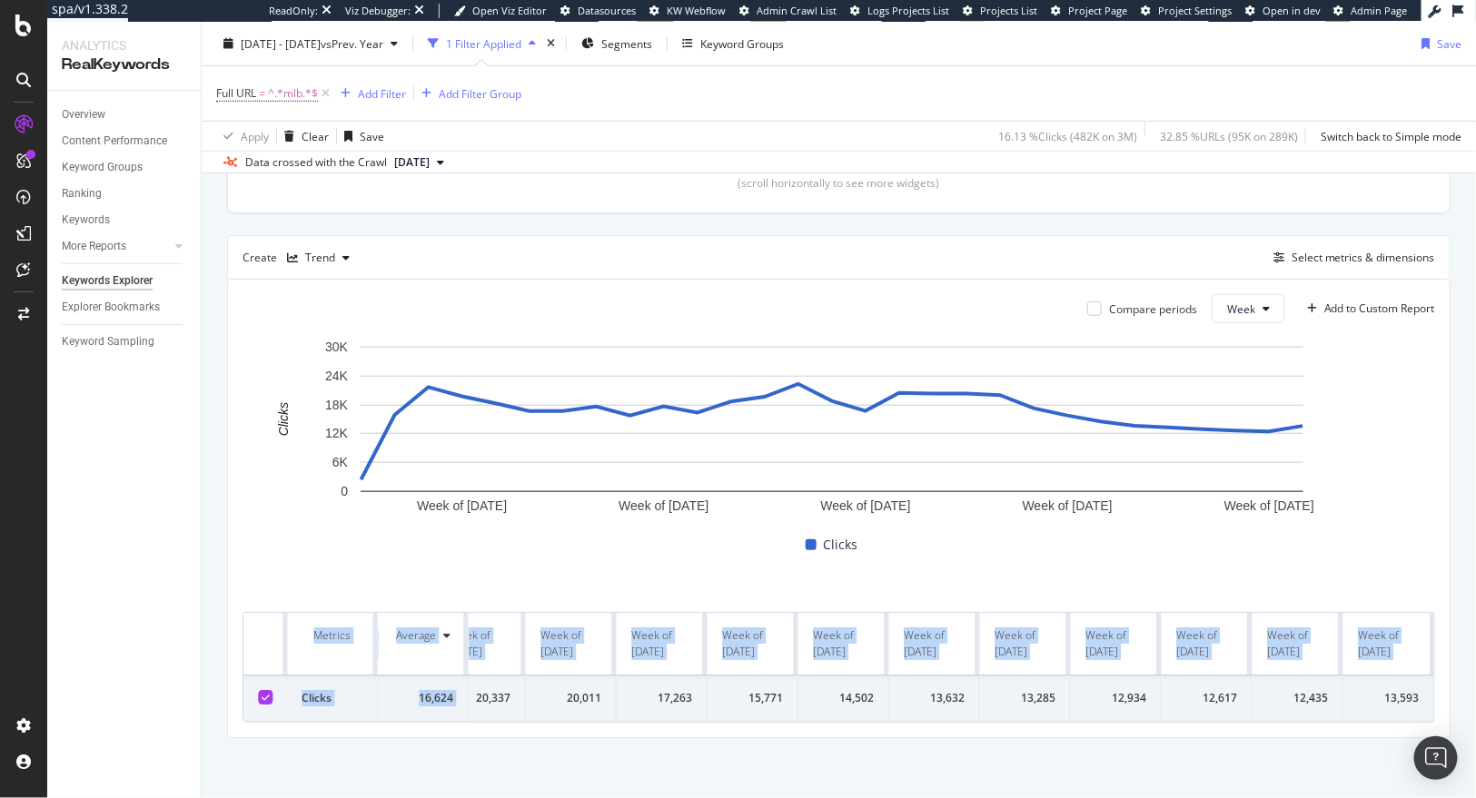
drag, startPoint x: 515, startPoint y: 682, endPoint x: 1438, endPoint y: 694, distance: 922.9
click at [1438, 694] on div "By URL Top Charts Clicks By pagetype Level 1 By: pagetype Level 1 Hold CMD (⌘) …" at bounding box center [839, 292] width 1274 height 1020
copy table "Metrics Average Week of 10 Mar. 2025 Week of 17 Mar. 2025 Week of 24 Mar. 2025 …"
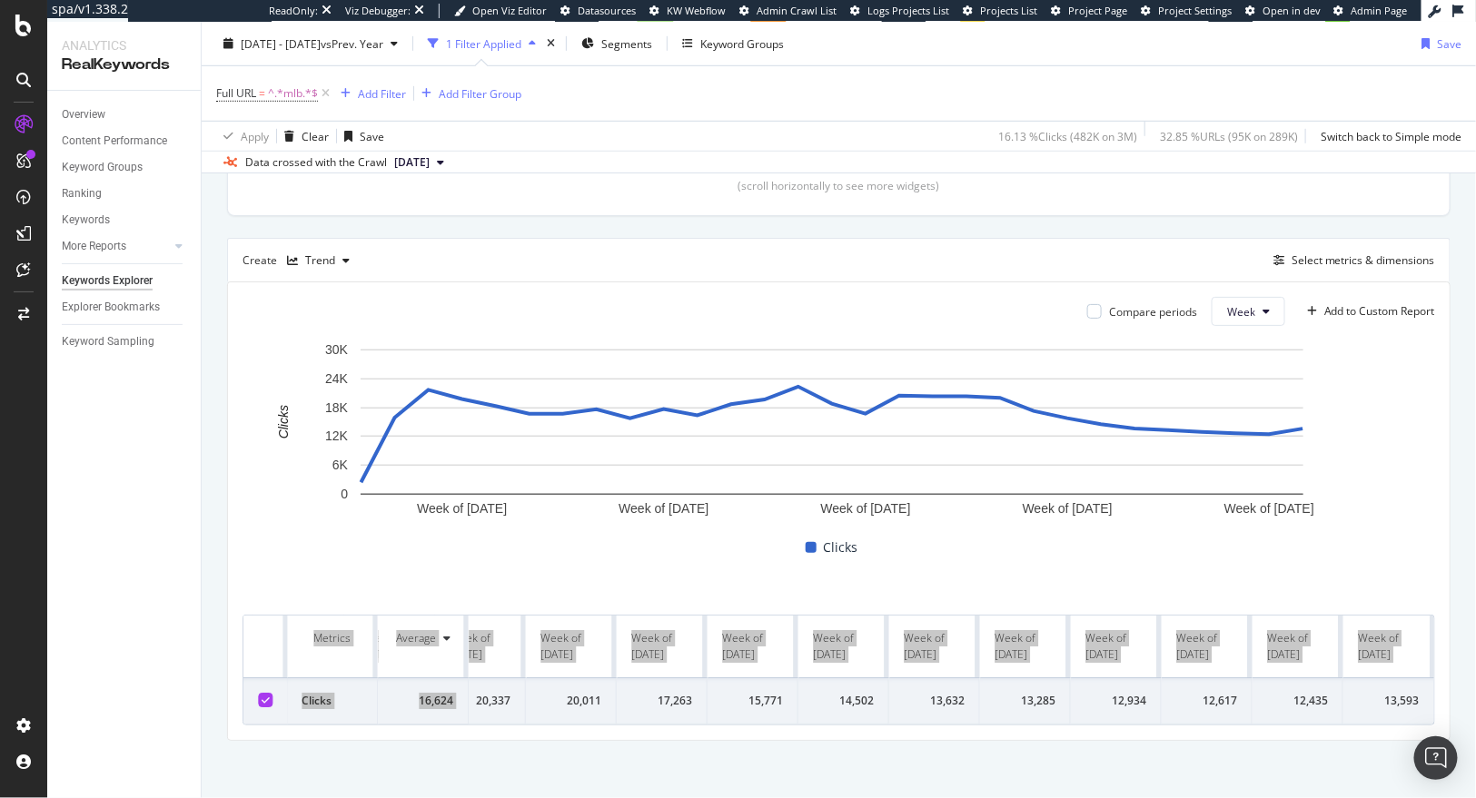
scroll to position [433, 0]
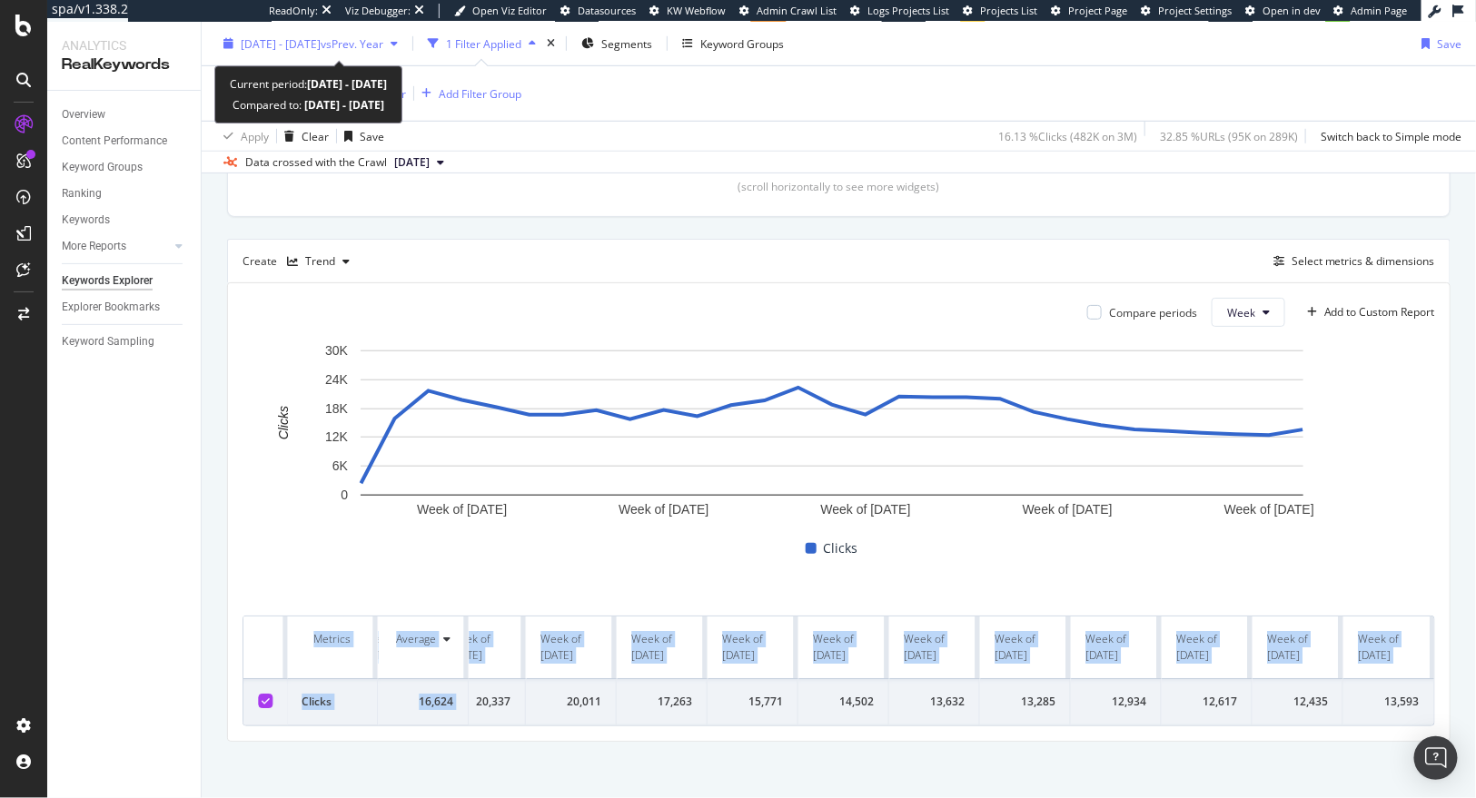
click at [277, 54] on div "2025 Mar. 16th - Sep. 28th vs Prev. Year" at bounding box center [310, 43] width 189 height 27
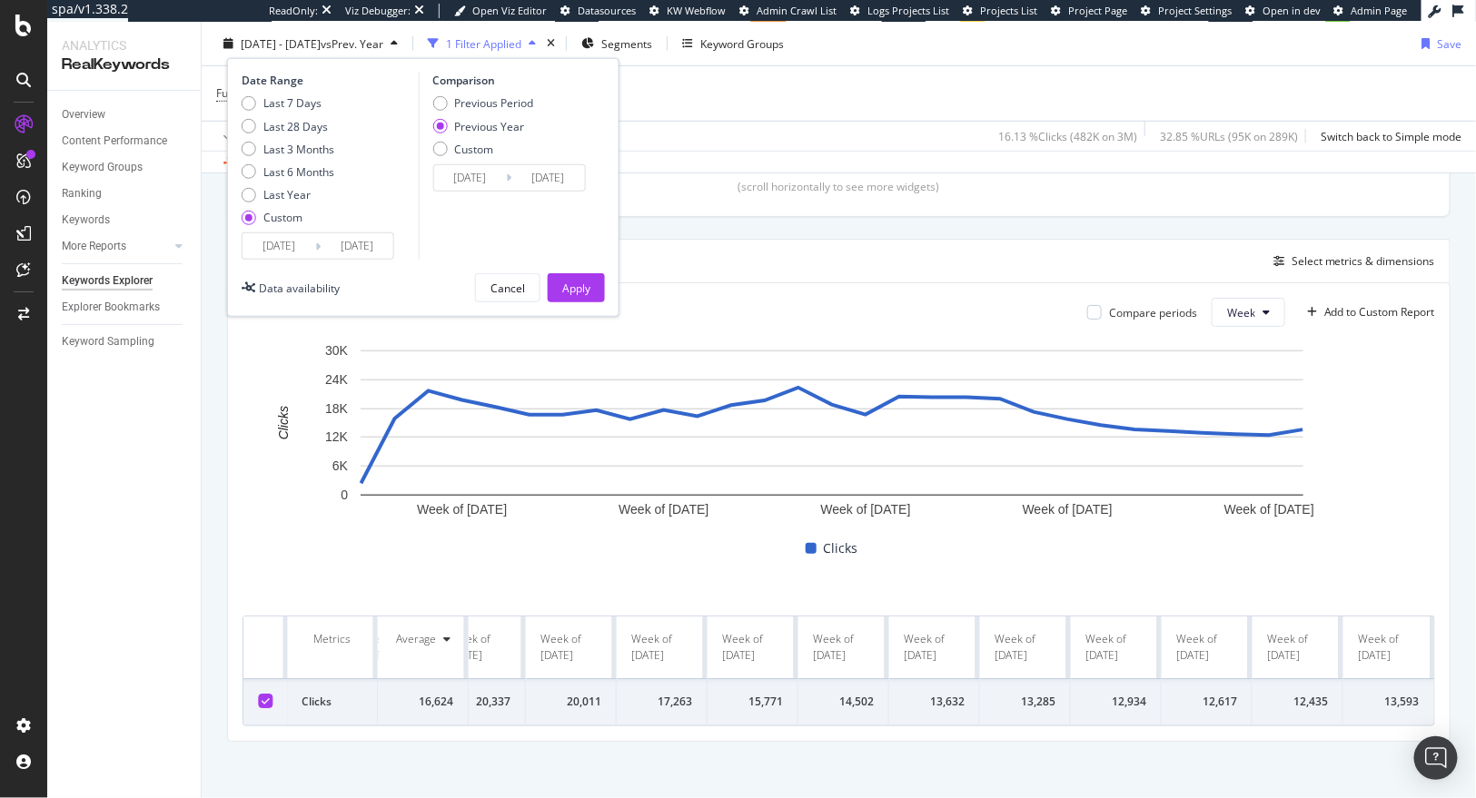
click at [290, 236] on input "2025/03/16" at bounding box center [279, 245] width 73 height 25
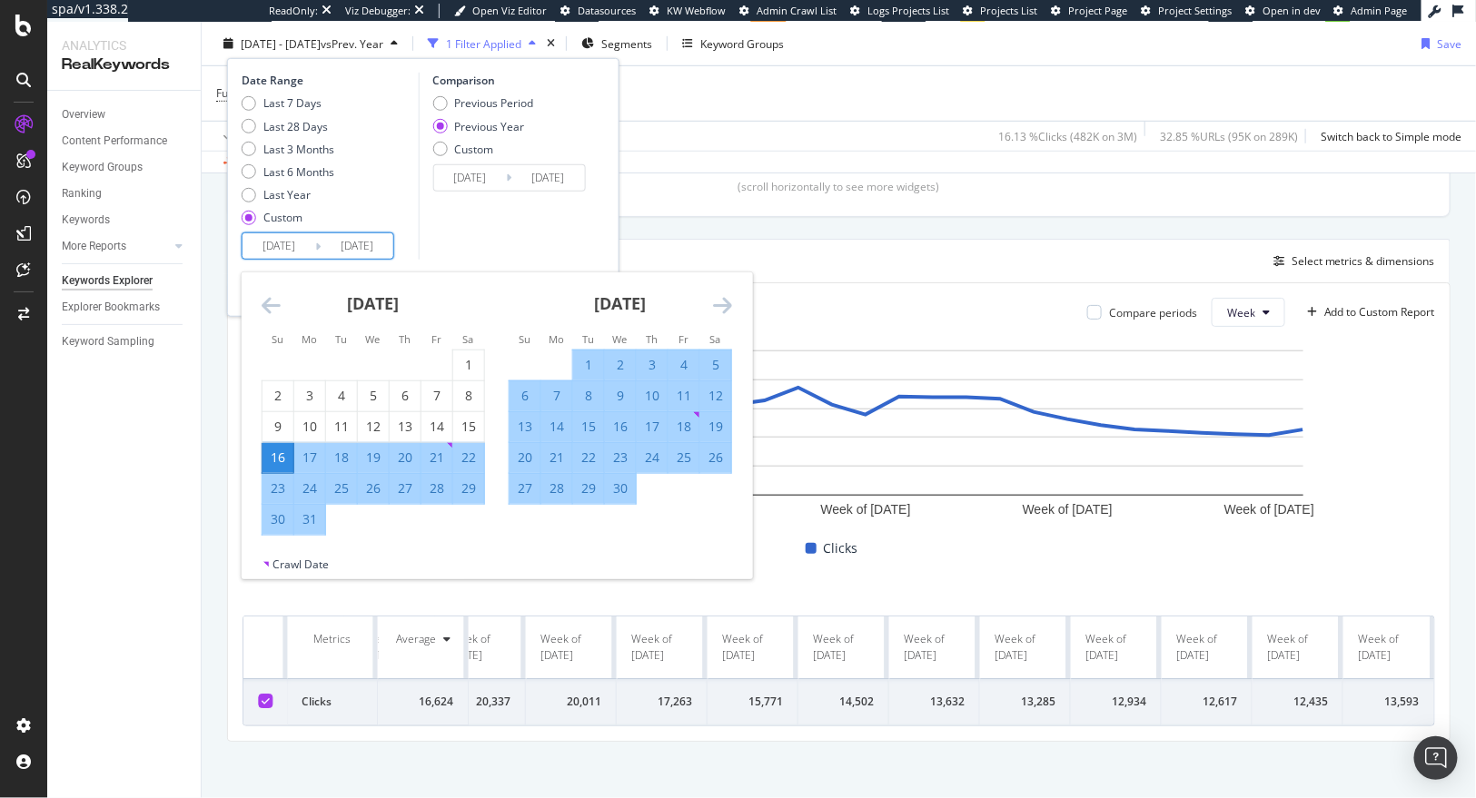
click at [269, 306] on icon "Move backward to switch to the previous month." at bounding box center [271, 305] width 19 height 22
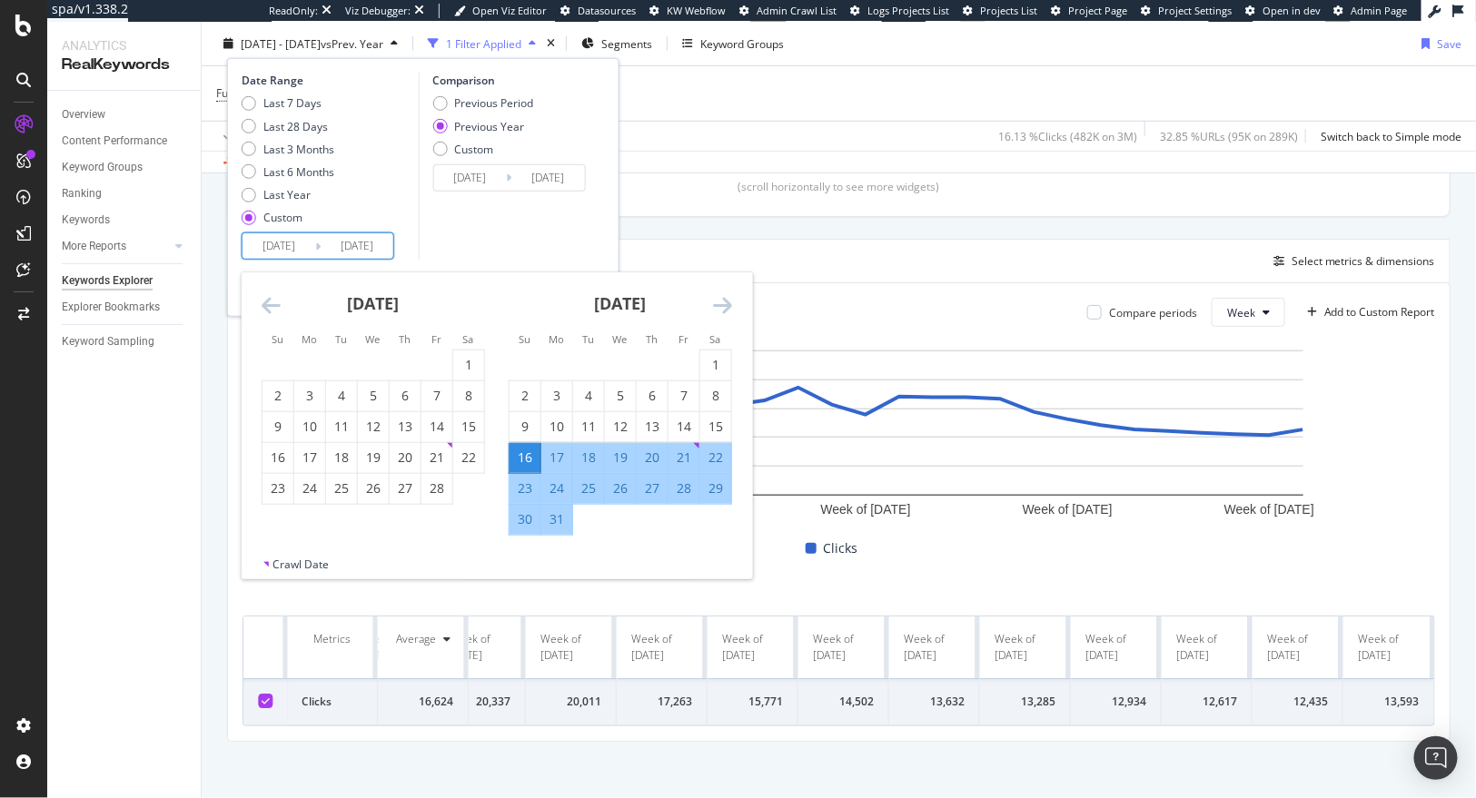
click at [269, 306] on icon "Move backward to switch to the previous month." at bounding box center [271, 305] width 19 height 22
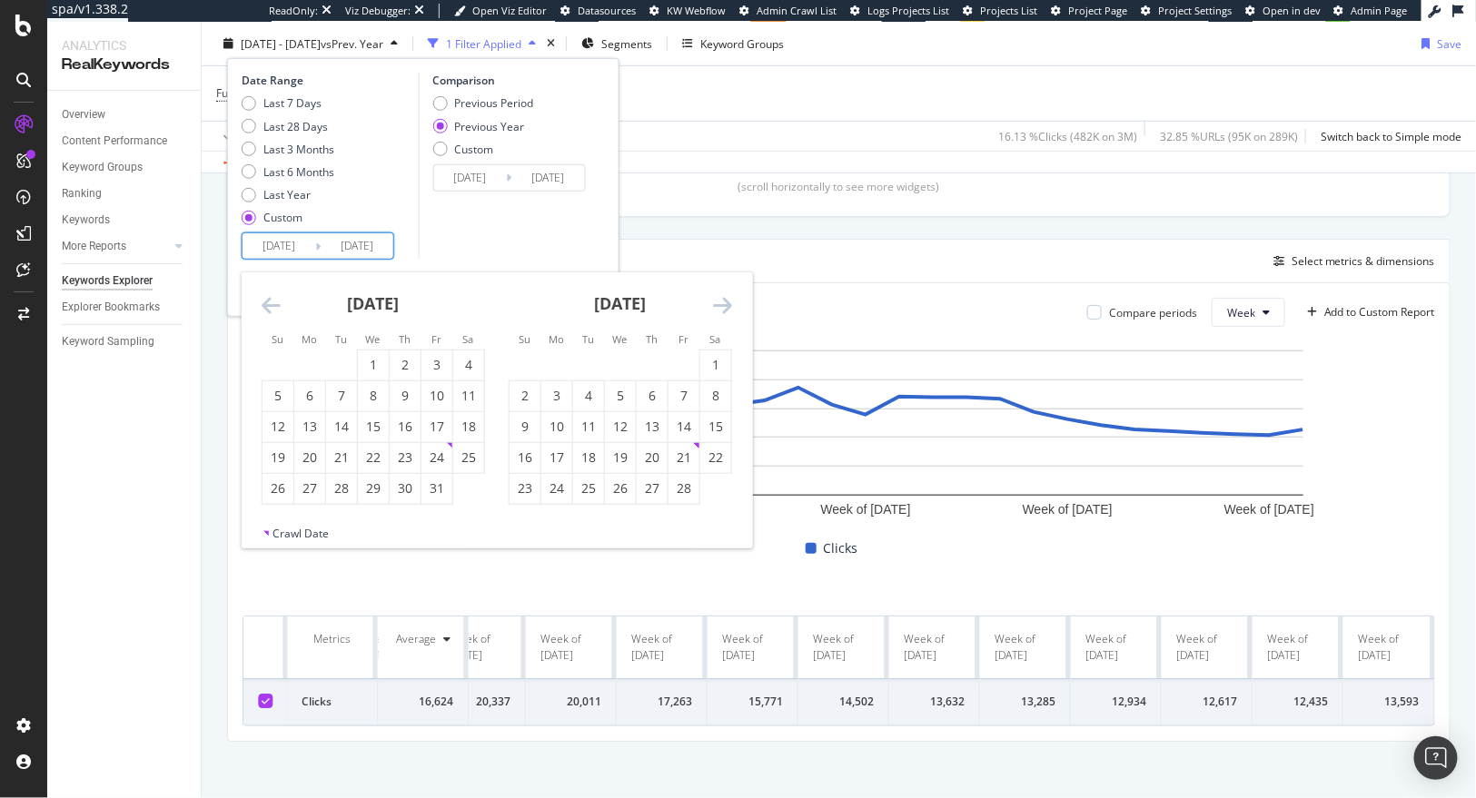
click at [269, 306] on icon "Move backward to switch to the previous month." at bounding box center [271, 305] width 19 height 22
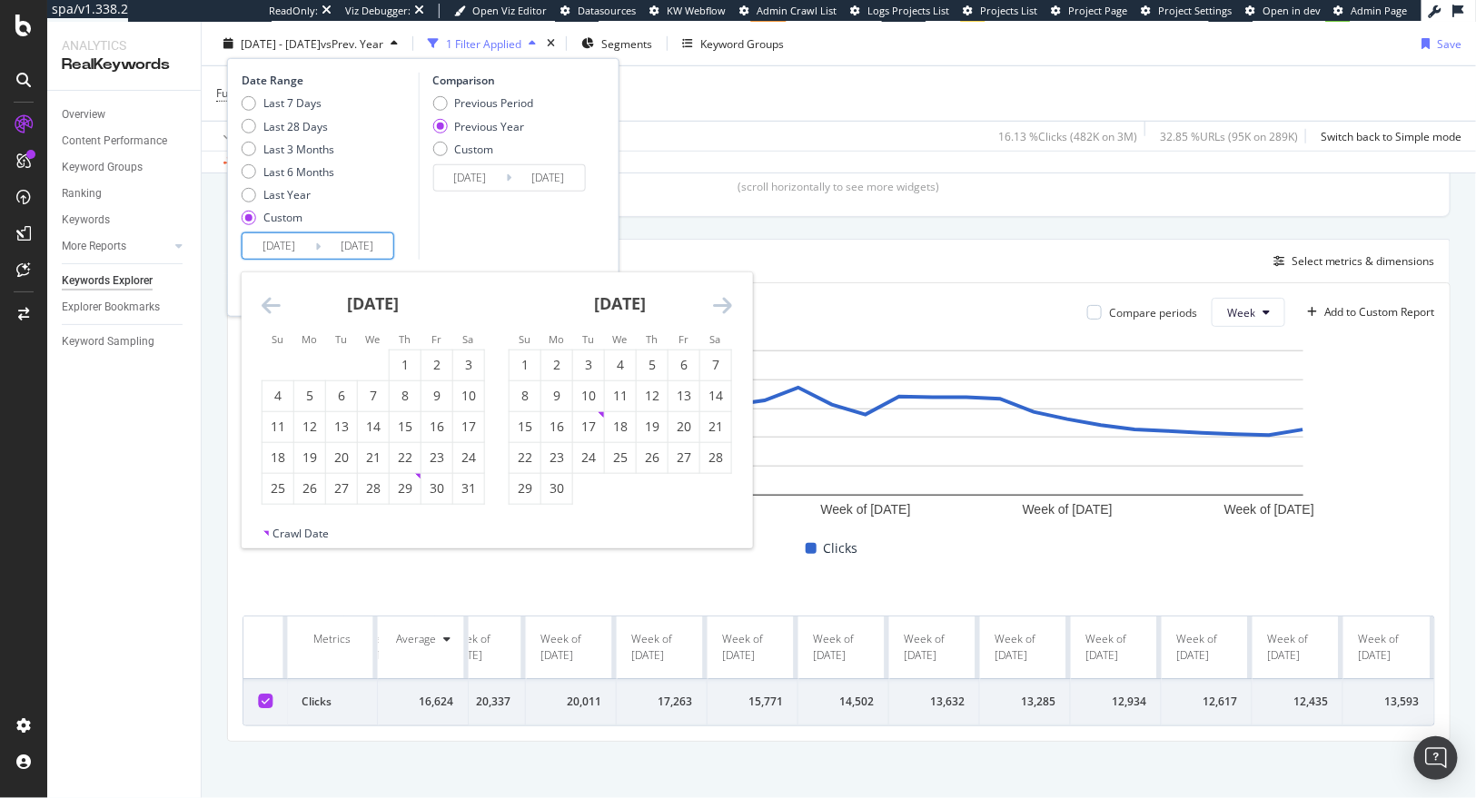
click at [269, 306] on icon "Move backward to switch to the previous month." at bounding box center [271, 305] width 19 height 22
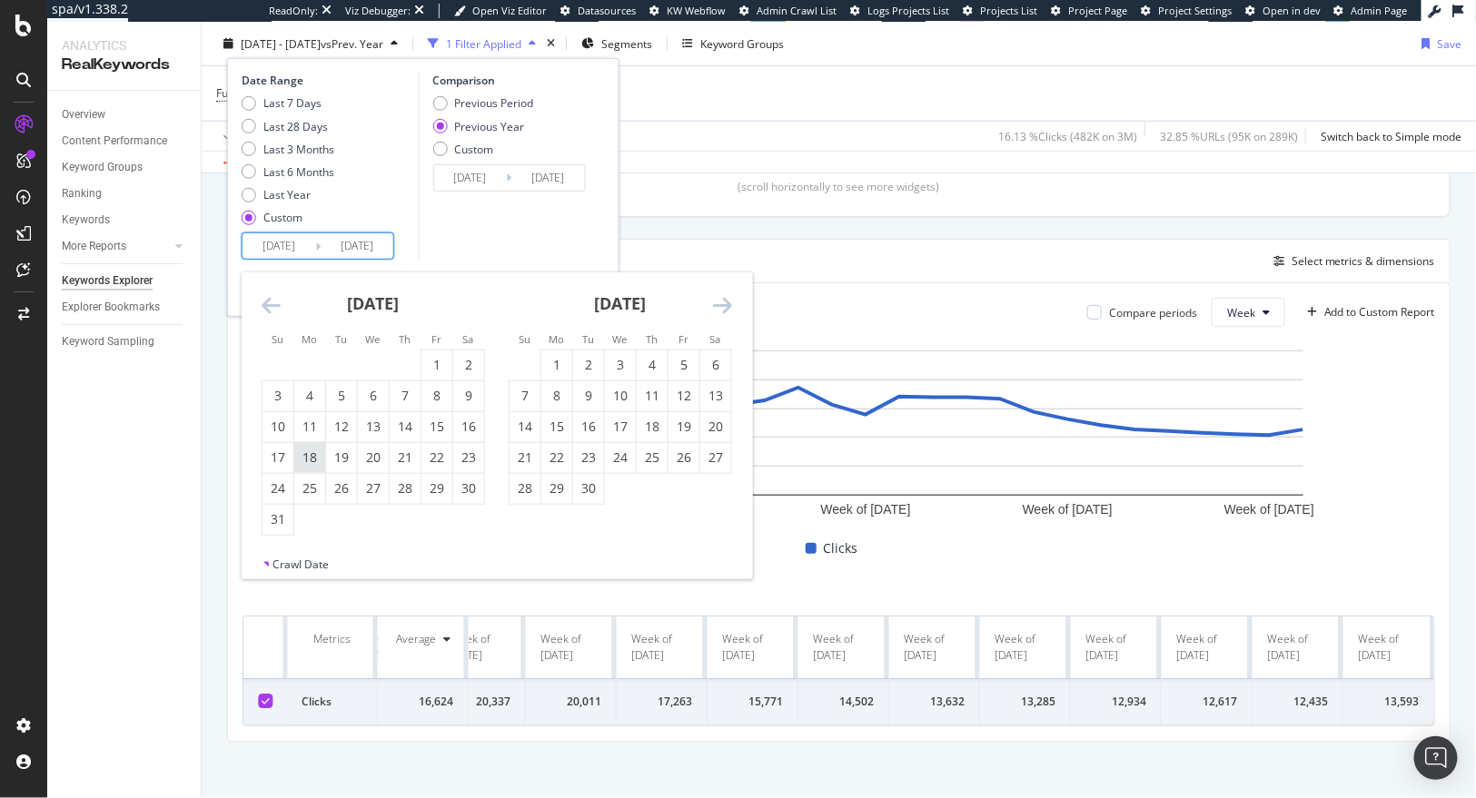
click at [306, 464] on div "18" at bounding box center [309, 458] width 31 height 18
type input "2024/03/18"
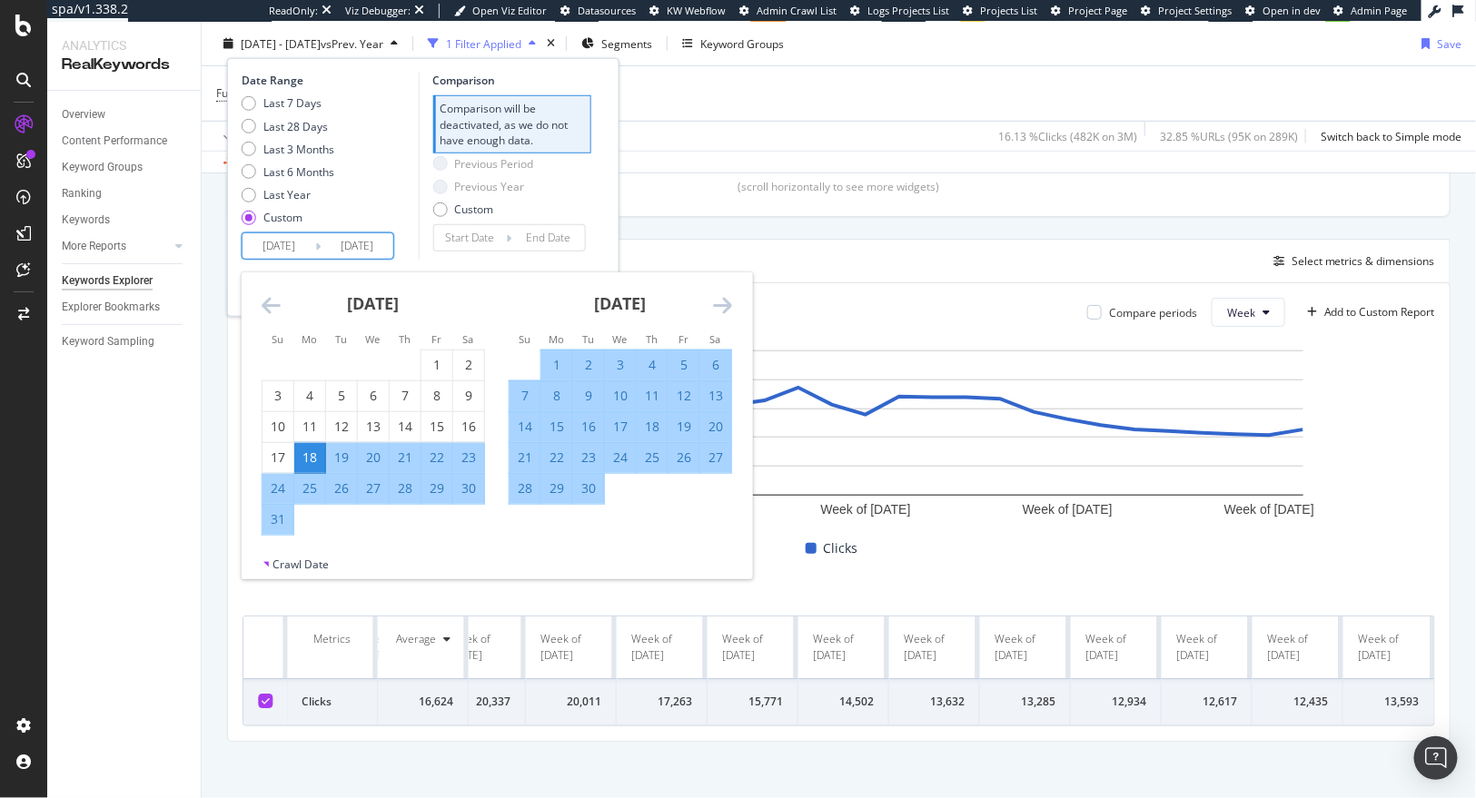
click at [715, 302] on icon "Move forward to switch to the next month." at bounding box center [722, 305] width 19 height 22
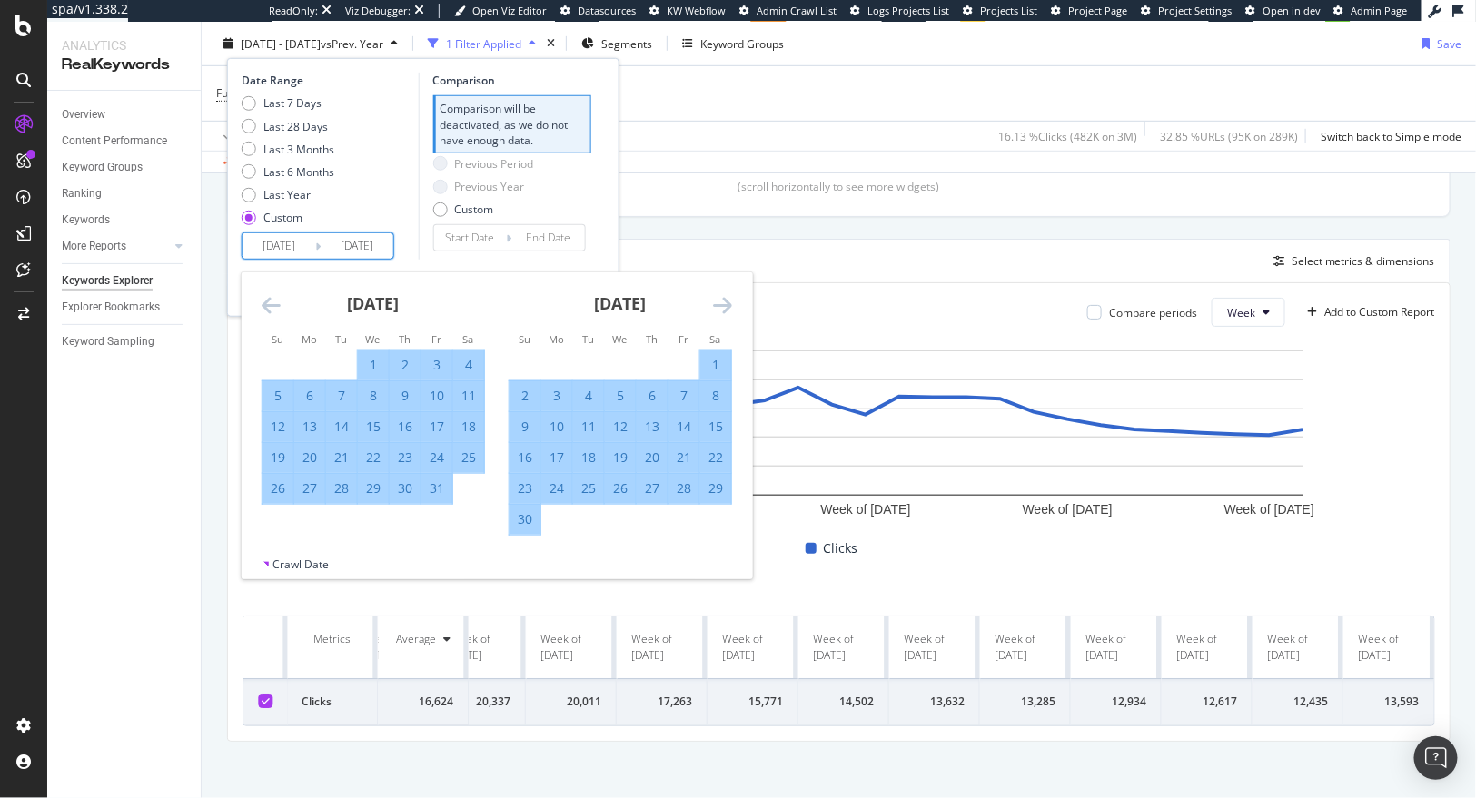
click at [715, 302] on icon "Move forward to switch to the next month." at bounding box center [722, 305] width 19 height 22
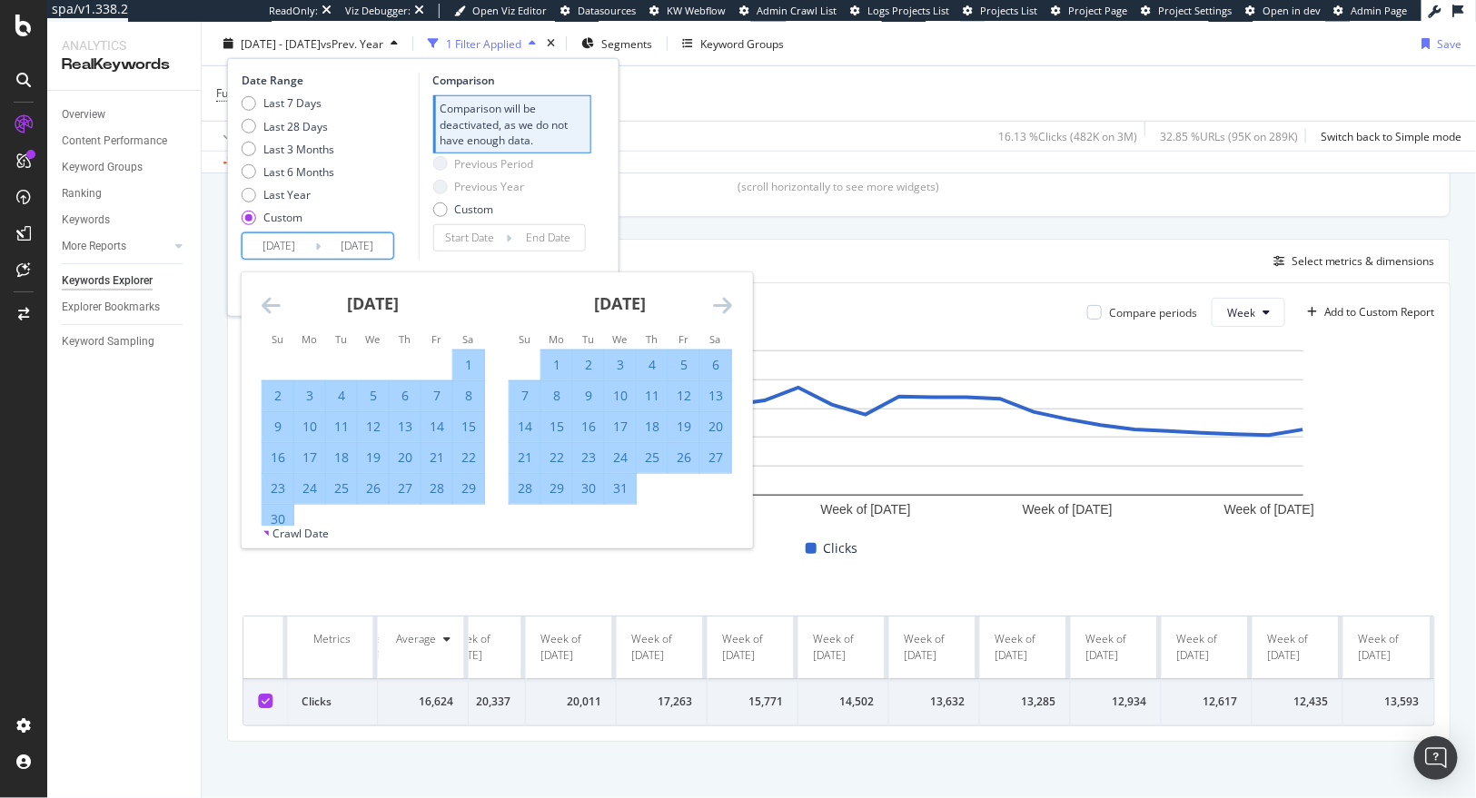
click at [715, 302] on icon "Move forward to switch to the next month." at bounding box center [722, 305] width 19 height 22
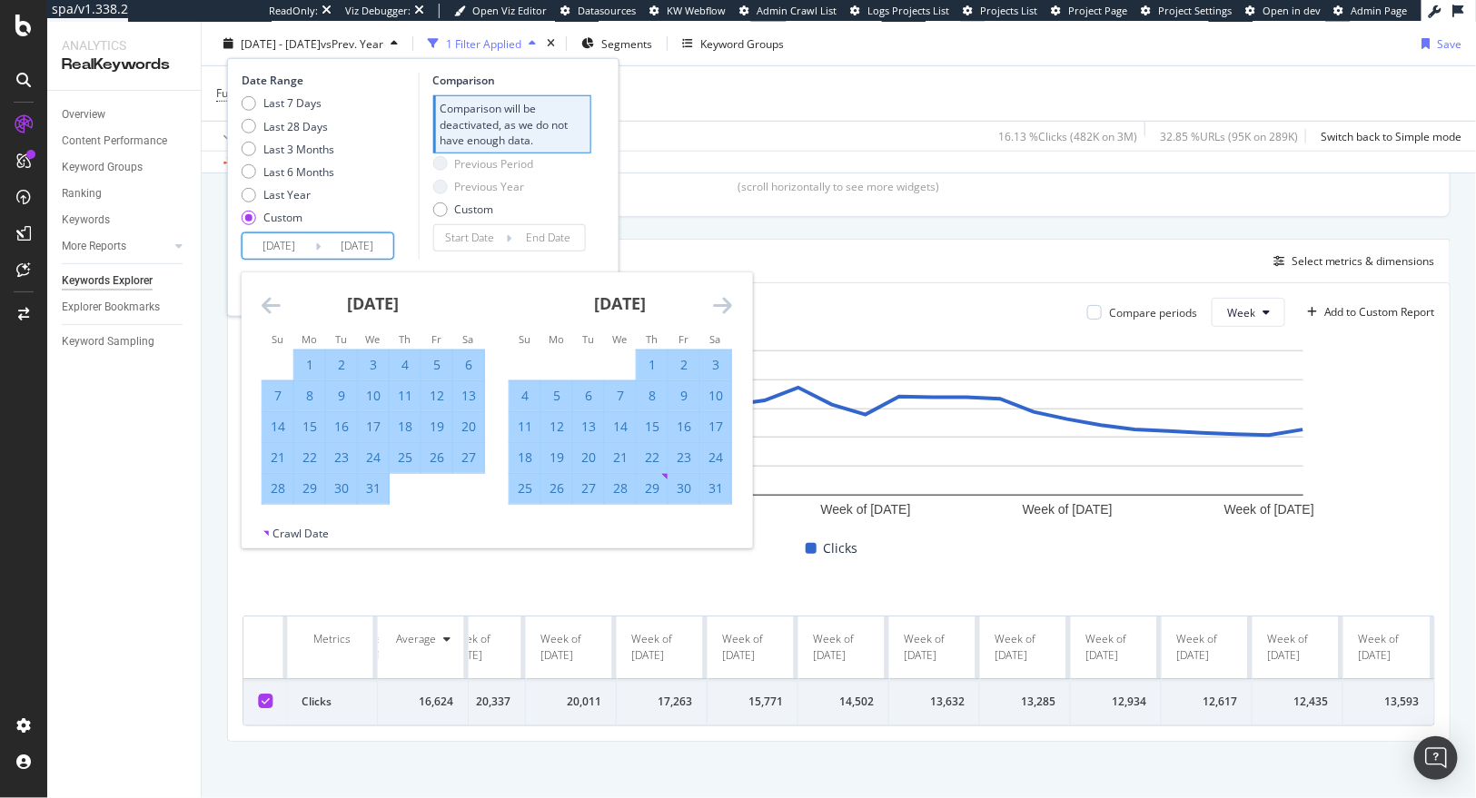
click at [715, 302] on icon "Move forward to switch to the next month." at bounding box center [722, 305] width 19 height 22
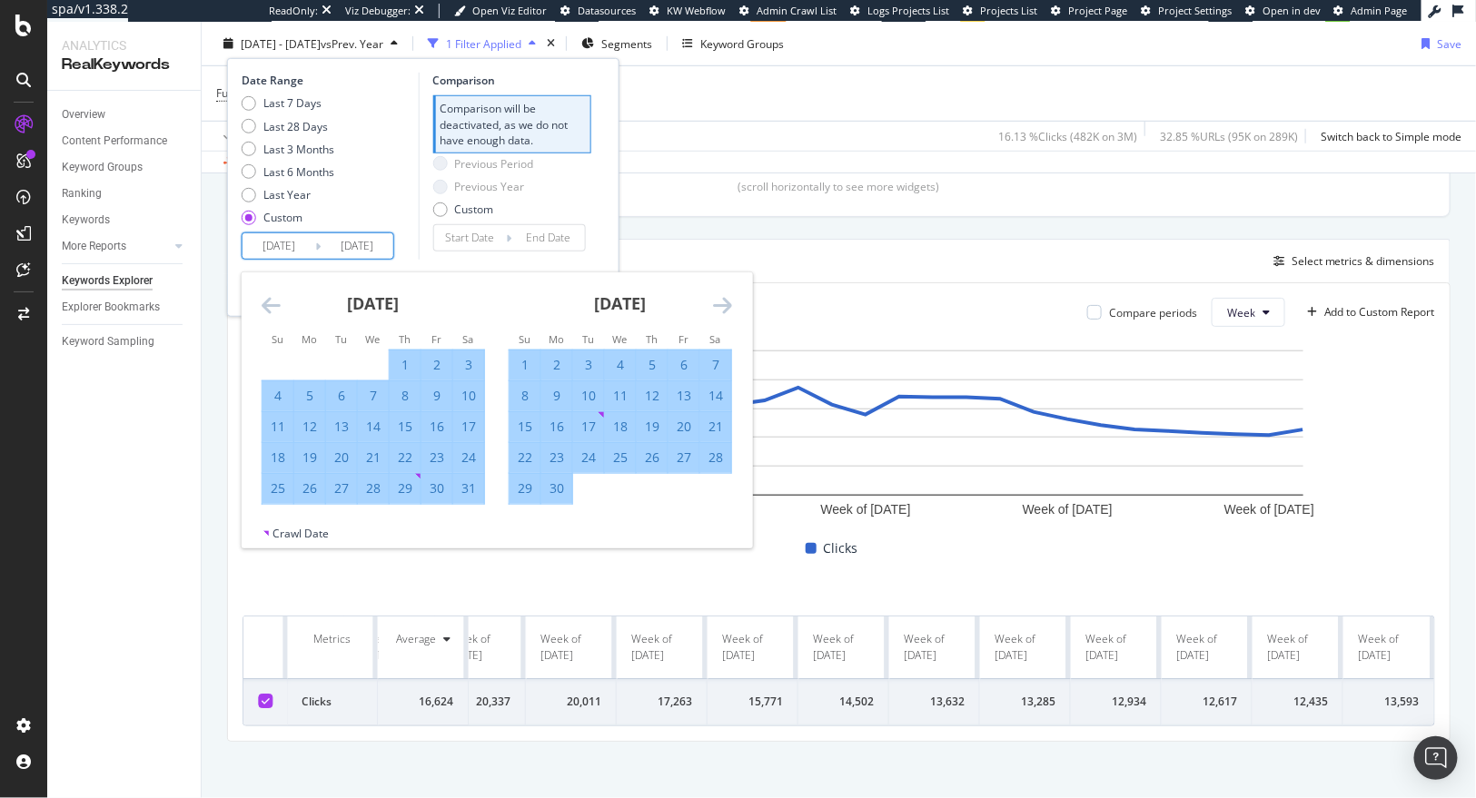
click at [521, 491] on div "29" at bounding box center [525, 489] width 31 height 18
type input "2024/09/29"
type input "2023/09/04"
type input "2024/03/17"
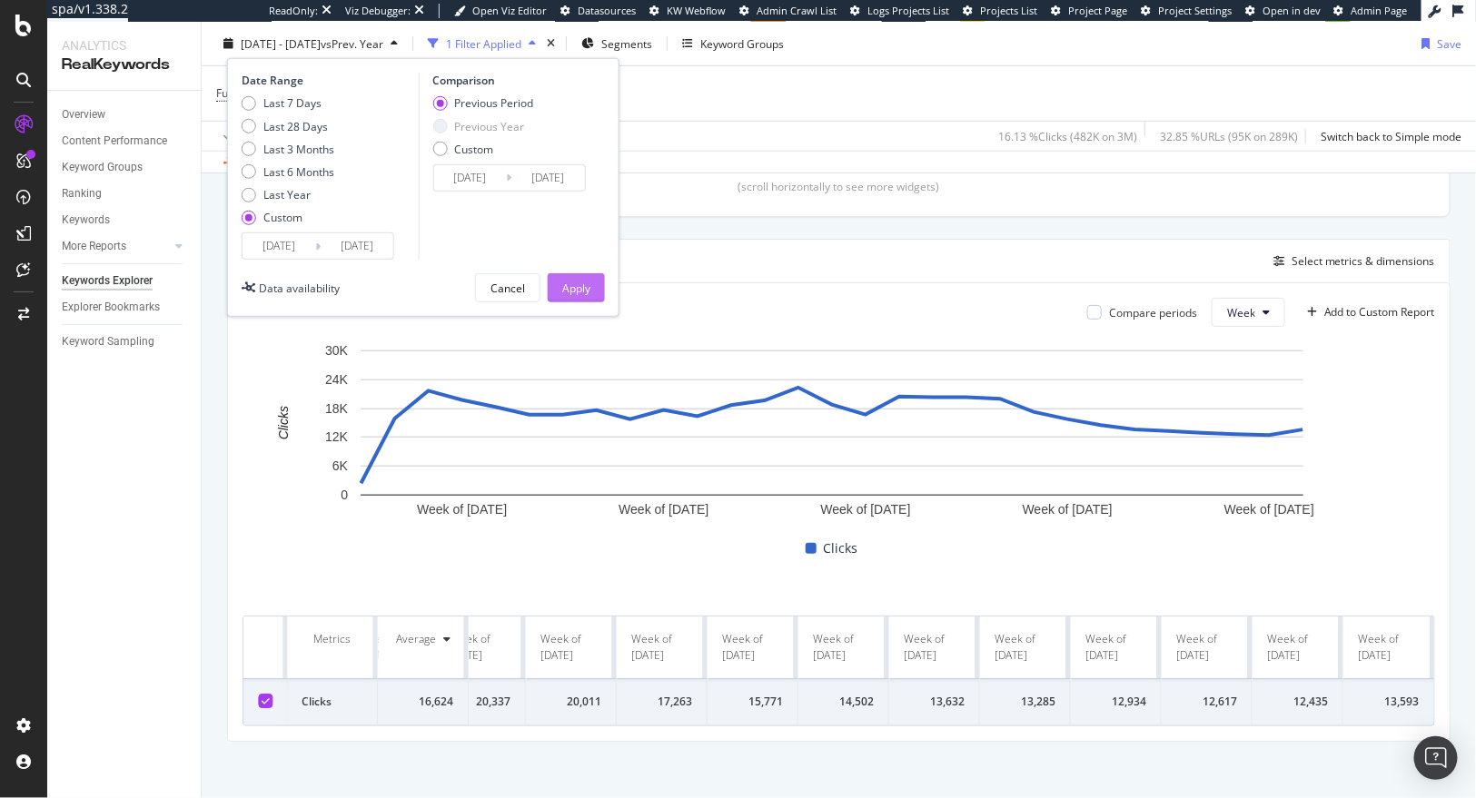
click at [583, 281] on div "Apply" at bounding box center [576, 287] width 28 height 15
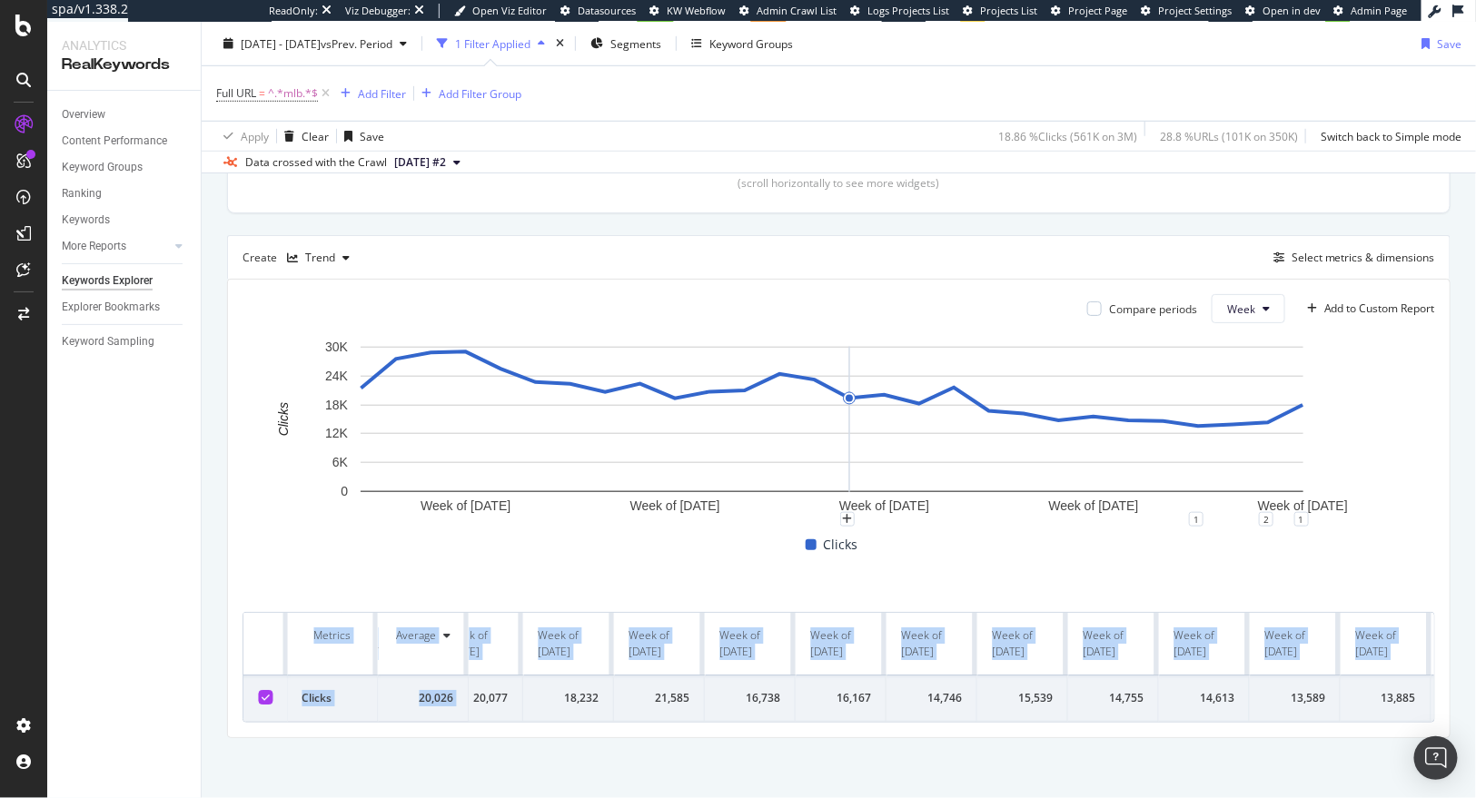
scroll to position [0, 1590]
drag, startPoint x: 510, startPoint y: 684, endPoint x: 1449, endPoint y: 715, distance: 939.6
click at [1449, 715] on div "By URL Top Charts Clicks By pagetype Level 1 By: pagetype Level 1 Hold CMD (⌘) …" at bounding box center [839, 292] width 1274 height 1020
copy table "Metrics Average Week of 18 Mar. 2024 Week of 25 Mar. 2024 Week of 1 Apr. 2024 W…"
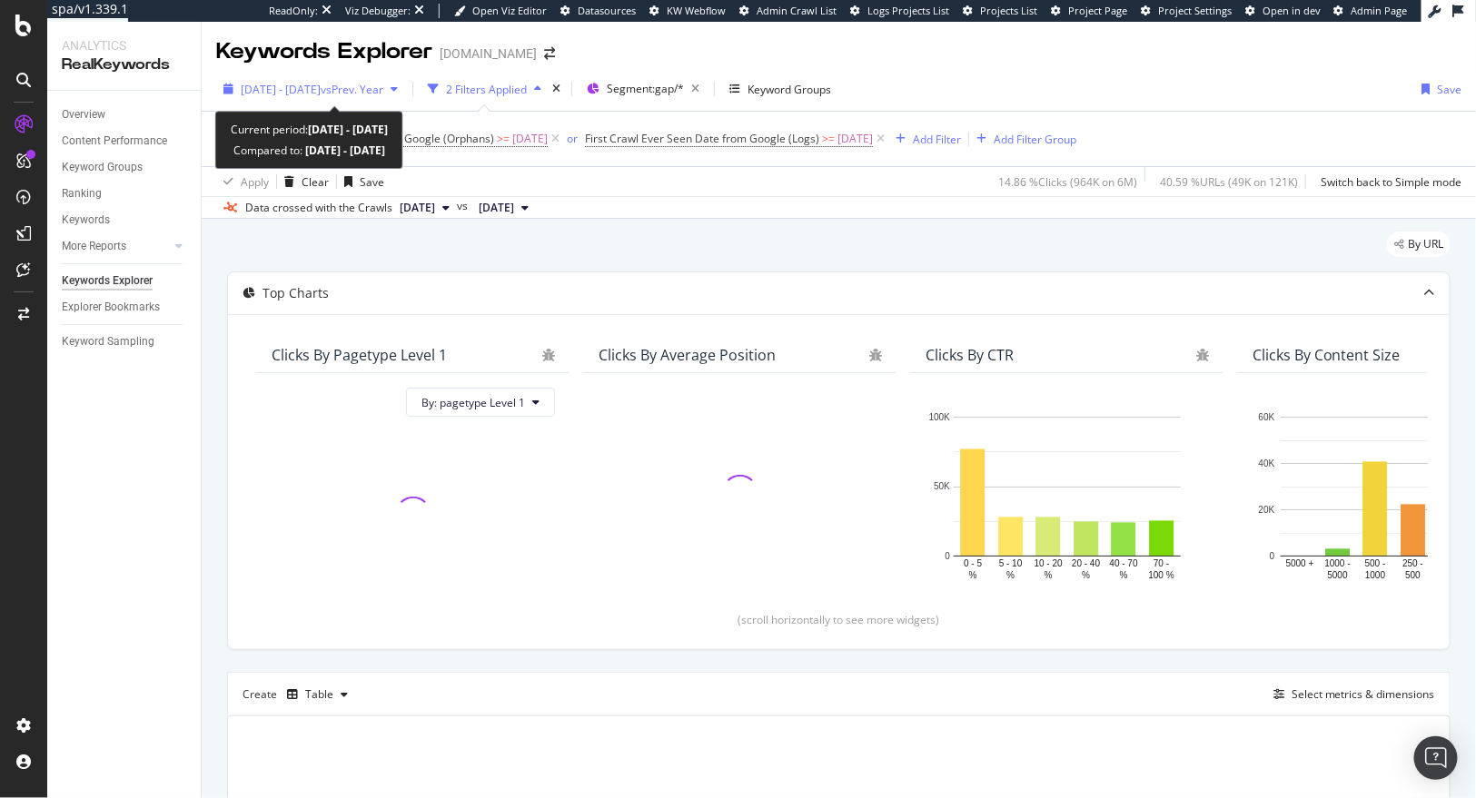
click at [267, 82] on span "2024 Sep. 1st - Sep. 30th" at bounding box center [281, 89] width 80 height 15
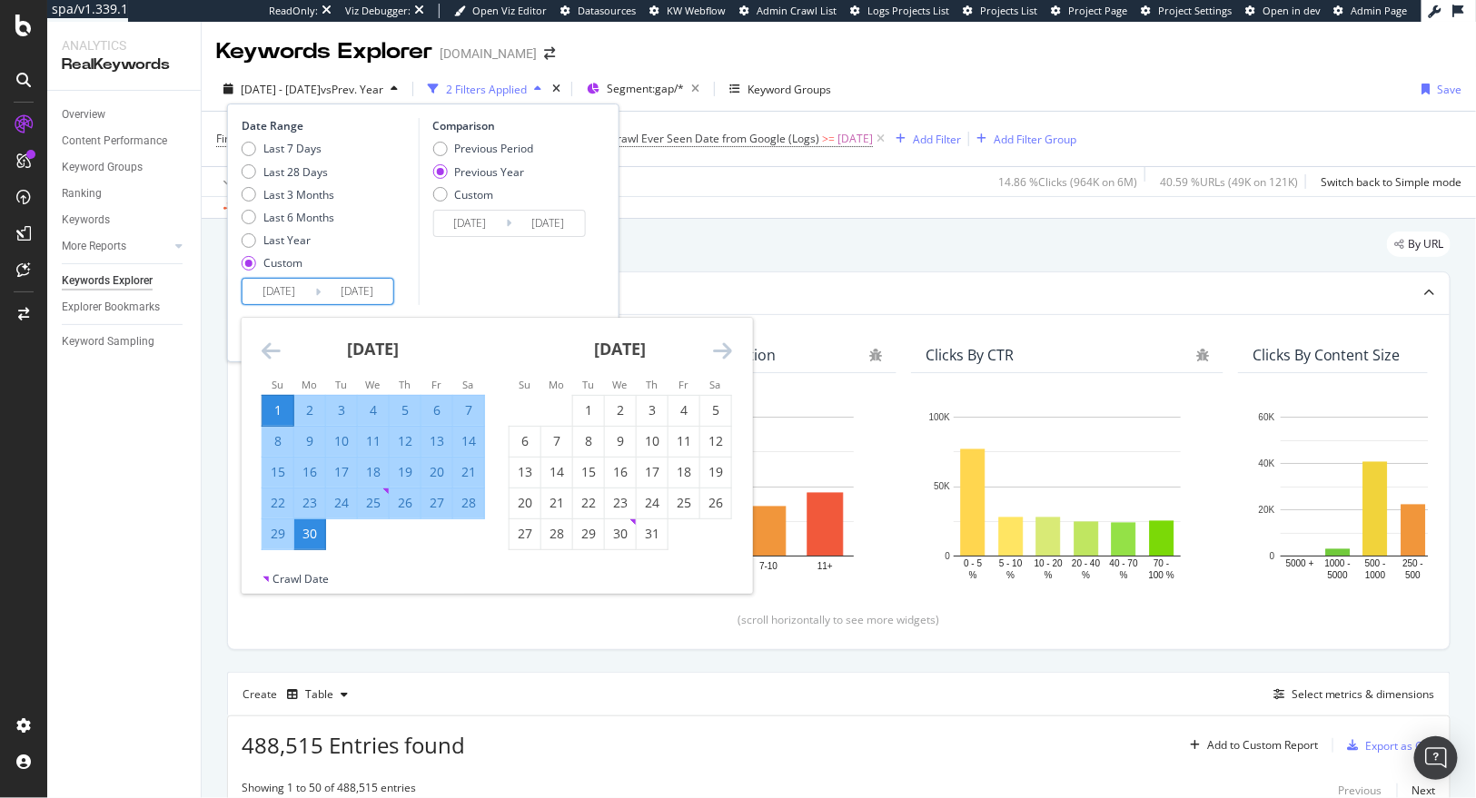
click at [276, 284] on input "2024/09/01" at bounding box center [279, 291] width 73 height 25
click at [277, 350] on icon "Move backward to switch to the previous month." at bounding box center [271, 351] width 19 height 22
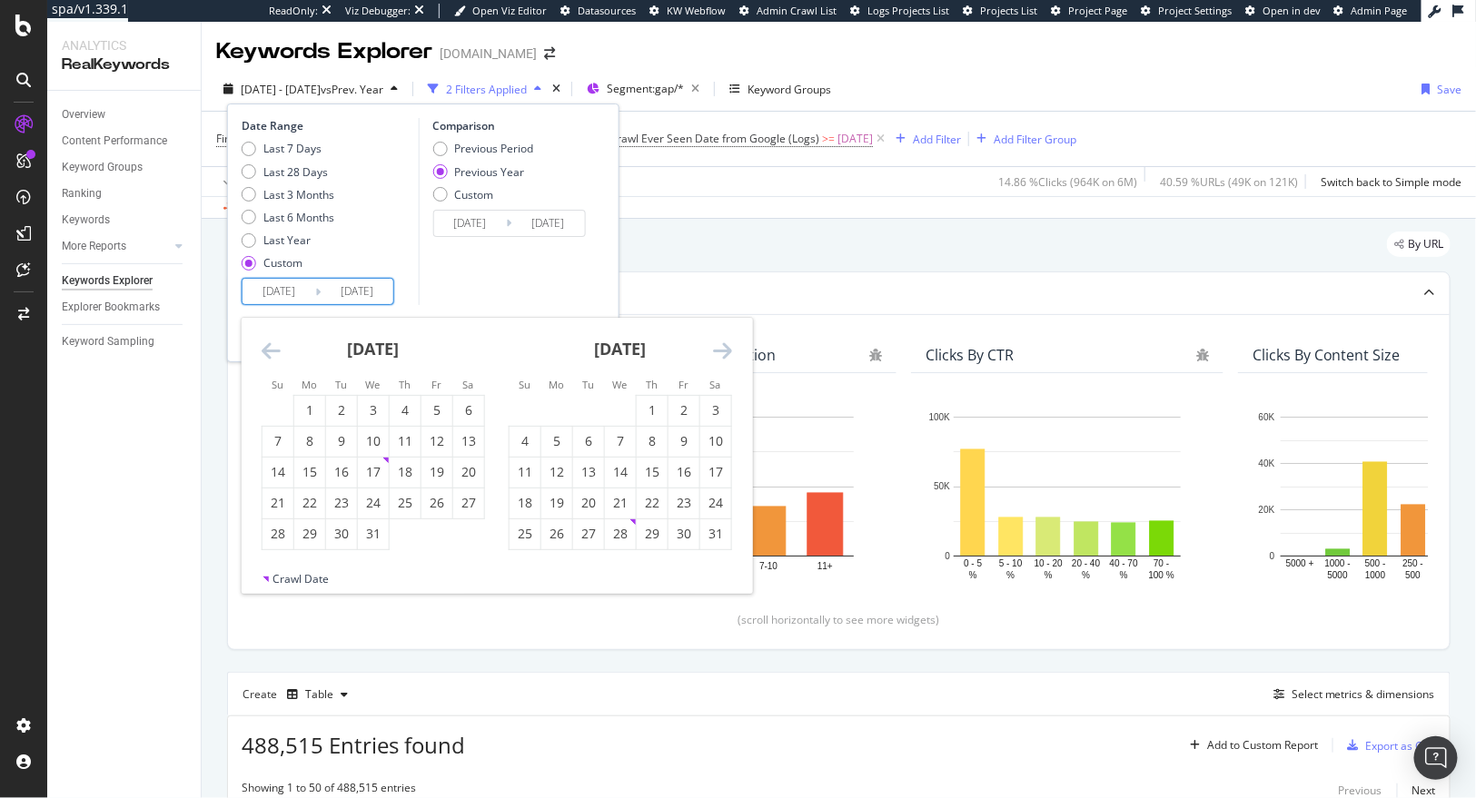
click at [277, 350] on icon "Move backward to switch to the previous month." at bounding box center [271, 351] width 19 height 22
click at [278, 348] on icon "Move backward to switch to the previous month." at bounding box center [271, 351] width 19 height 22
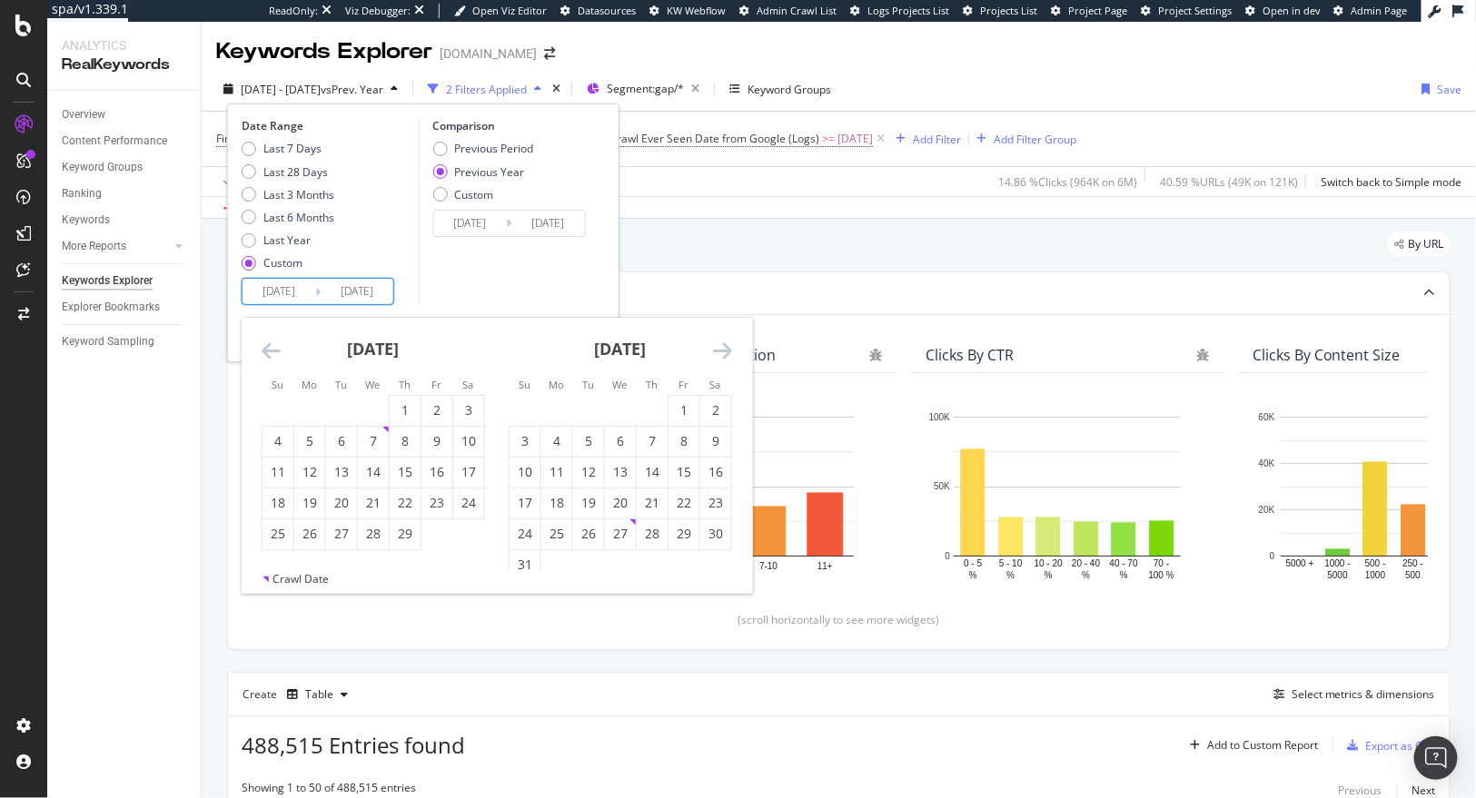
click at [965, 233] on div "By URL" at bounding box center [838, 252] width 1223 height 40
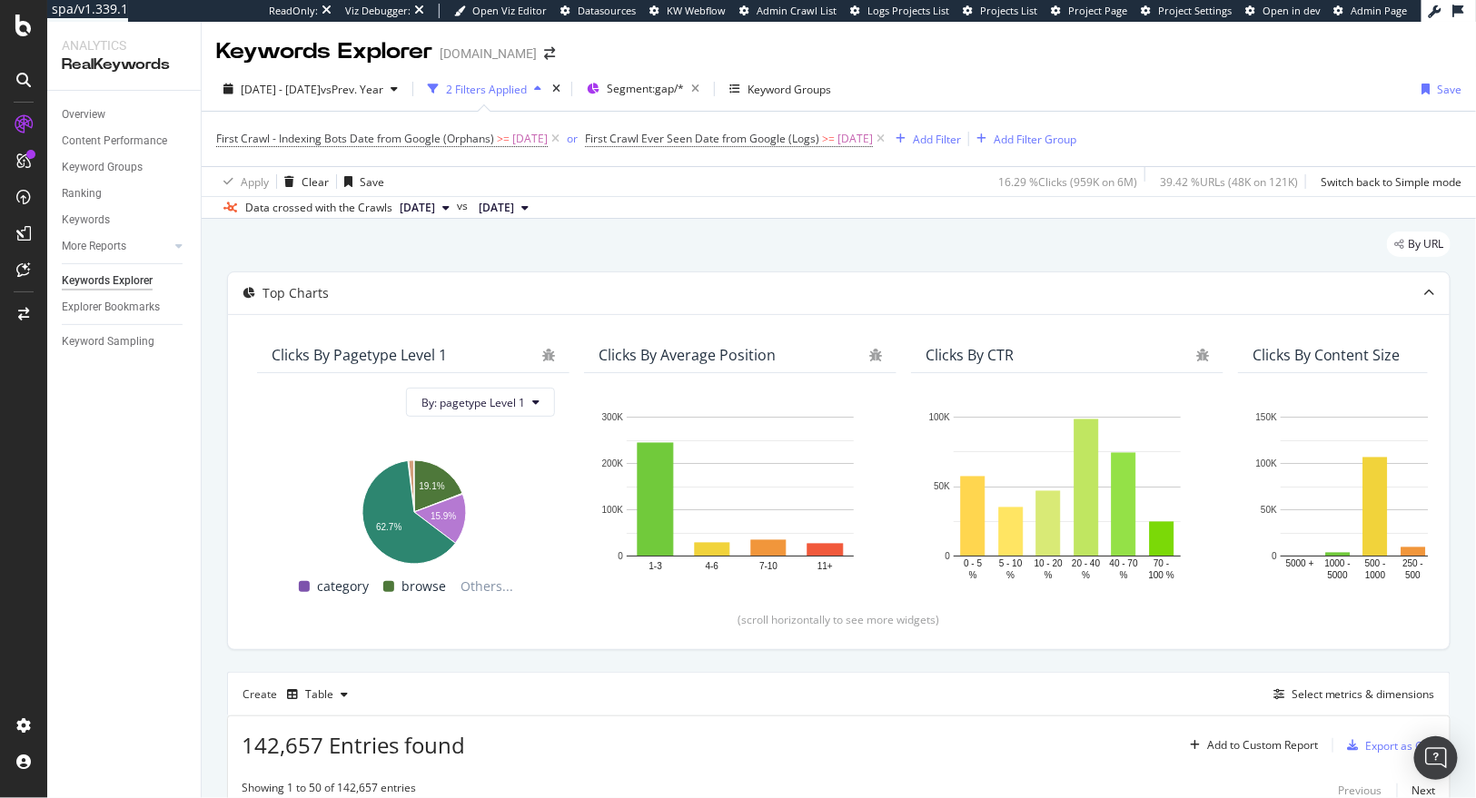
click at [514, 205] on span "[DATE]" at bounding box center [496, 208] width 35 height 16
click at [1040, 136] on div "Add Filter Group" at bounding box center [1035, 139] width 83 height 15
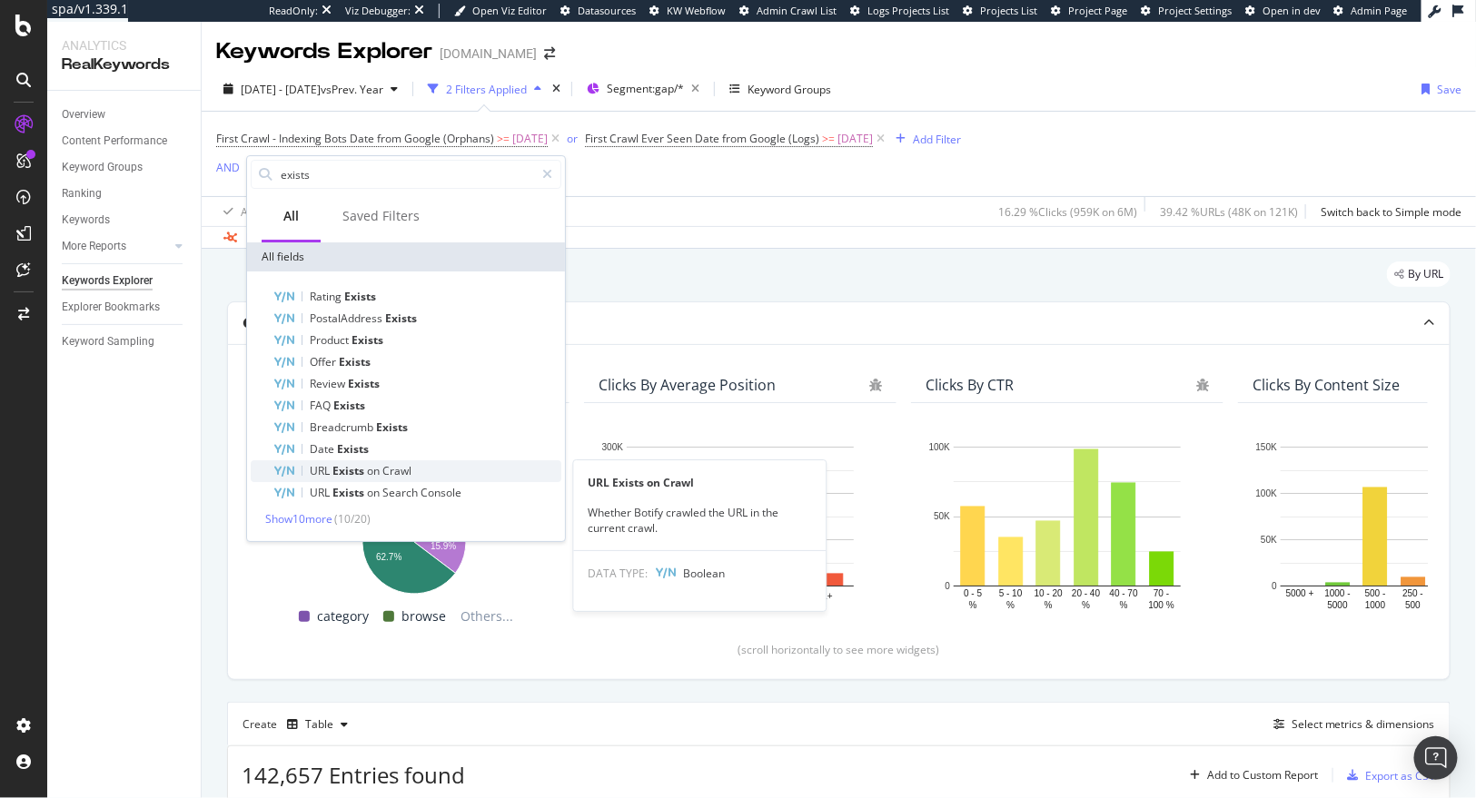
type input "exists"
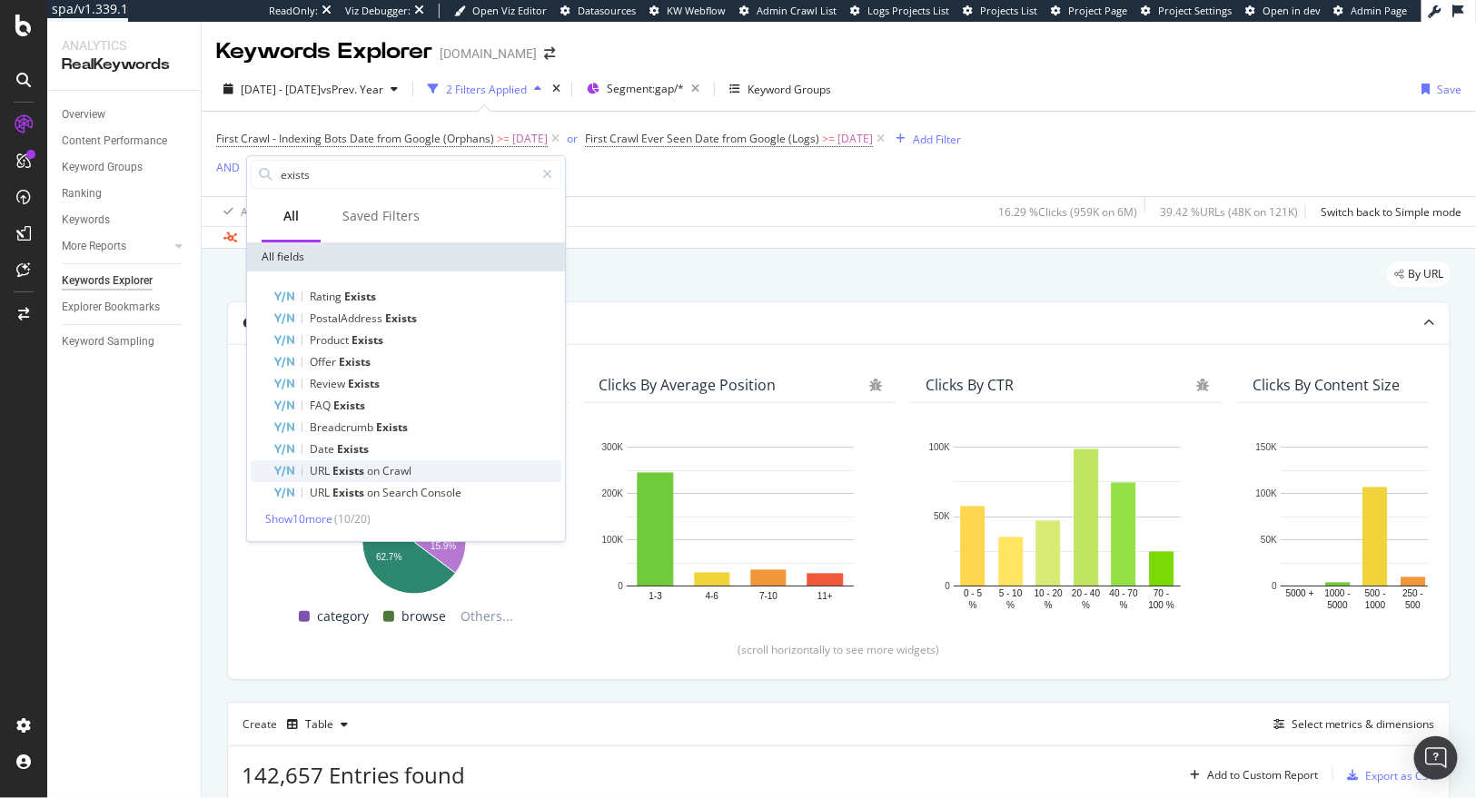
click at [421, 470] on div "URL Exists on Crawl" at bounding box center [416, 471] width 289 height 22
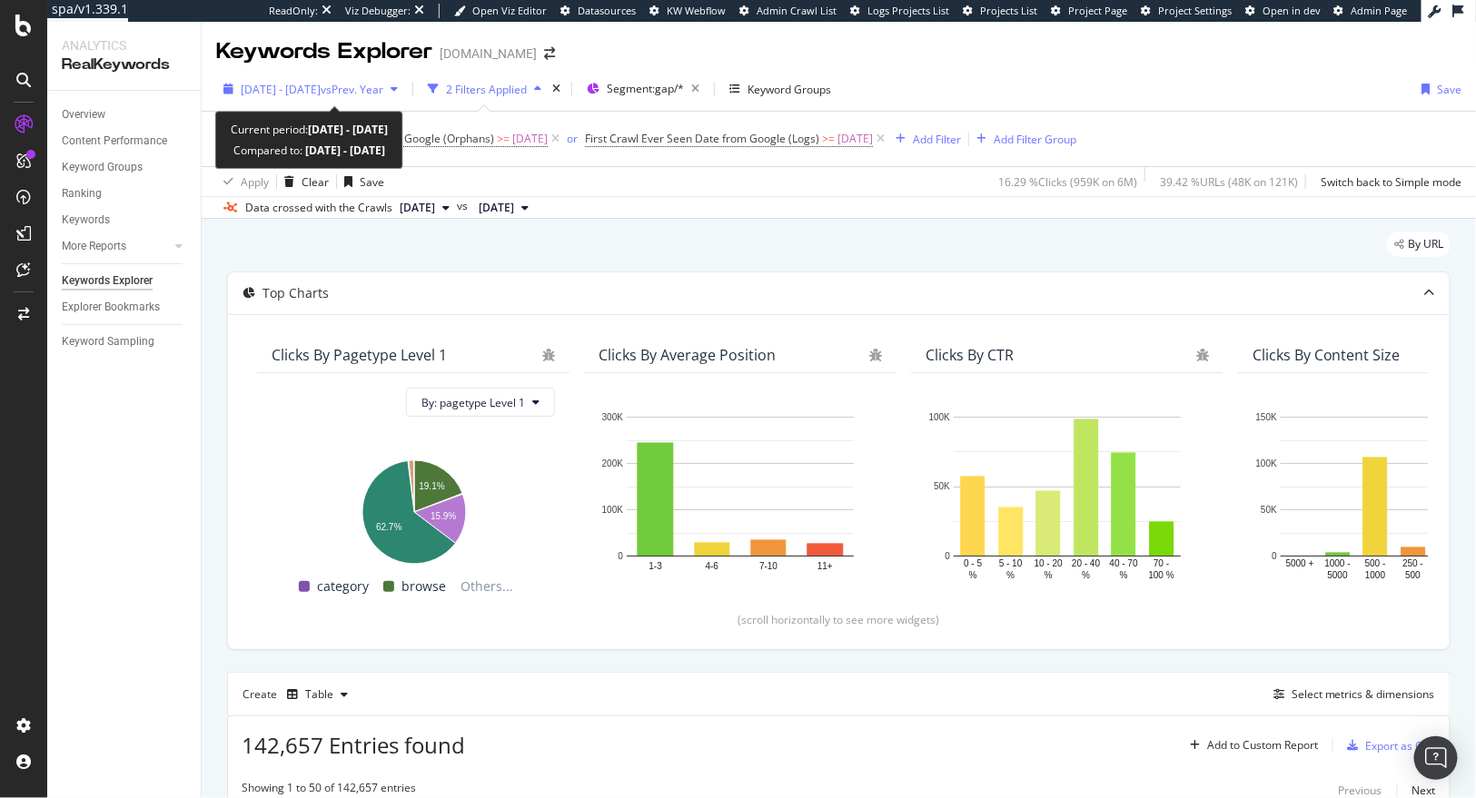
click at [274, 95] on span "[DATE] - [DATE]" at bounding box center [281, 89] width 80 height 15
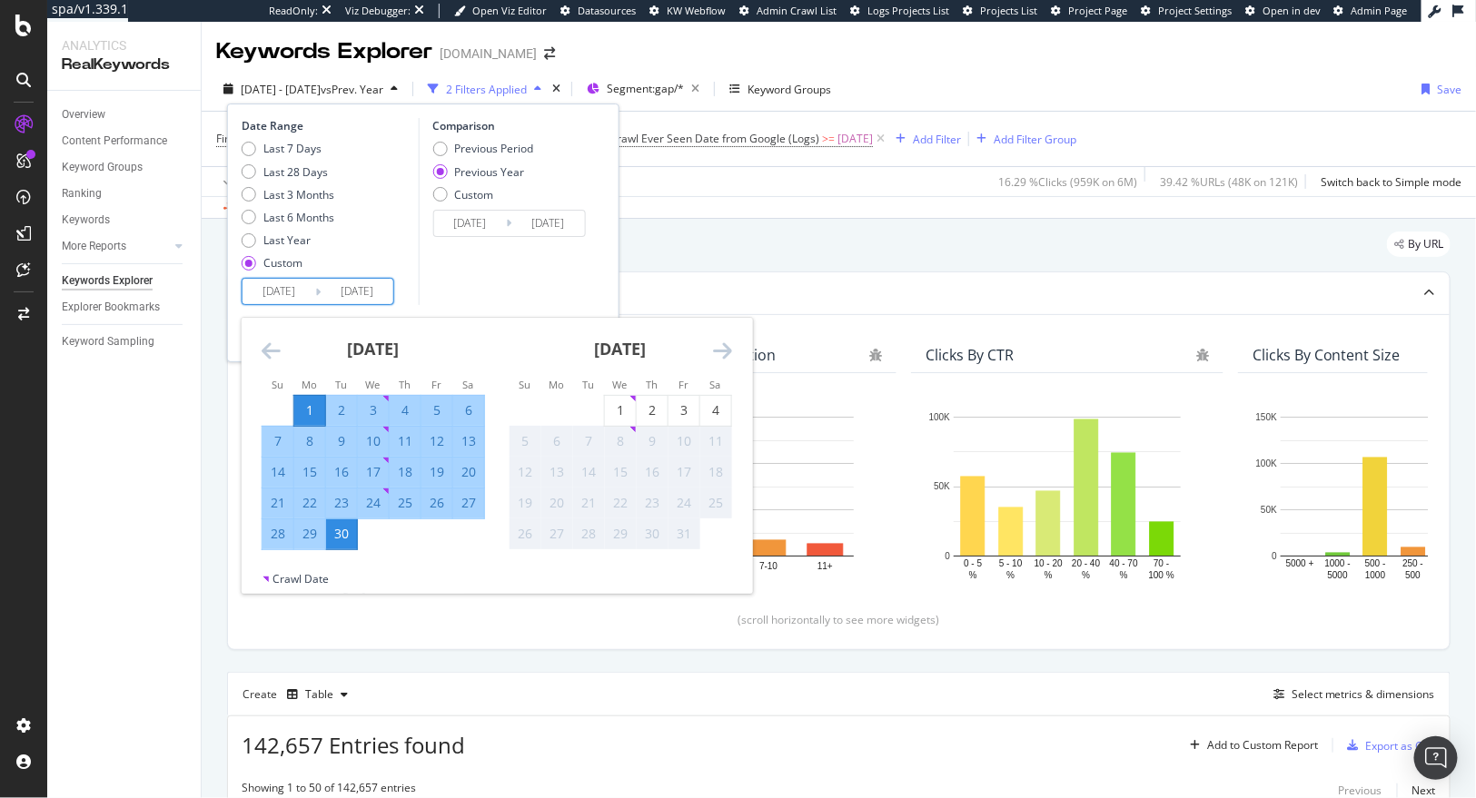
click at [272, 300] on input "2025/09/01" at bounding box center [279, 291] width 73 height 25
click at [265, 351] on icon "Move backward to switch to the previous month." at bounding box center [271, 351] width 19 height 22
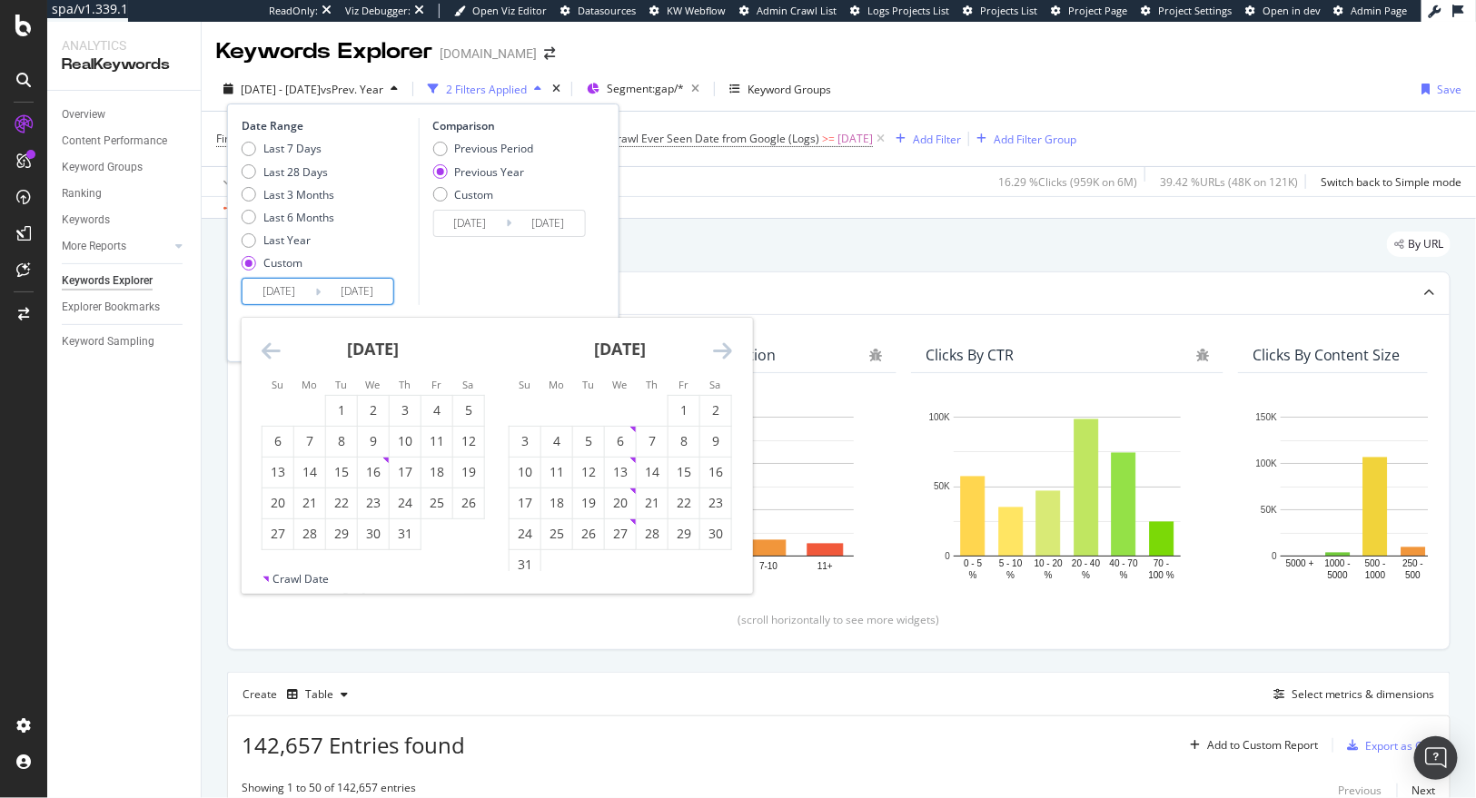
click at [265, 351] on icon "Move backward to switch to the previous month." at bounding box center [271, 351] width 19 height 22
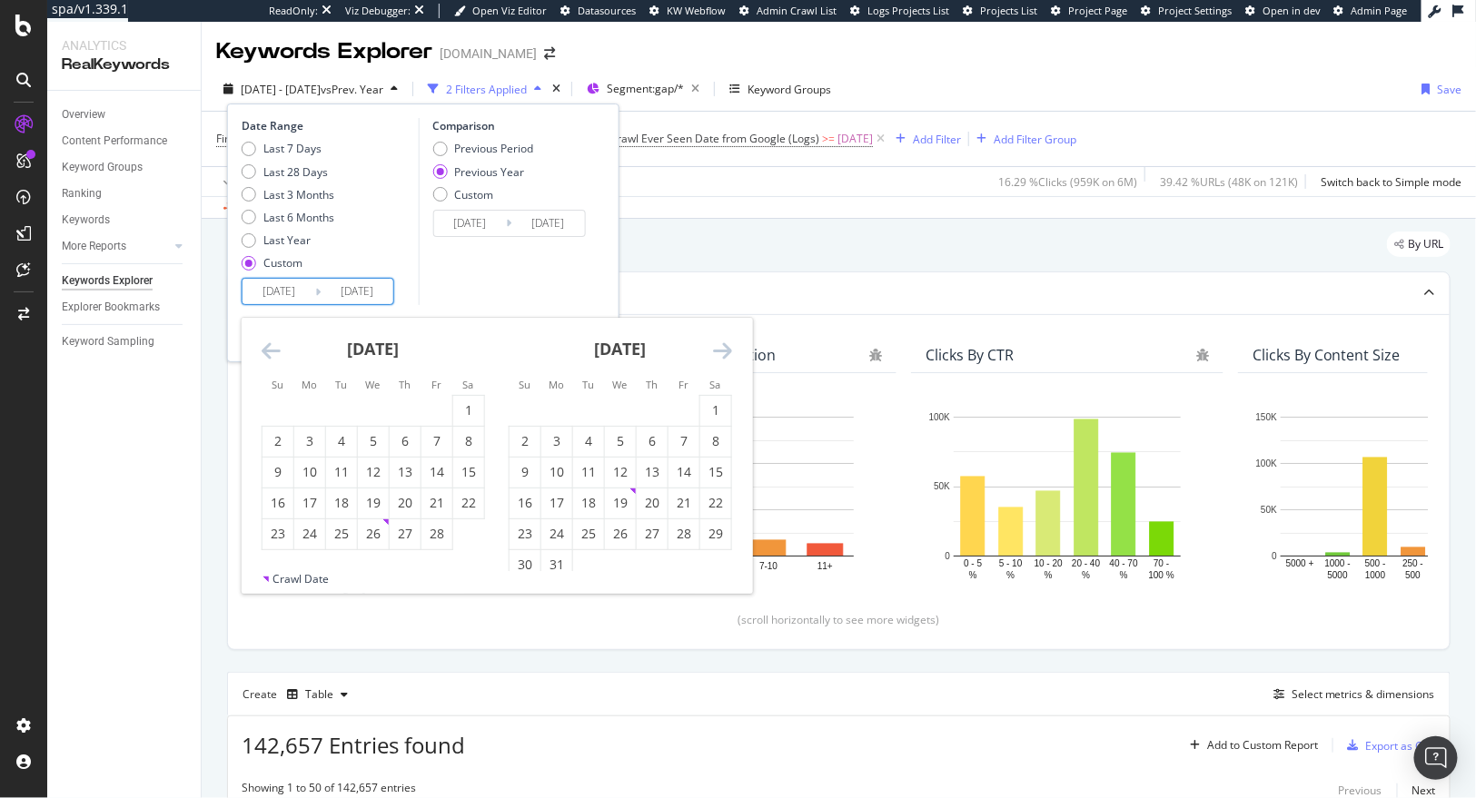
click at [265, 351] on icon "Move backward to switch to the previous month." at bounding box center [271, 351] width 19 height 22
click at [718, 342] on icon "Move forward to switch to the next month." at bounding box center [722, 351] width 19 height 22
click at [733, 352] on div "April 2025 1 2 3 4 5 6 7 8 9 10 11 12 13 14 15 16 17 18 19 20 21 22 23 24 25 26…" at bounding box center [620, 434] width 247 height 233
click at [725, 351] on icon "Move forward to switch to the next month." at bounding box center [722, 351] width 19 height 22
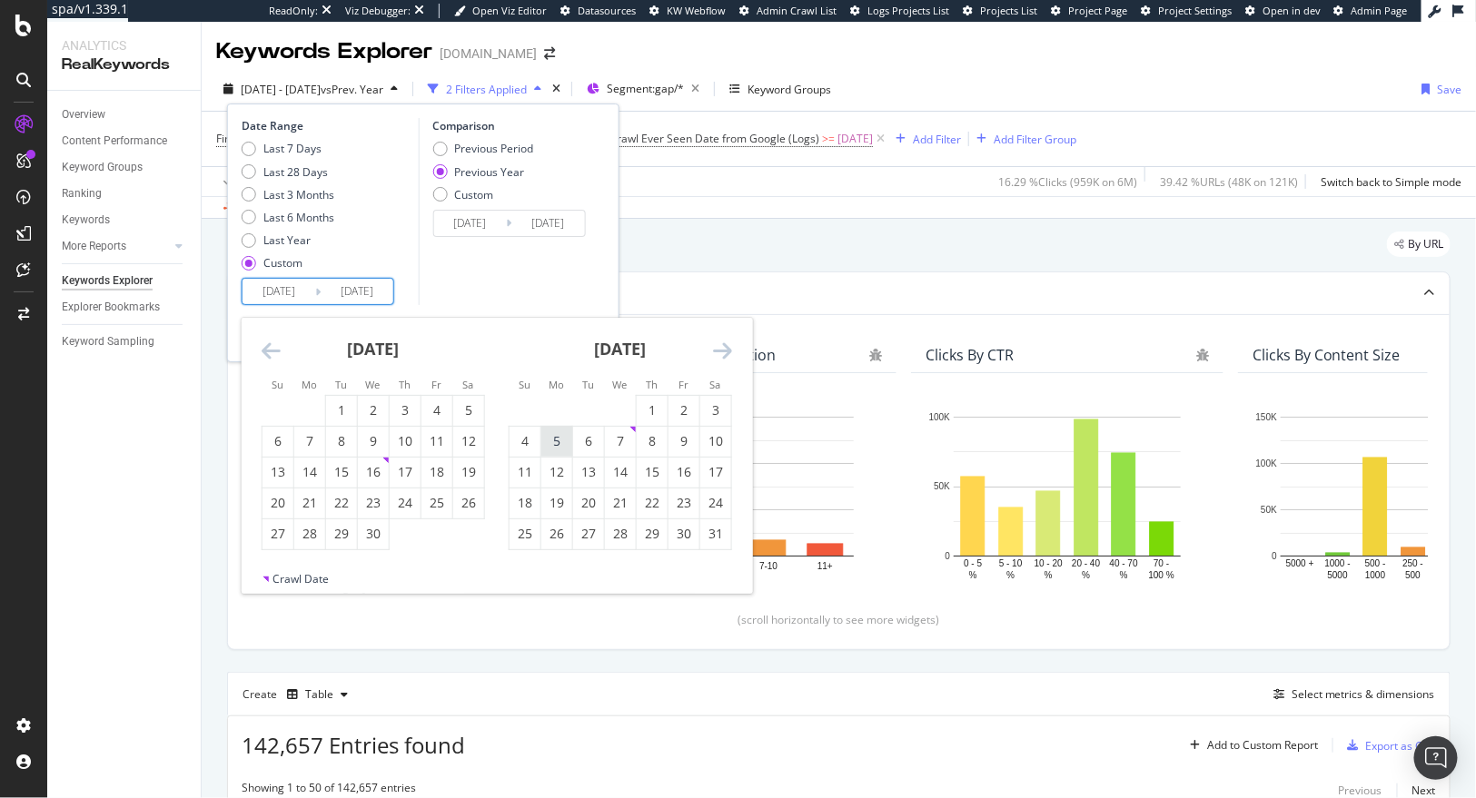
click at [559, 440] on div "5" at bounding box center [556, 441] width 31 height 18
type input "2025/05/05"
type input "2024/05/06"
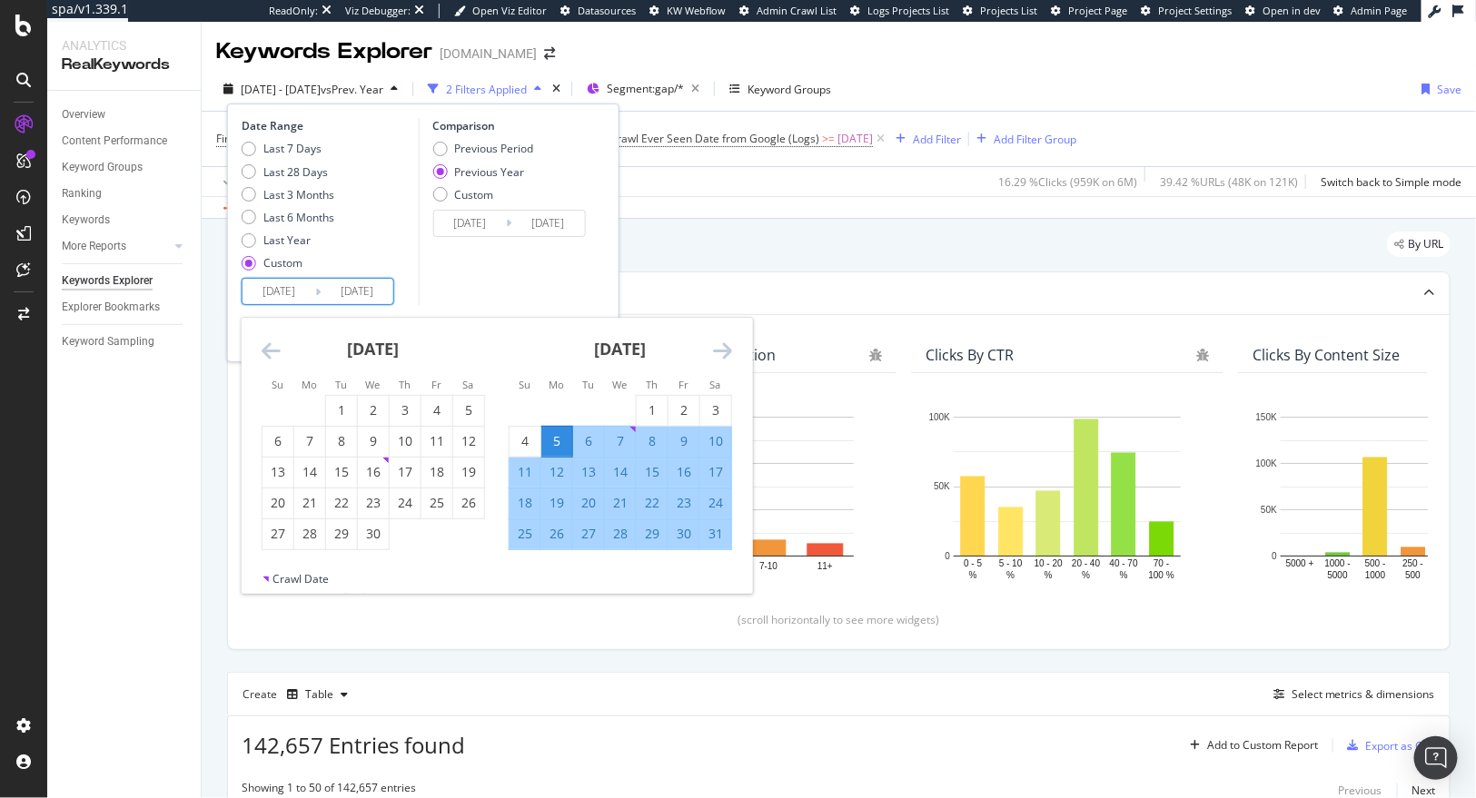
click at [577, 284] on div "Comparison Previous Period Previous Year Custom 2024/05/06 Navigate forward to …" at bounding box center [504, 211] width 173 height 187
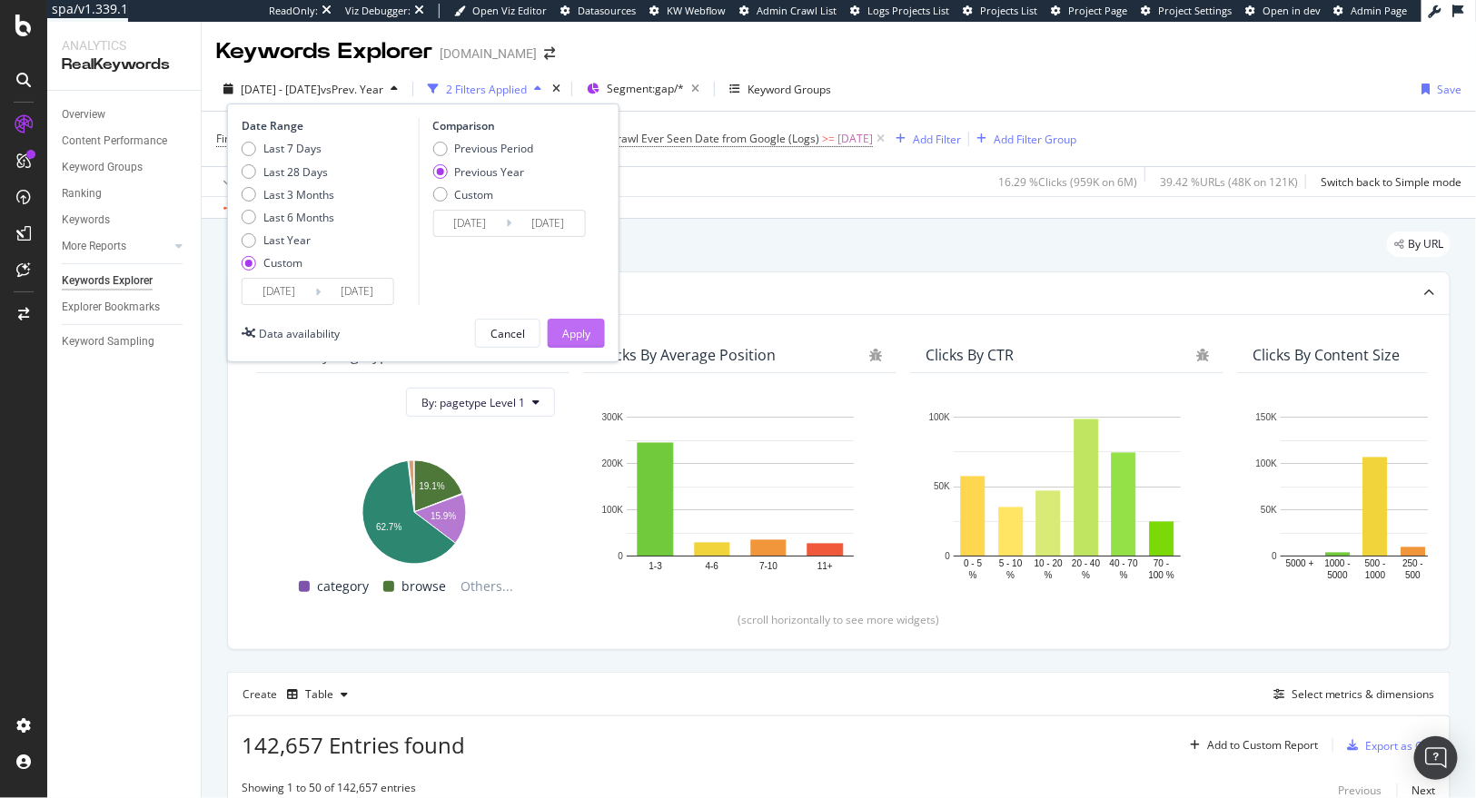
click at [602, 341] on button "Apply" at bounding box center [576, 333] width 57 height 29
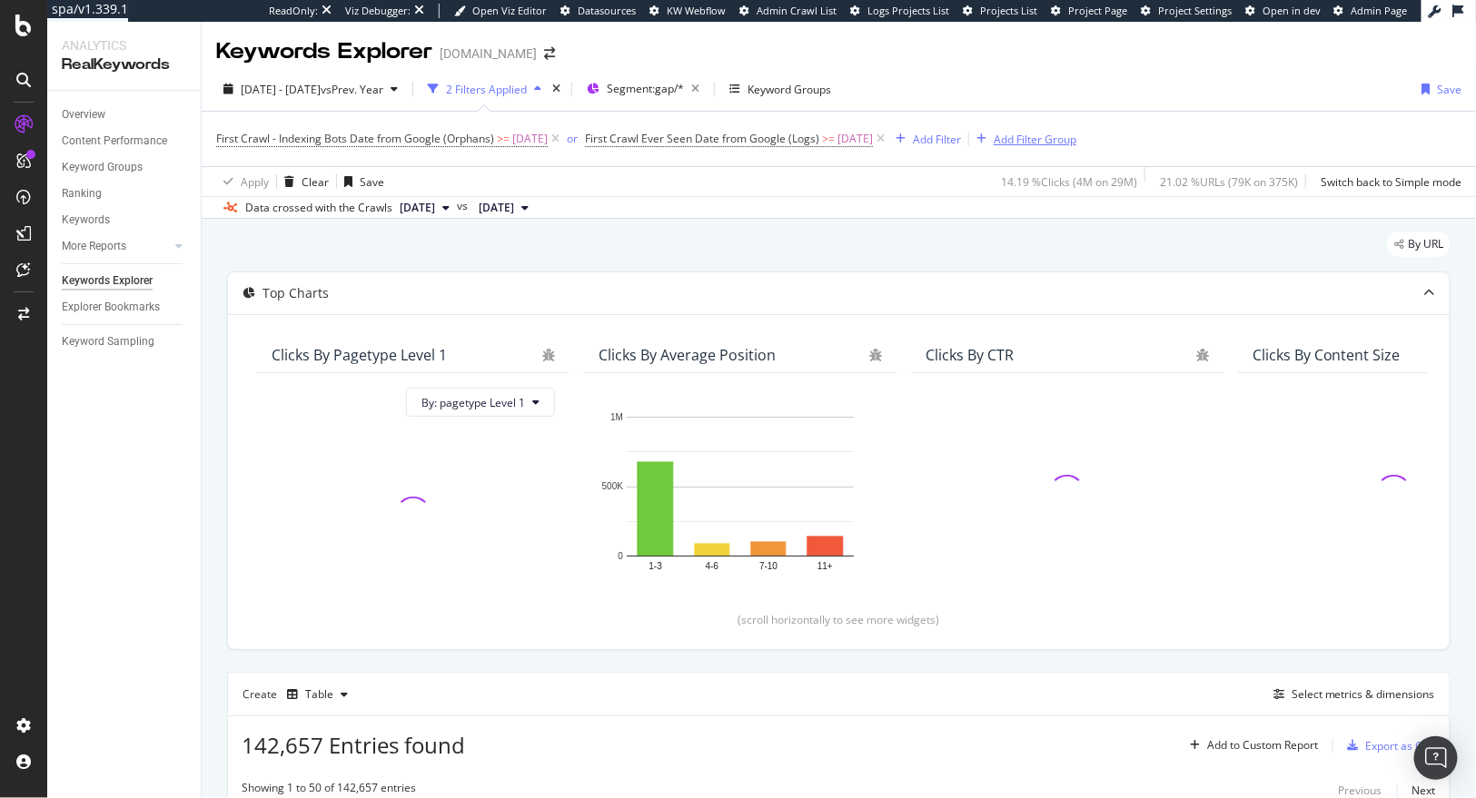
click at [1076, 144] on div "Add Filter Group" at bounding box center [1035, 139] width 83 height 15
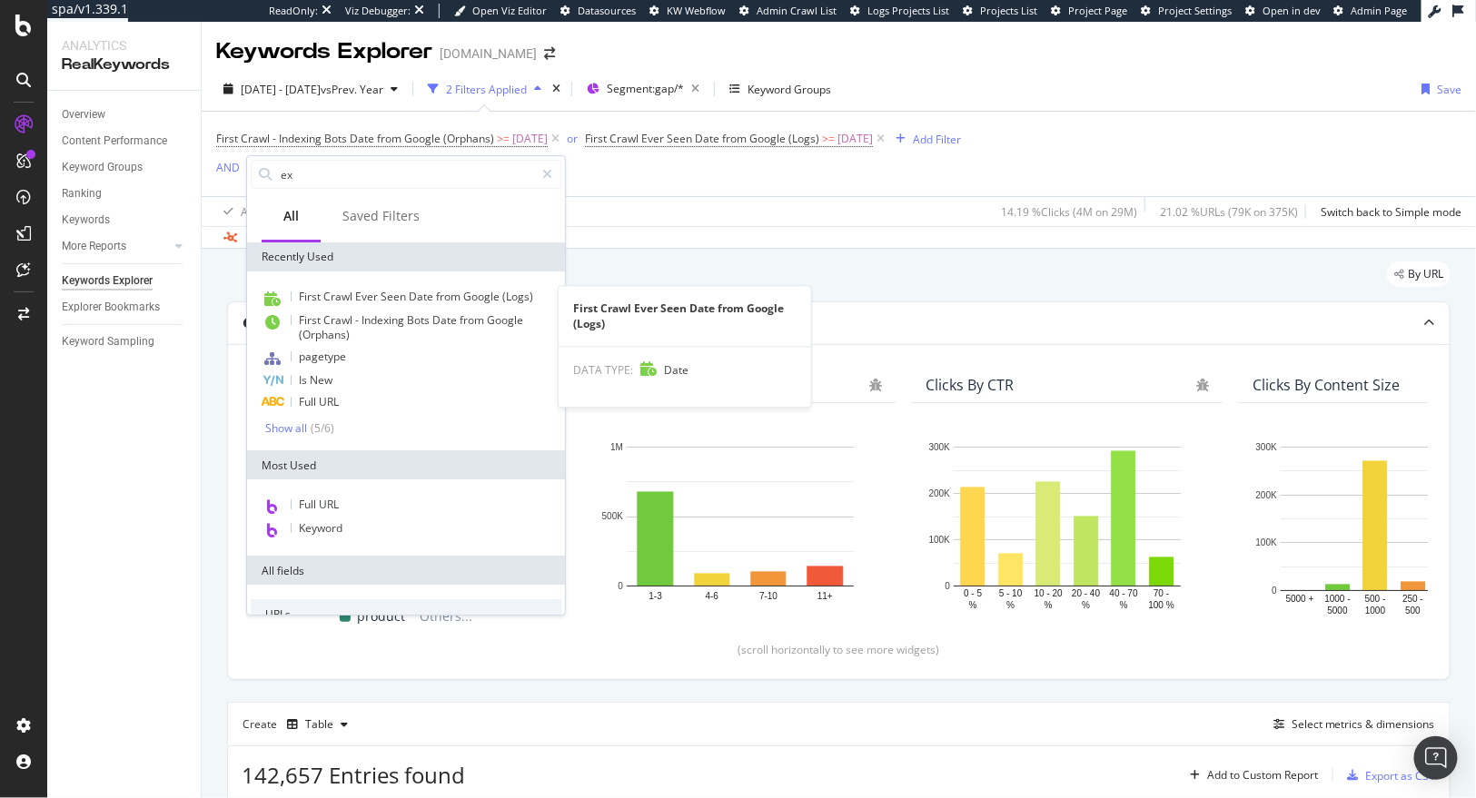
type input "exi"
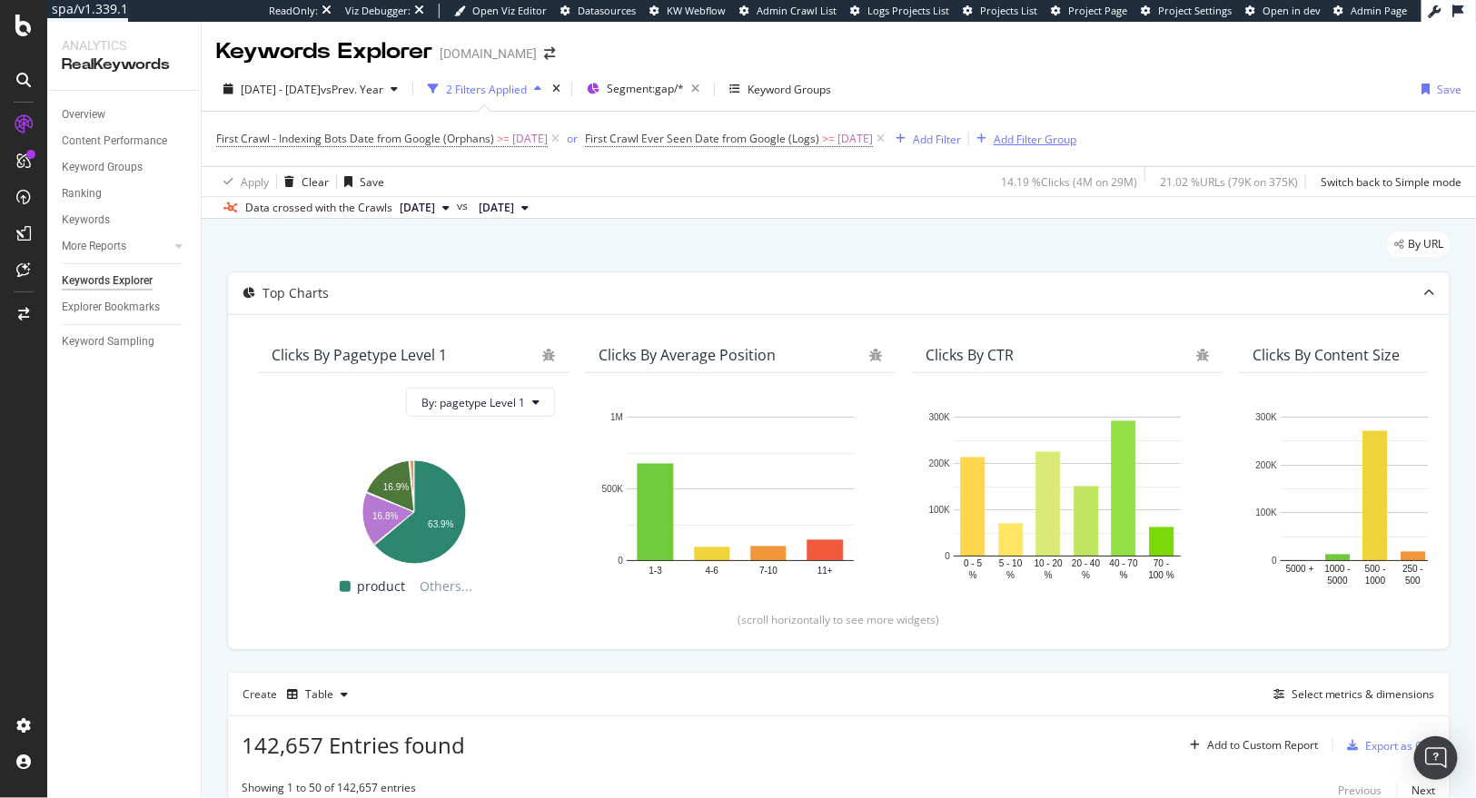
click at [1064, 139] on div "Add Filter Group" at bounding box center [1035, 139] width 83 height 15
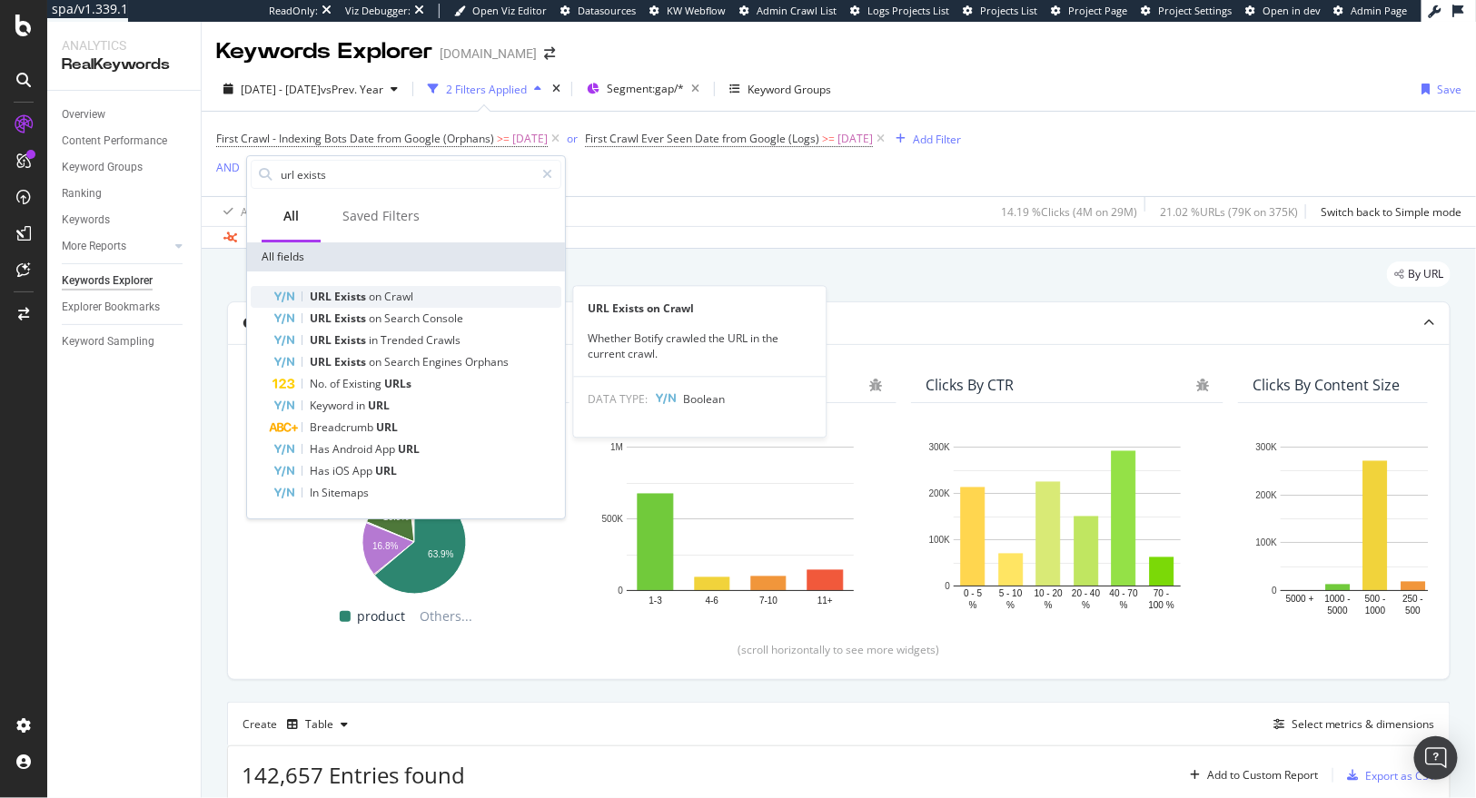
type input "url exists"
click at [424, 301] on div "URL Exists on Crawl" at bounding box center [416, 297] width 289 height 22
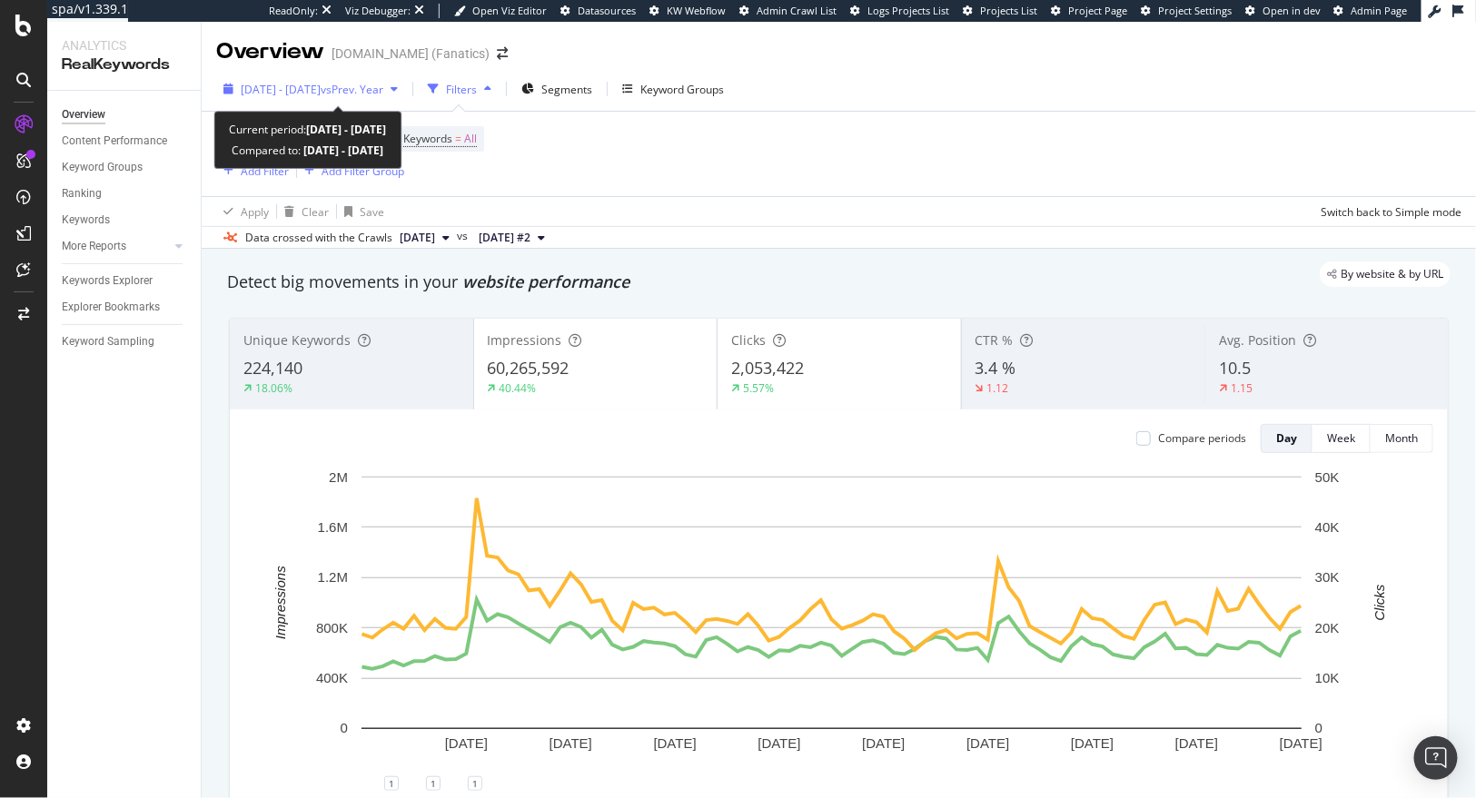
click at [321, 82] on span "[DATE] - [DATE]" at bounding box center [281, 89] width 80 height 15
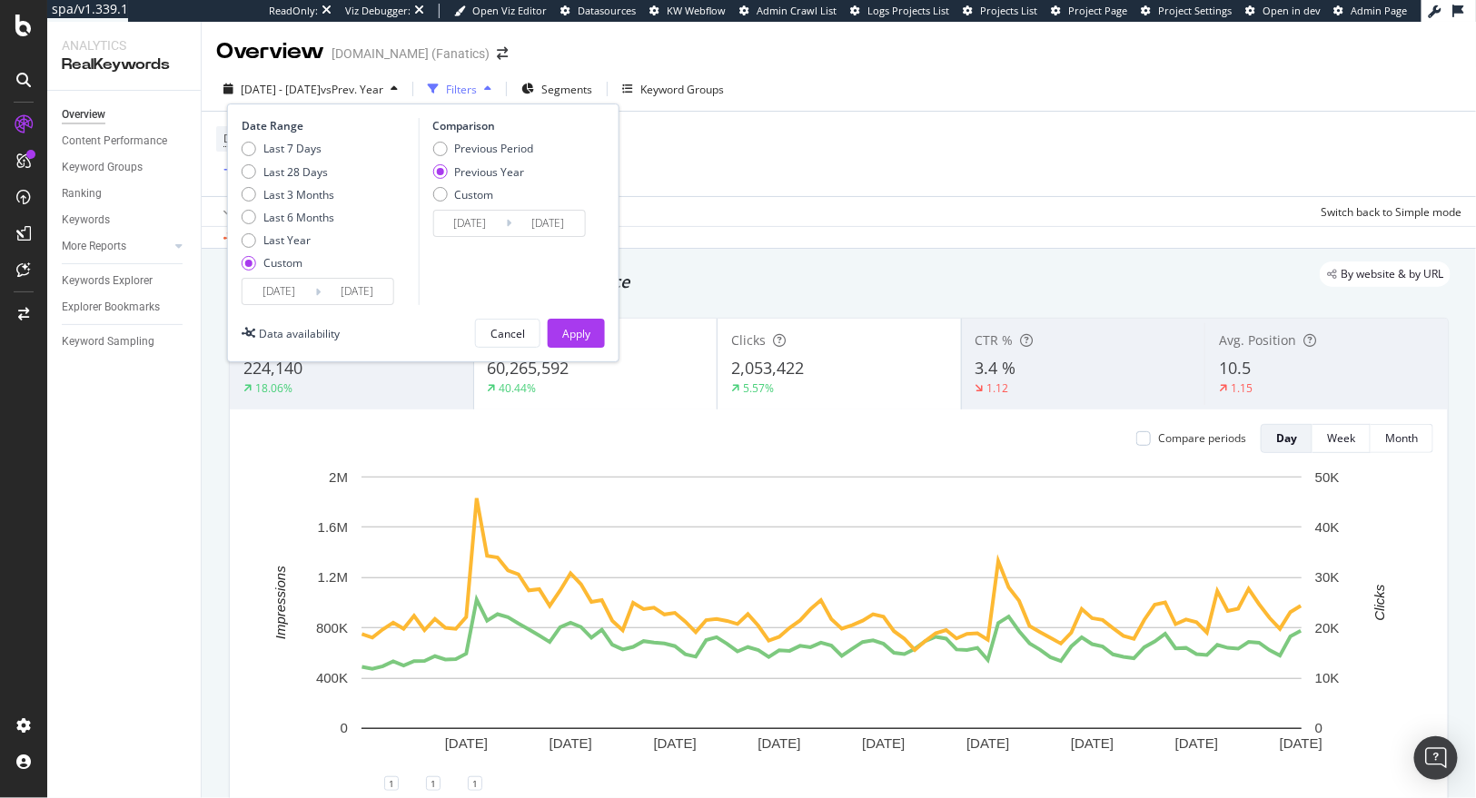
click at [348, 294] on input "[DATE]" at bounding box center [357, 291] width 73 height 25
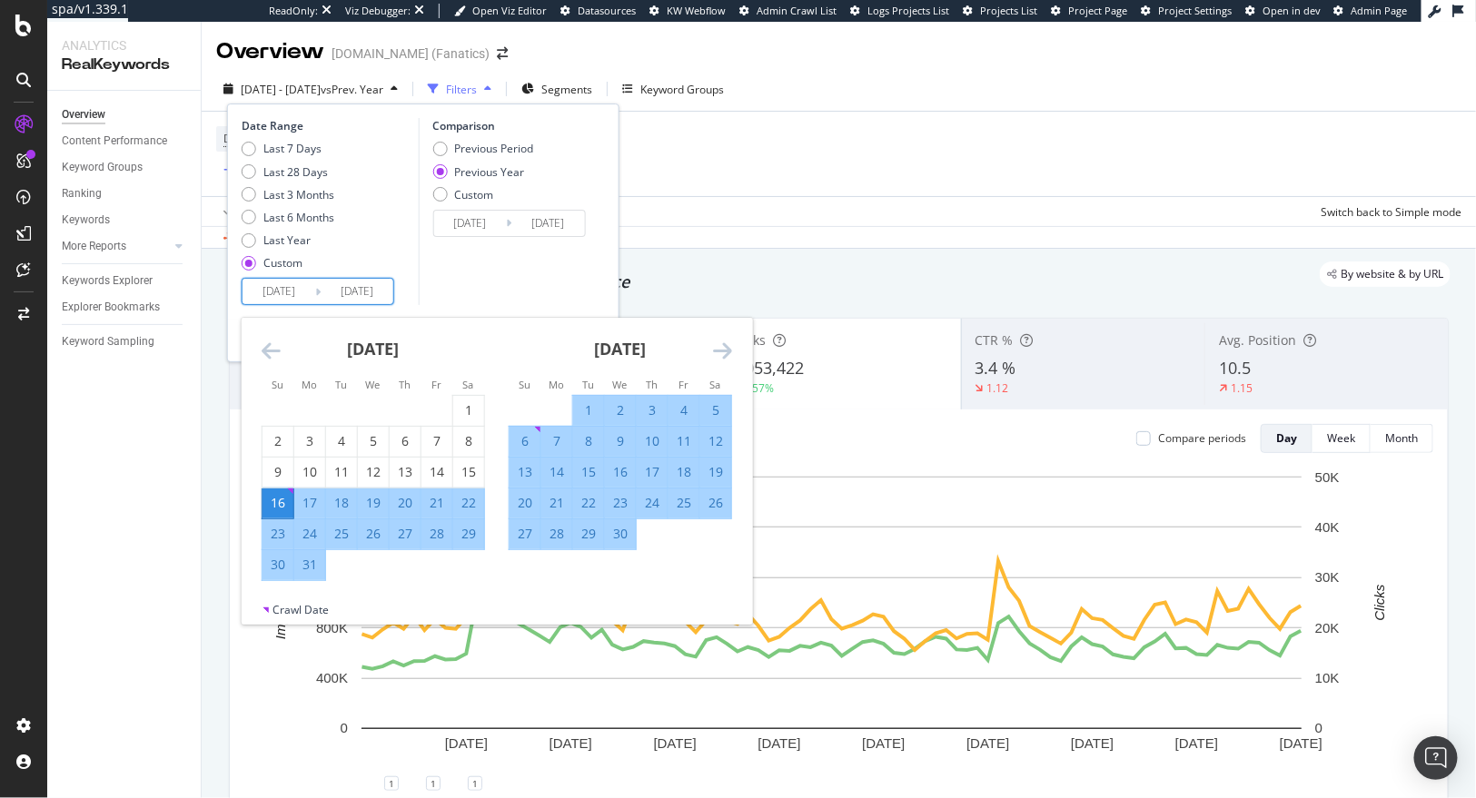
click at [717, 349] on icon "Move forward to switch to the next month." at bounding box center [722, 351] width 19 height 22
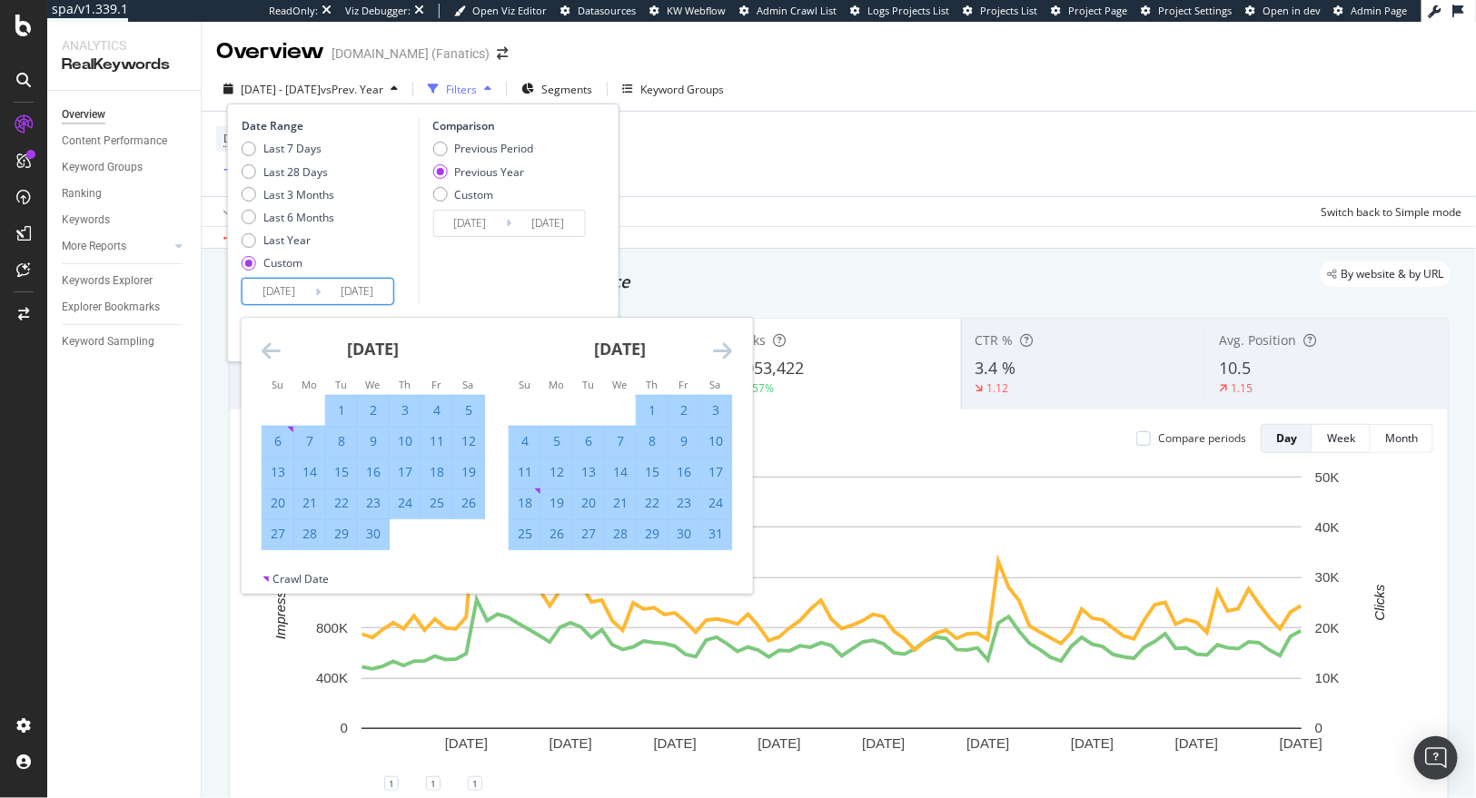
click at [717, 349] on icon "Move forward to switch to the next month." at bounding box center [722, 351] width 19 height 22
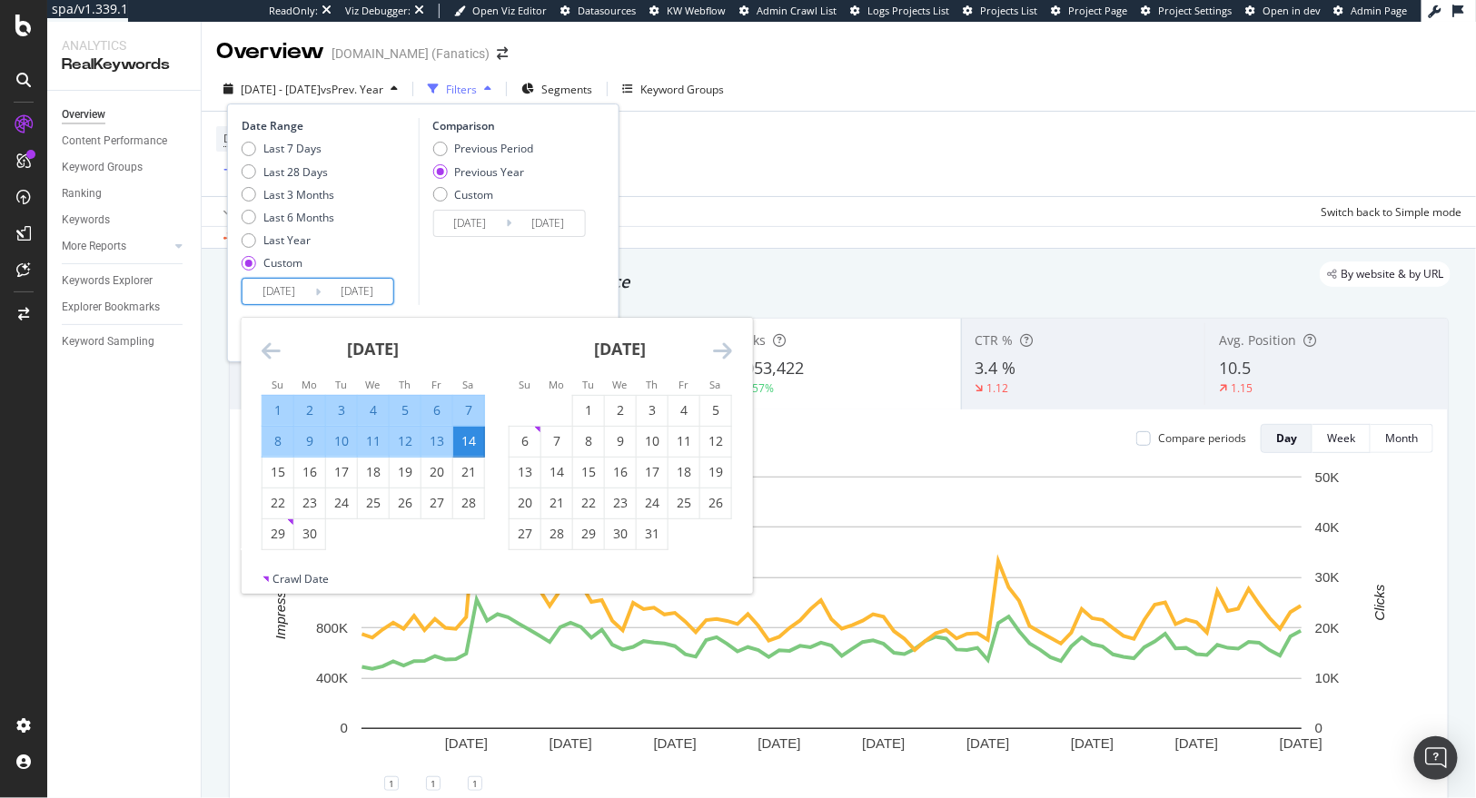
click at [717, 349] on icon "Move forward to switch to the next month." at bounding box center [722, 351] width 19 height 22
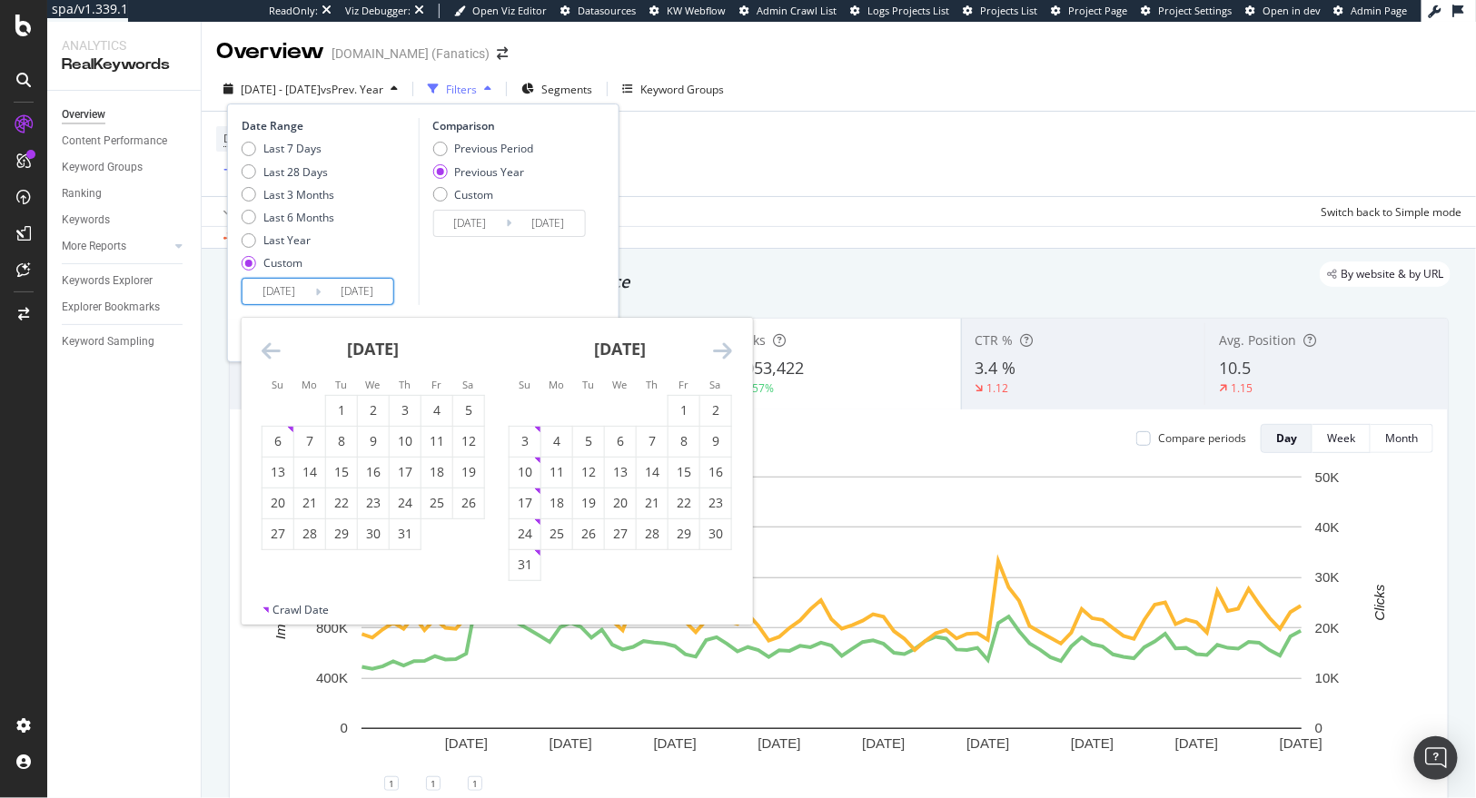
click at [718, 350] on icon "Move forward to switch to the next month." at bounding box center [722, 351] width 19 height 22
click at [532, 540] on div "28" at bounding box center [525, 534] width 31 height 18
type input "[DATE]"
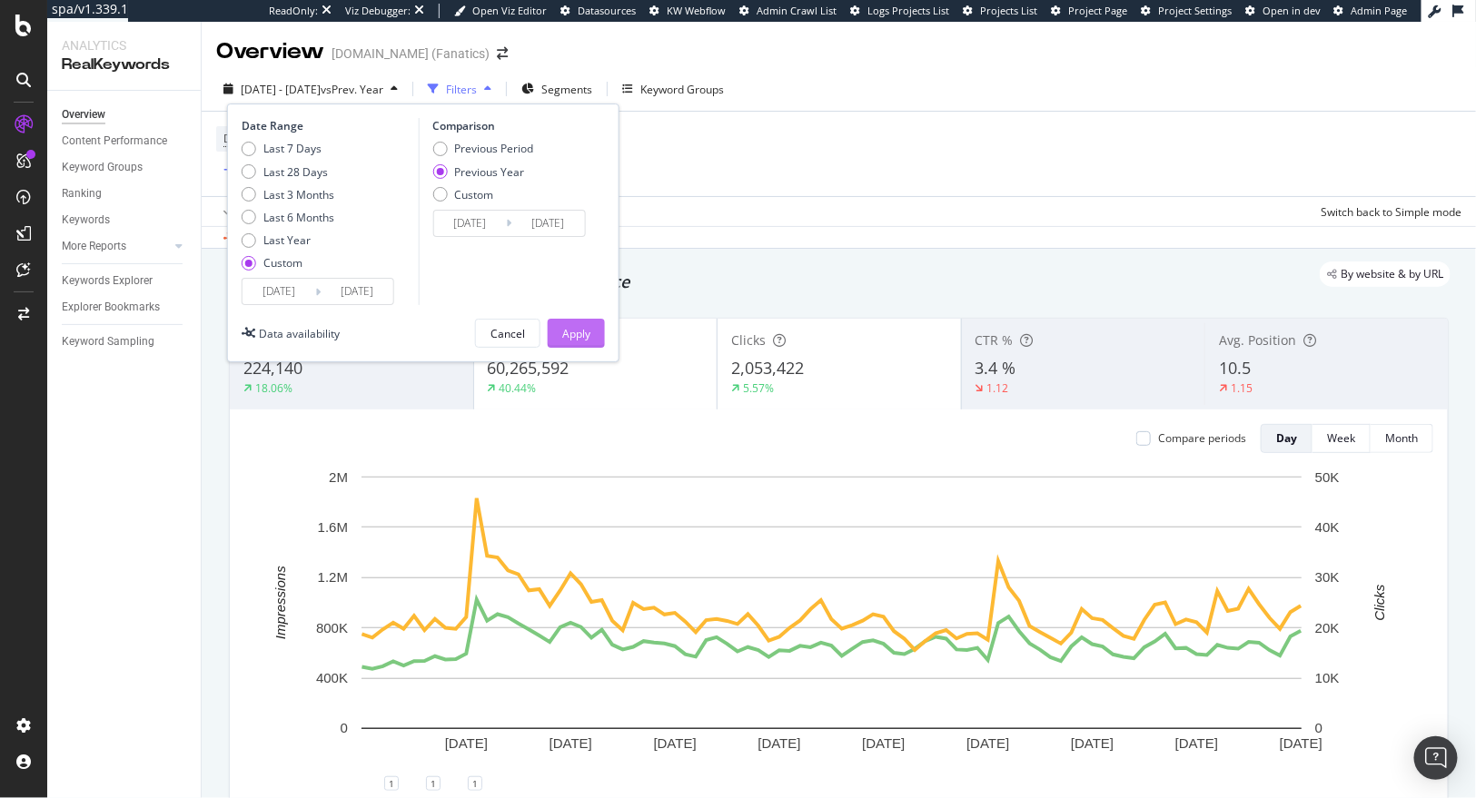
click at [571, 339] on div "Apply" at bounding box center [576, 333] width 28 height 15
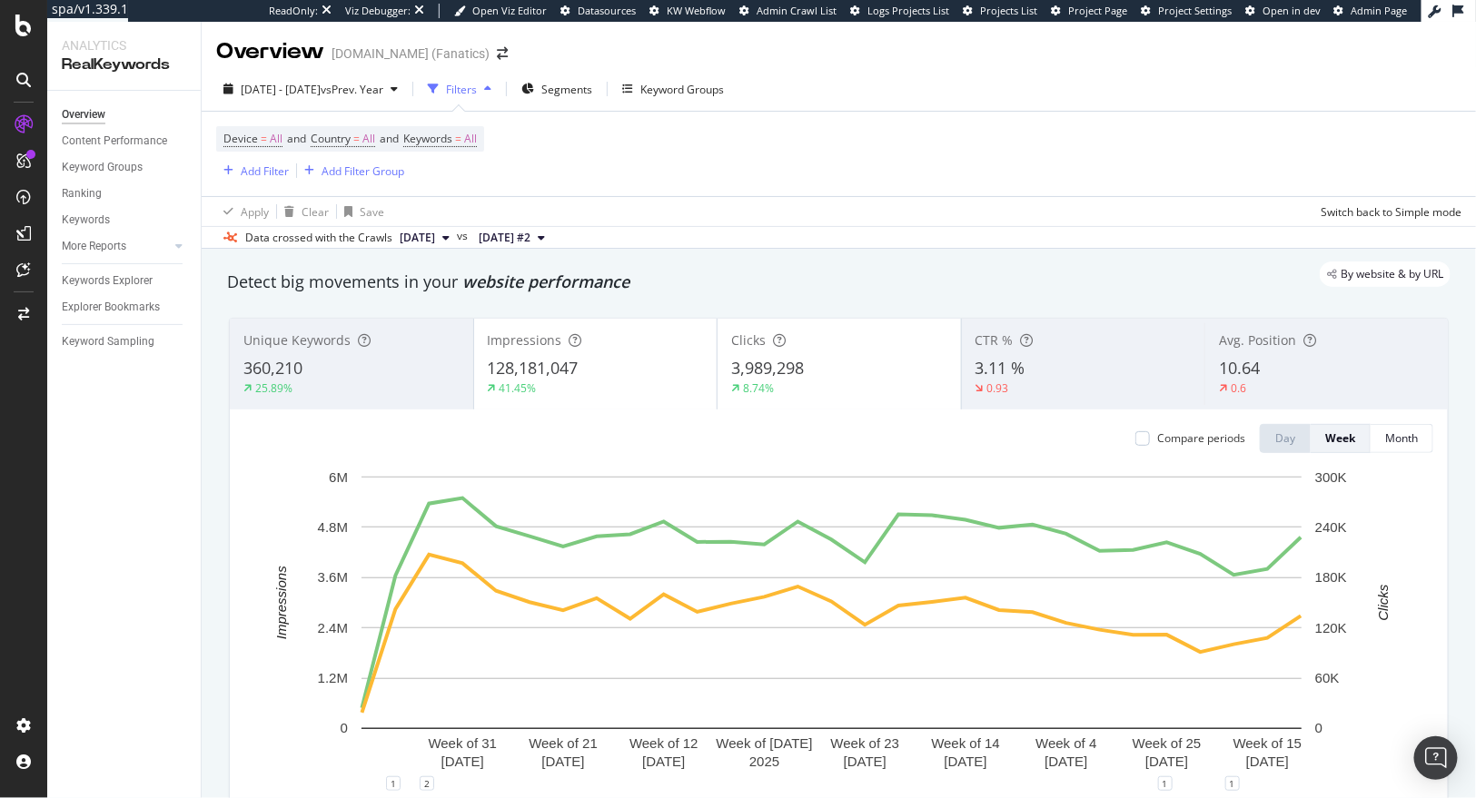
click at [563, 392] on div "41.45%" at bounding box center [596, 389] width 216 height 16
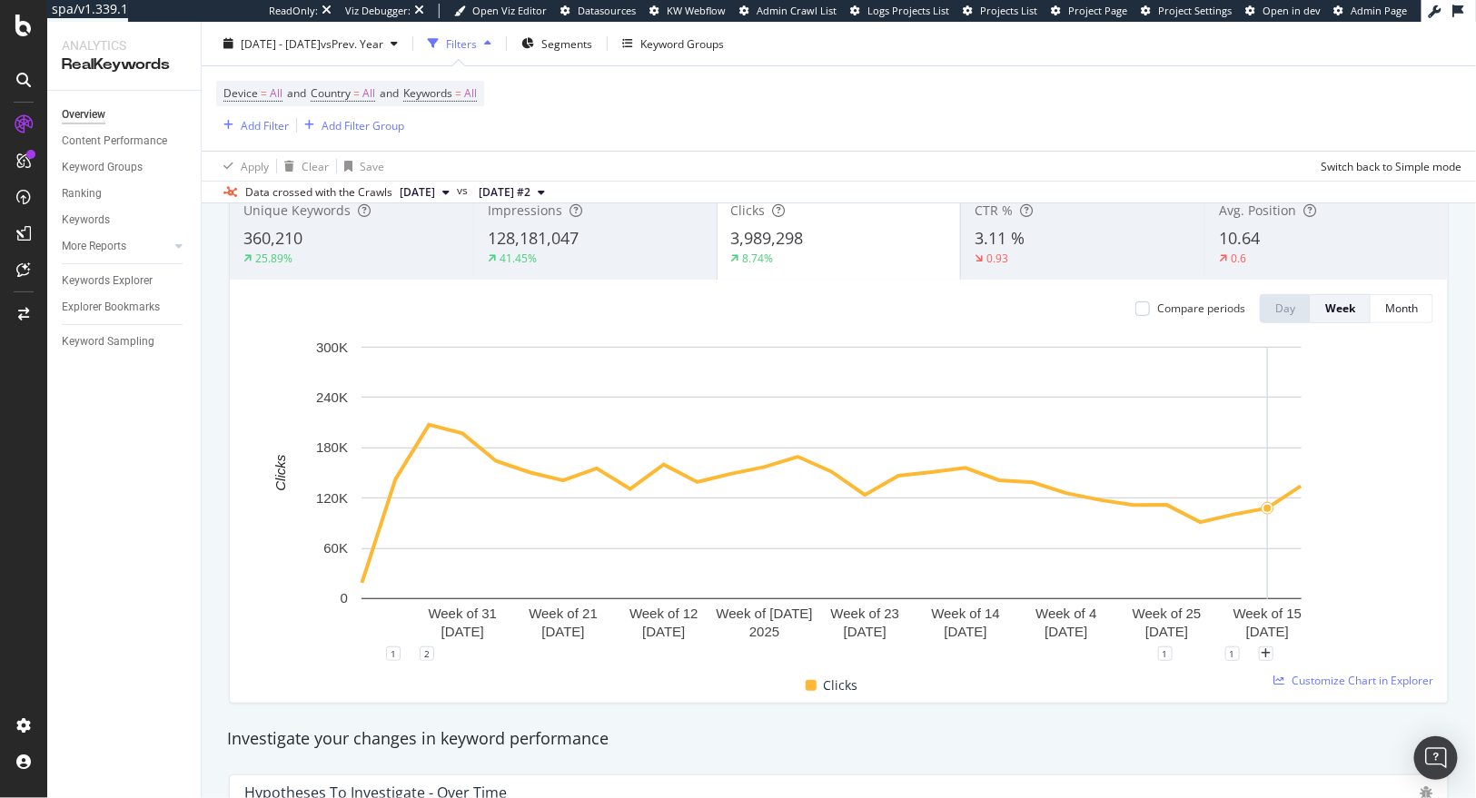
scroll to position [166, 0]
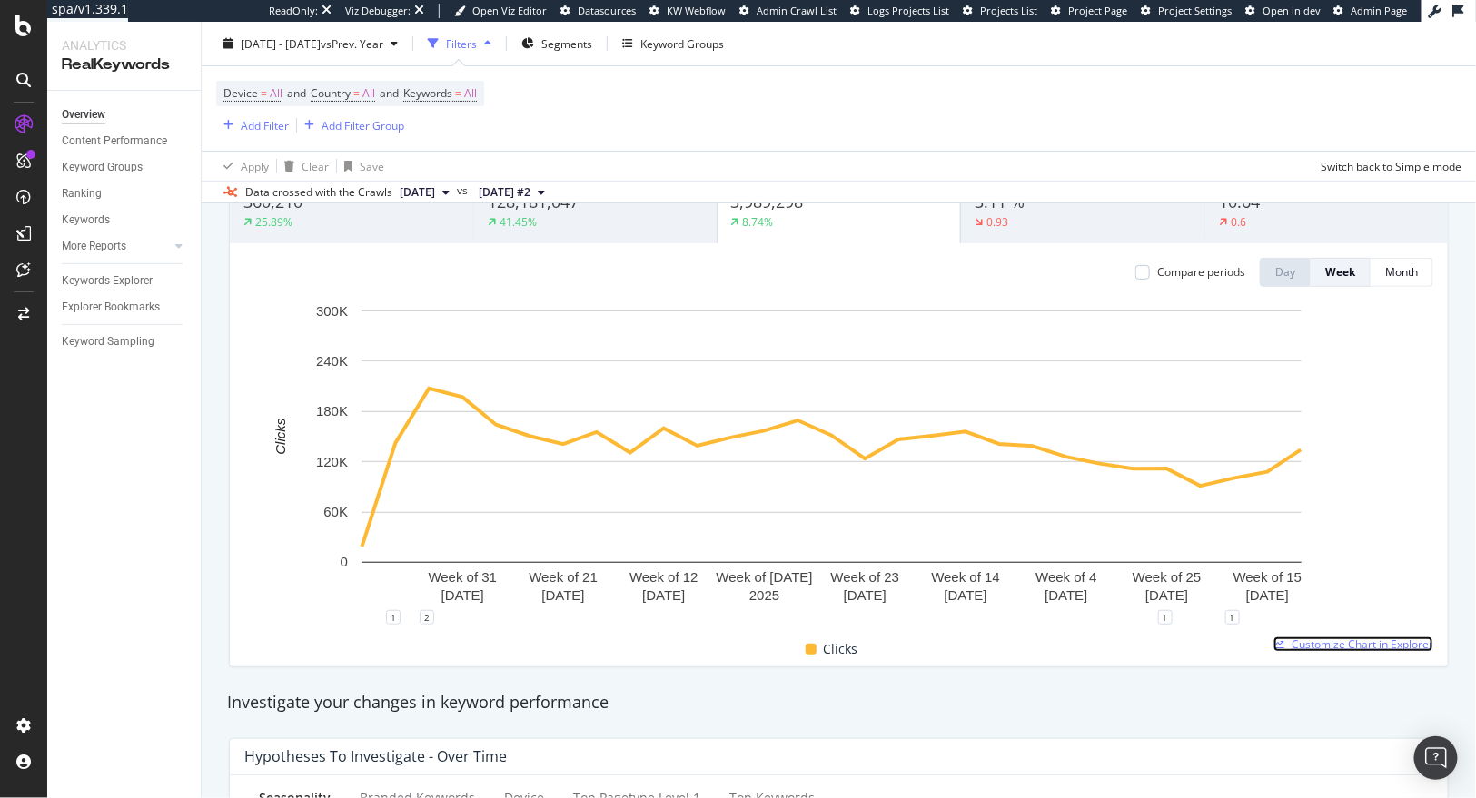
click at [1338, 641] on span "Customize Chart in Explorer" at bounding box center [1363, 644] width 142 height 15
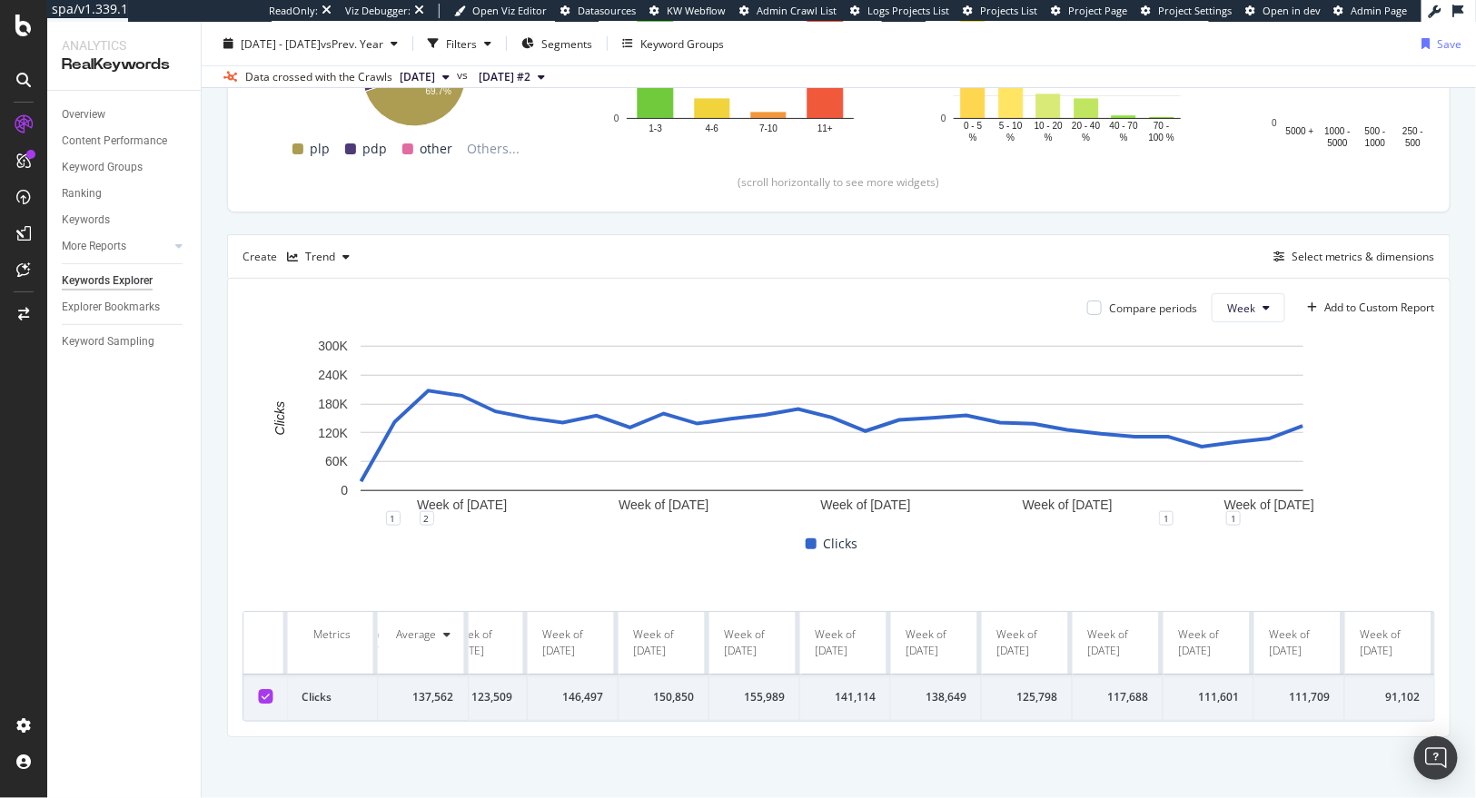
scroll to position [0, 1681]
drag, startPoint x: 485, startPoint y: 616, endPoint x: 1413, endPoint y: 648, distance: 928.8
click at [1413, 648] on tr "Metrics Average Week of [DATE] Week of [DATE] Week of [DATE] Week of [DATE] Wee…" at bounding box center [4, 643] width 2860 height 63
copy tr "Week of [DATE] Week of [DATE] Week of [DATE] Week of [DATE] Week of [DATE] Week…"
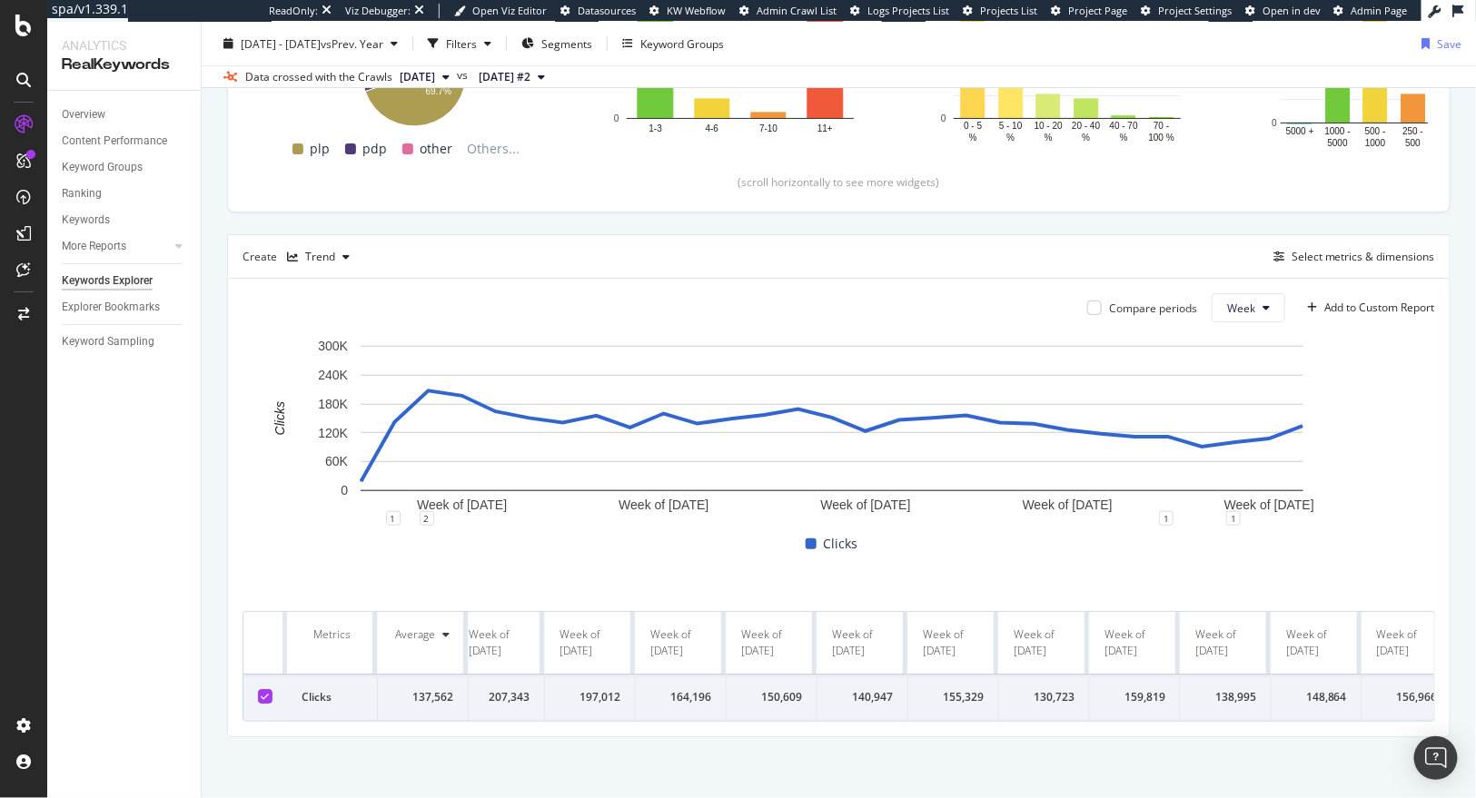
scroll to position [0, 0]
click at [513, 689] on div "18,736" at bounding box center [514, 697] width 61 height 16
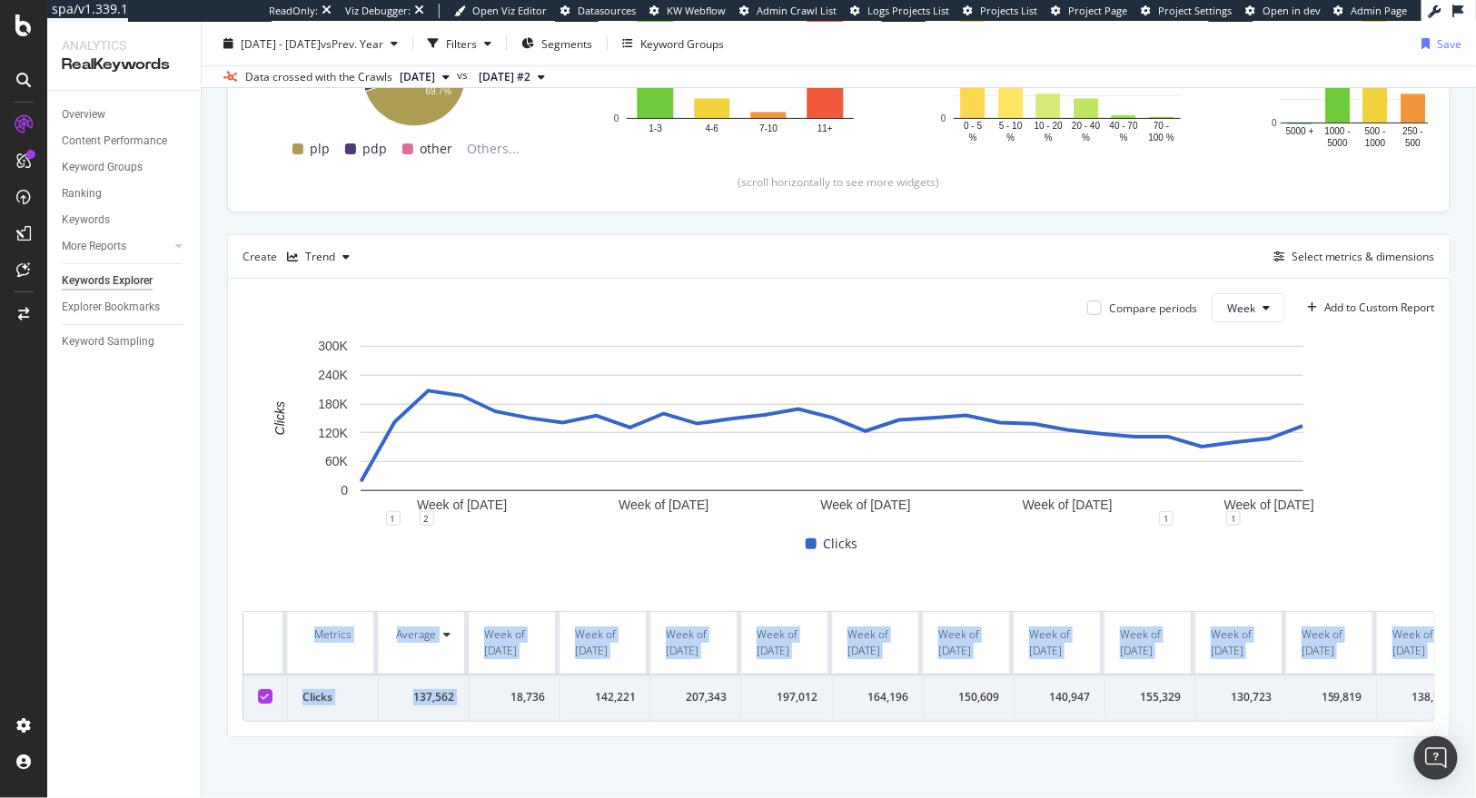
drag, startPoint x: 504, startPoint y: 682, endPoint x: 1082, endPoint y: 708, distance: 578.2
click at [1082, 708] on div "Metrics Average Week of [DATE] Week of [DATE] Week of [DATE] Week of [DATE] Wee…" at bounding box center [839, 666] width 1193 height 111
click at [931, 763] on div "By website Top Charts Clicks By pagetype Level 1 By: pagetype Level 1 Hold CMD …" at bounding box center [839, 291] width 1274 height 1020
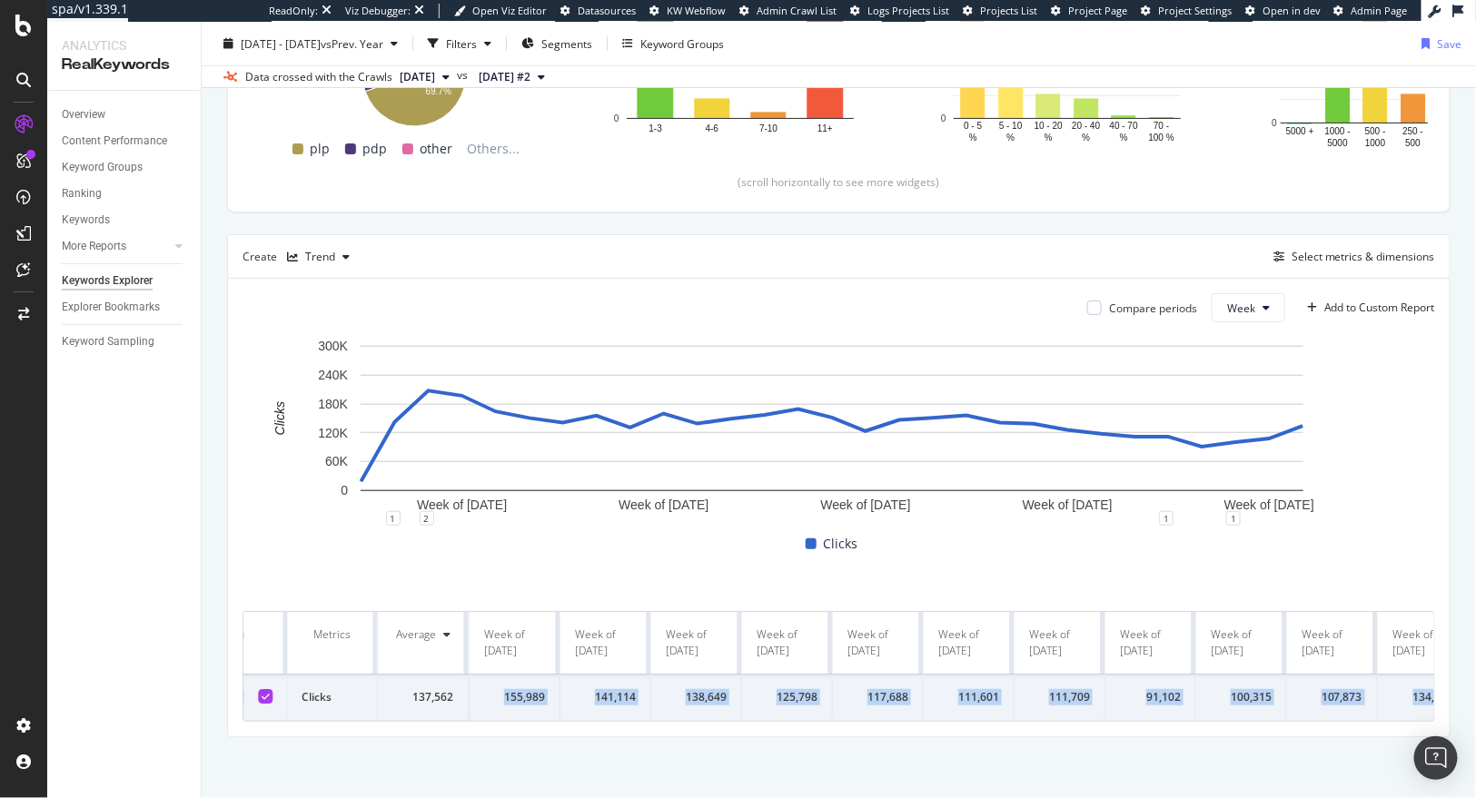
scroll to position [0, 1681]
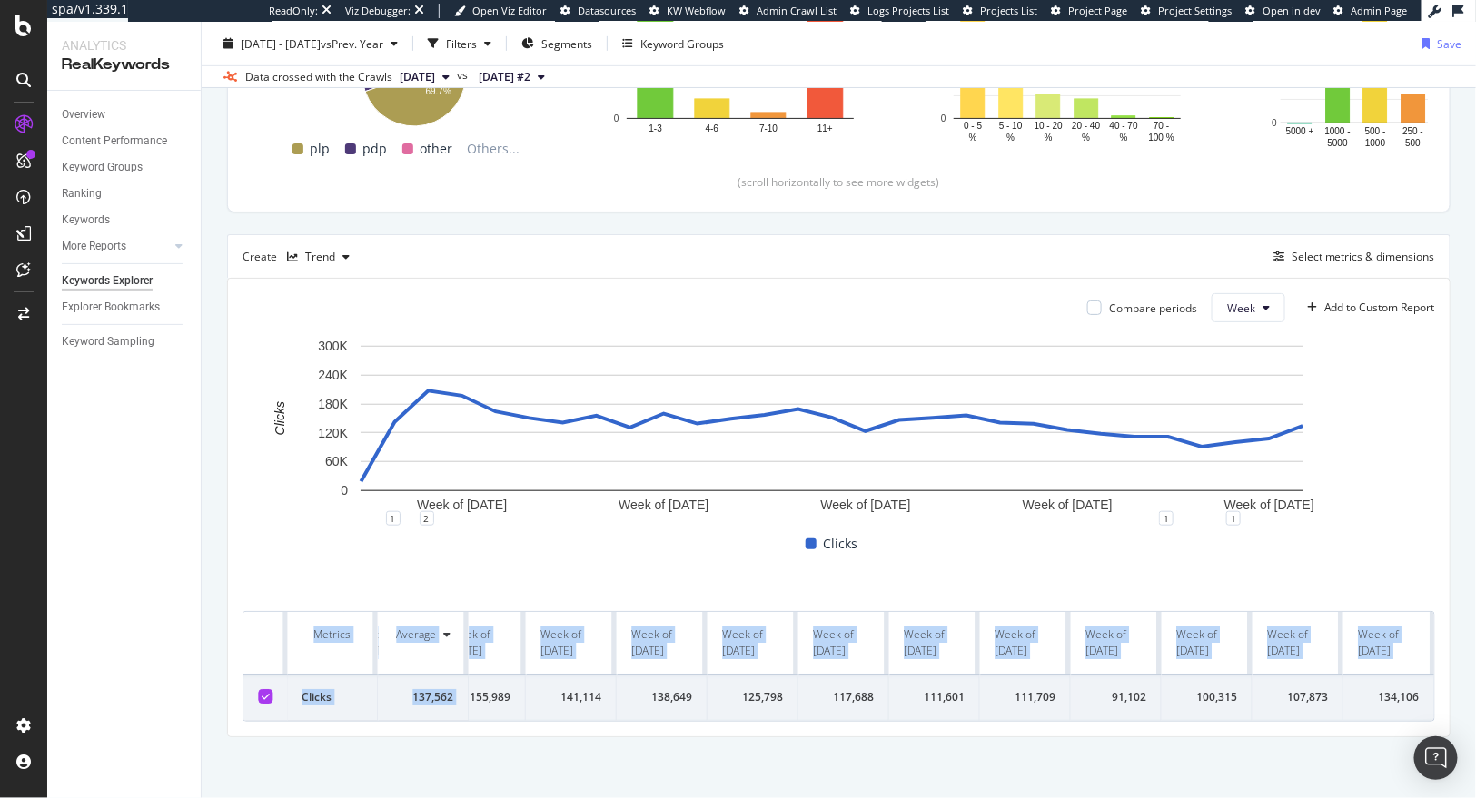
drag, startPoint x: 509, startPoint y: 678, endPoint x: 1421, endPoint y: 688, distance: 911.9
click at [1421, 688] on div "Compare periods Week Add to Custom Report Week of [DATE] Week of [DATE] Week of…" at bounding box center [839, 508] width 1222 height 458
copy table "Metrics Average Week of [DATE] Week of [DATE] Week of [DATE] Week of [DATE] Wee…"
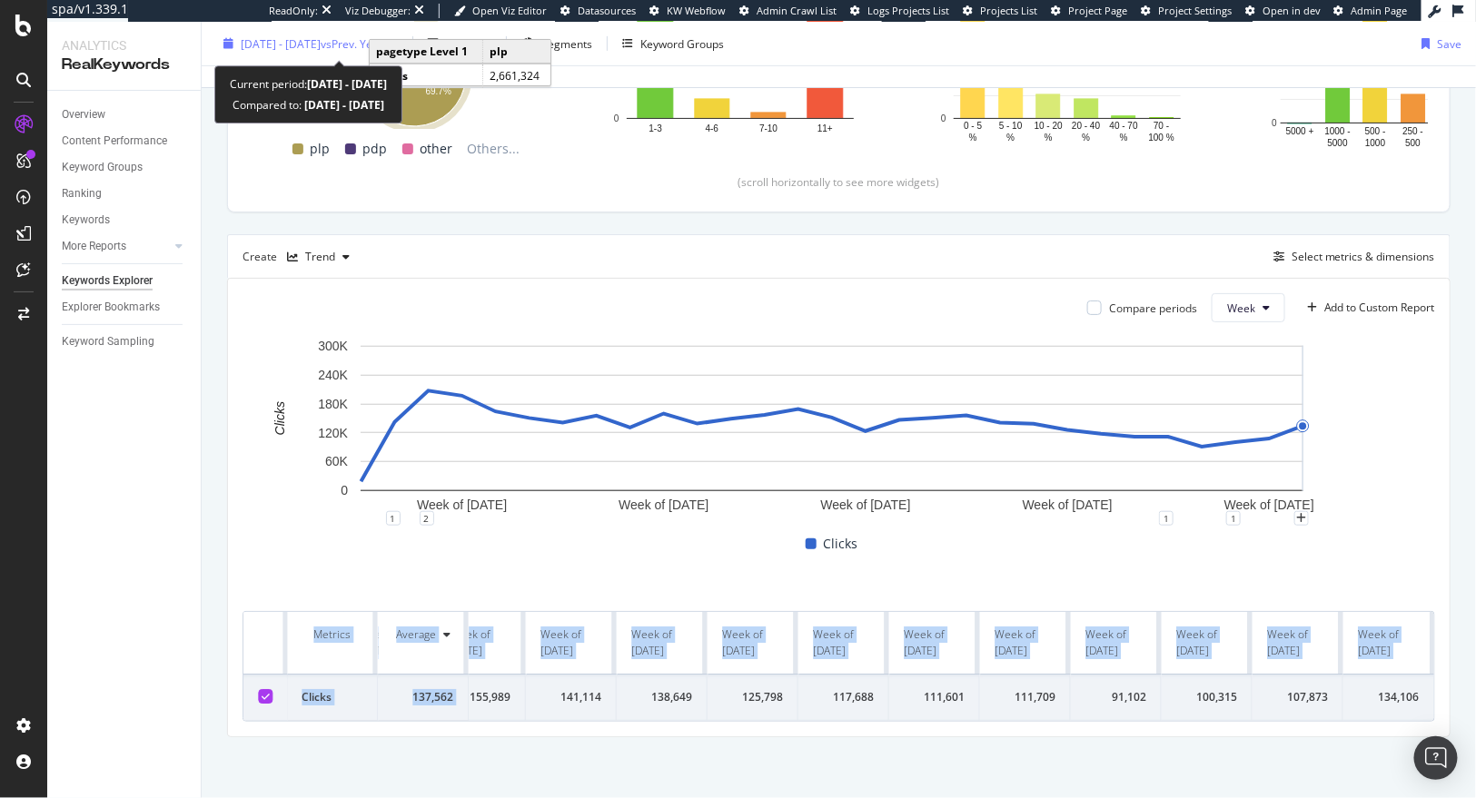
click at [318, 47] on span "[DATE] - [DATE]" at bounding box center [281, 42] width 80 height 15
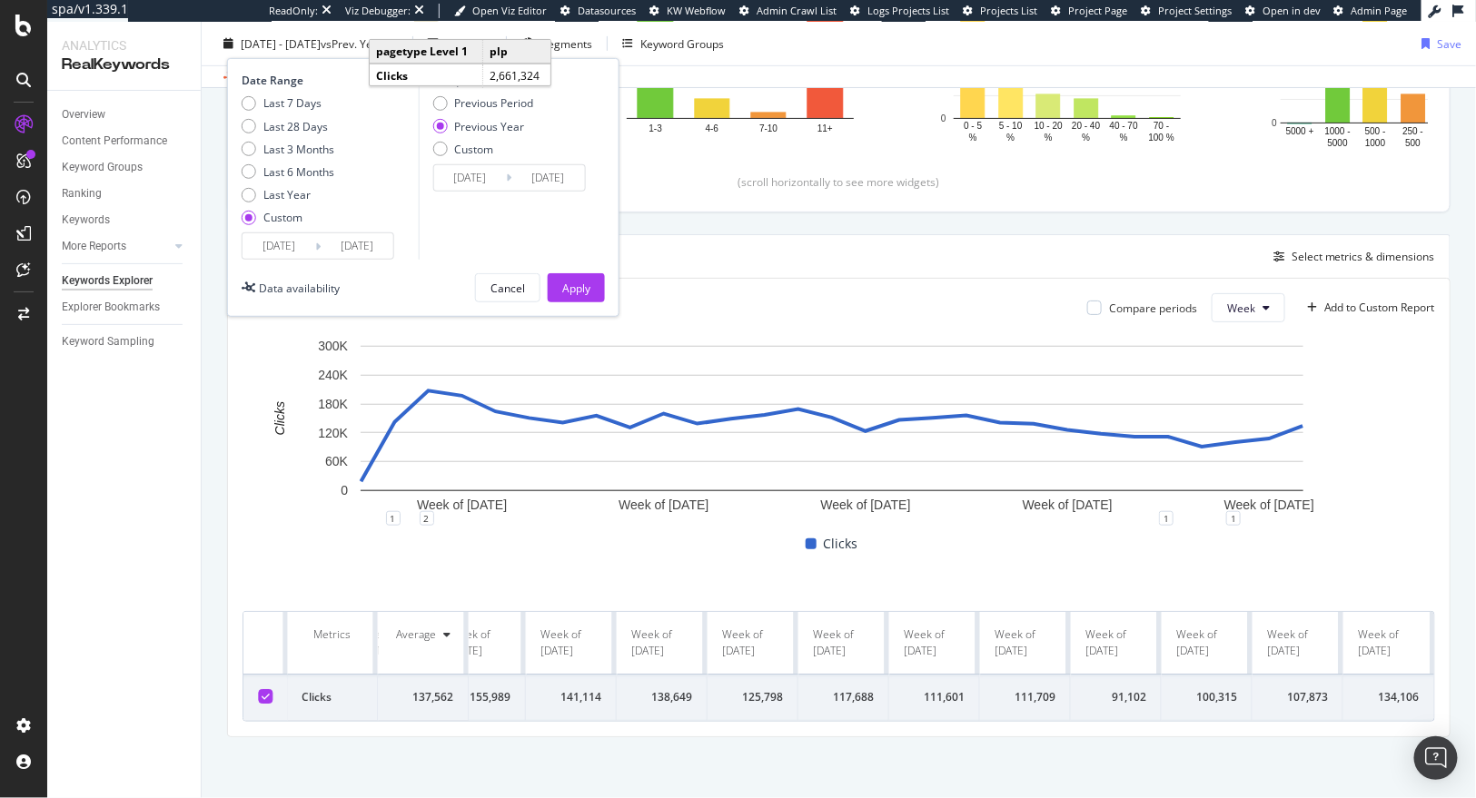
click at [272, 271] on div "Date Range Last 7 Days Last 28 Days Last 3 Months Last 6 Months Last Year Custo…" at bounding box center [423, 187] width 392 height 259
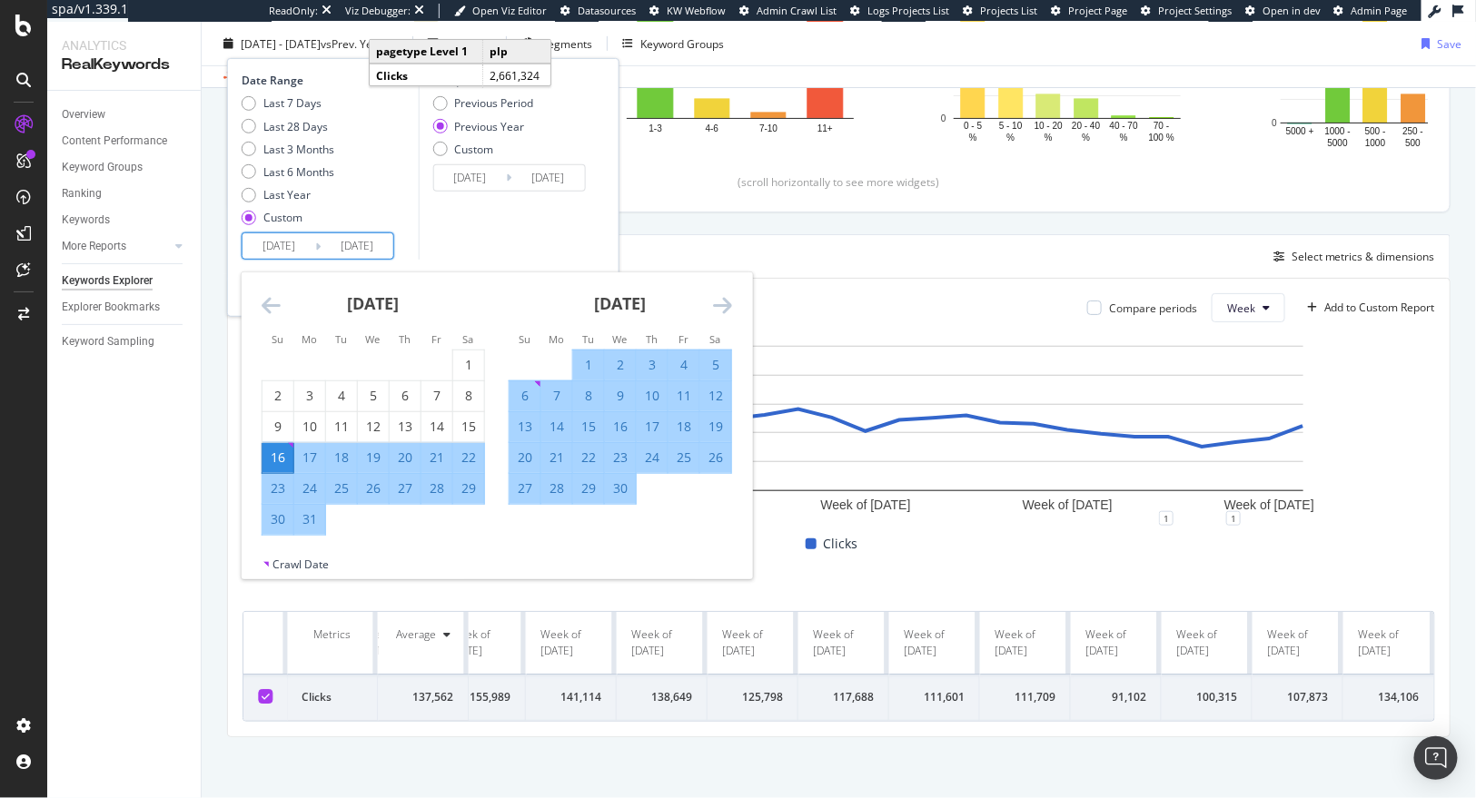
click at [275, 251] on input "[DATE]" at bounding box center [279, 245] width 73 height 25
click at [275, 305] on icon "Move backward to switch to the previous month." at bounding box center [271, 305] width 19 height 22
click at [278, 307] on icon "Move backward to switch to the previous month." at bounding box center [271, 305] width 19 height 22
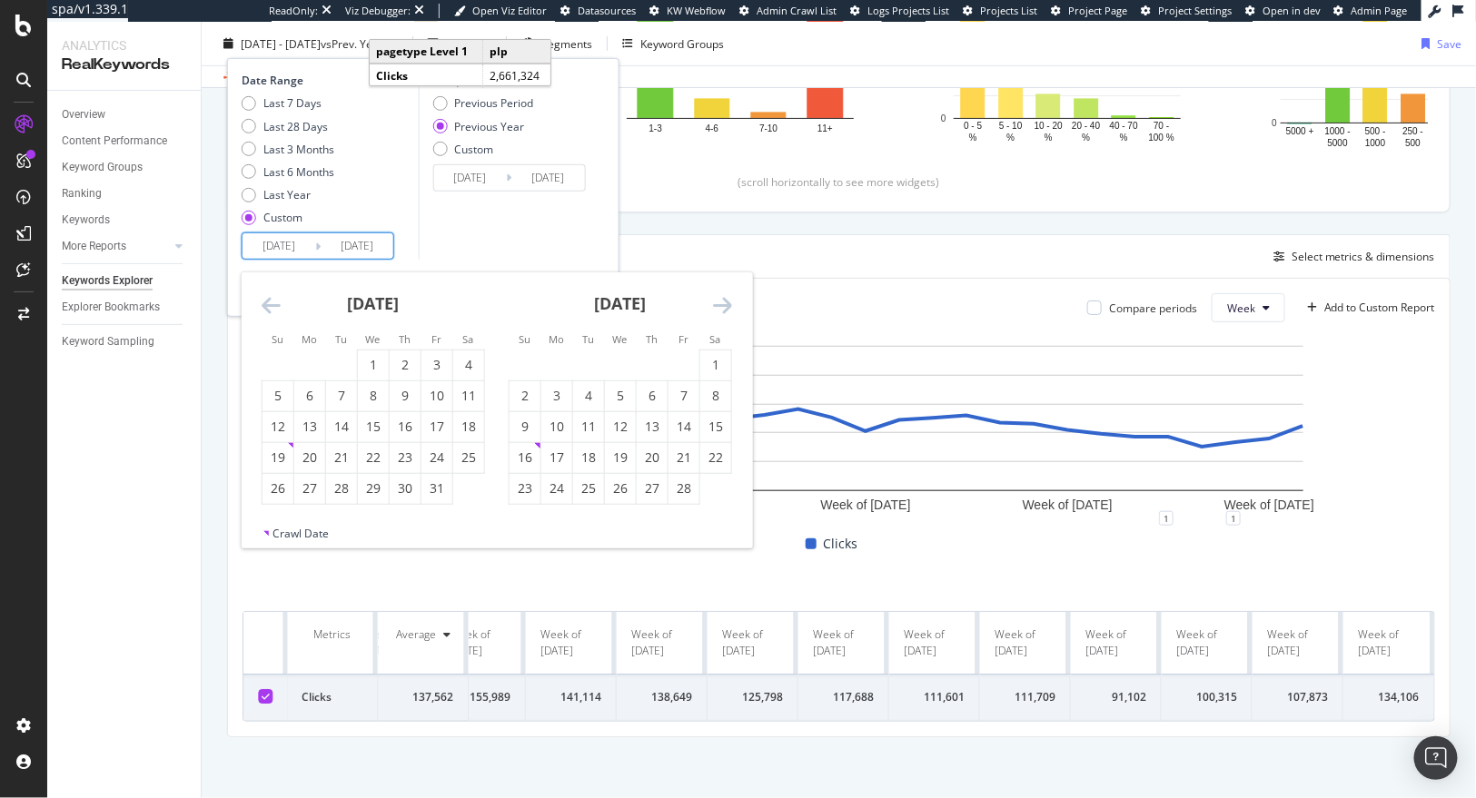
click at [278, 307] on icon "Move backward to switch to the previous month." at bounding box center [271, 305] width 19 height 22
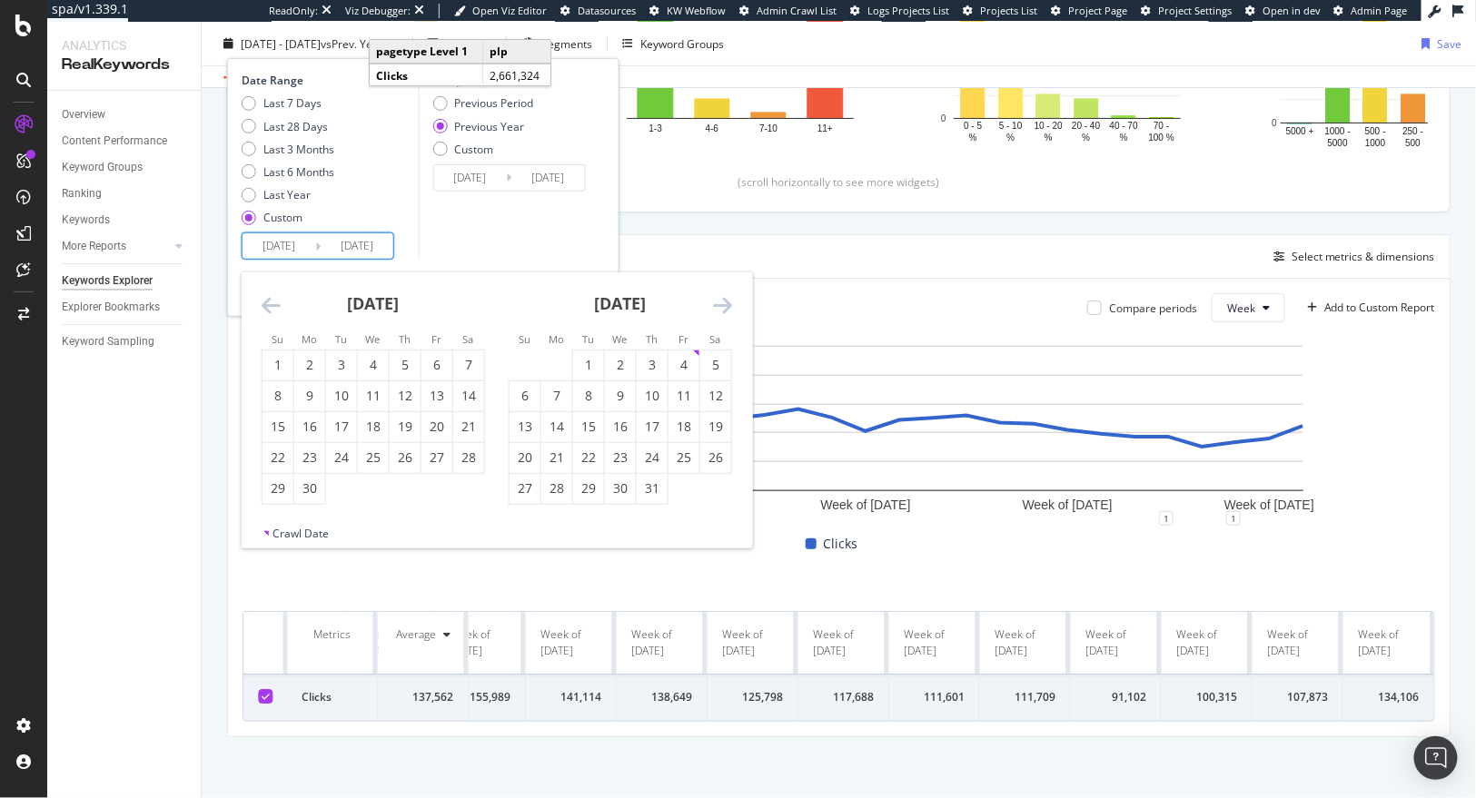
click at [278, 307] on icon "Move backward to switch to the previous month." at bounding box center [271, 305] width 19 height 22
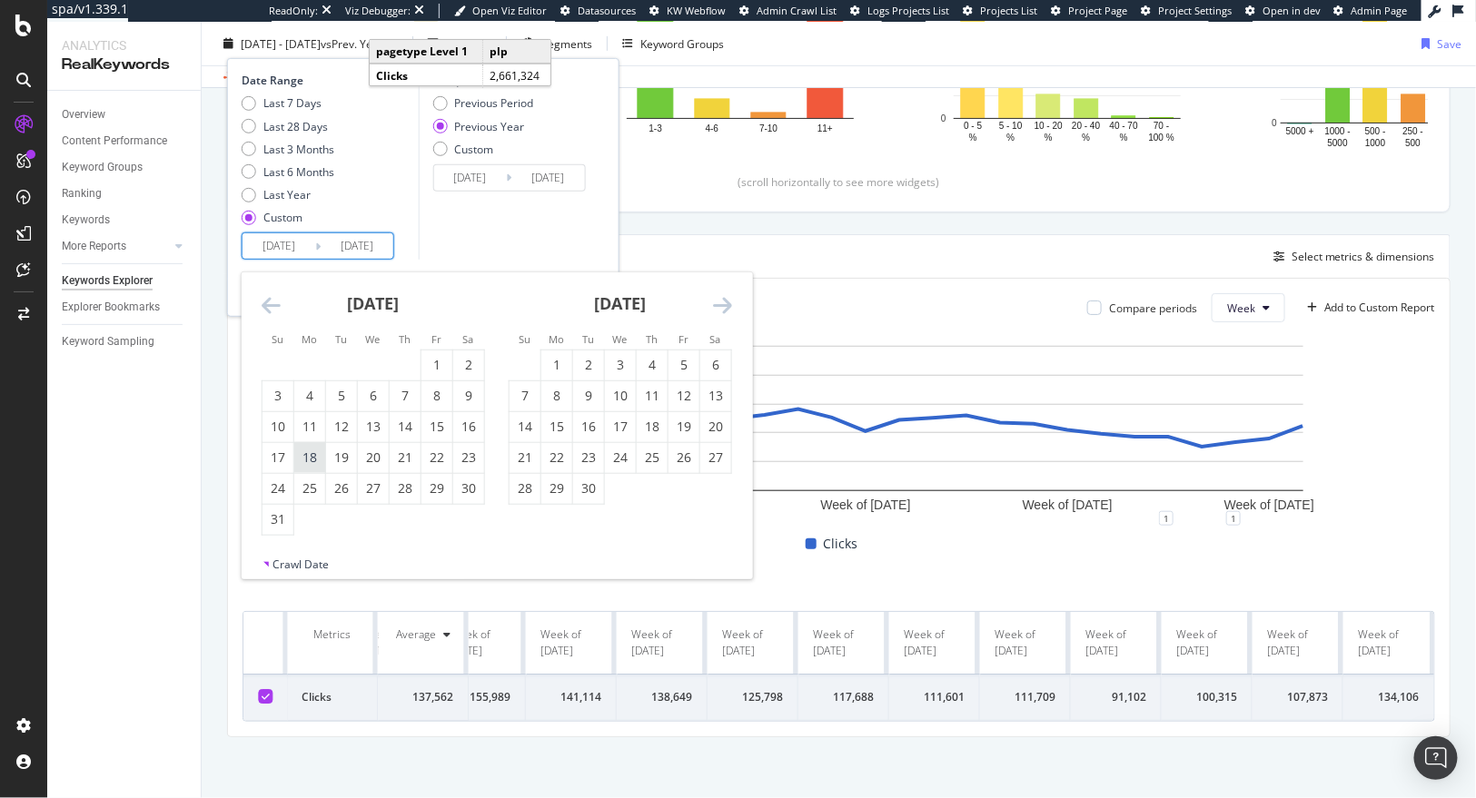
click at [316, 454] on div "18" at bounding box center [309, 458] width 31 height 18
type input "[DATE]"
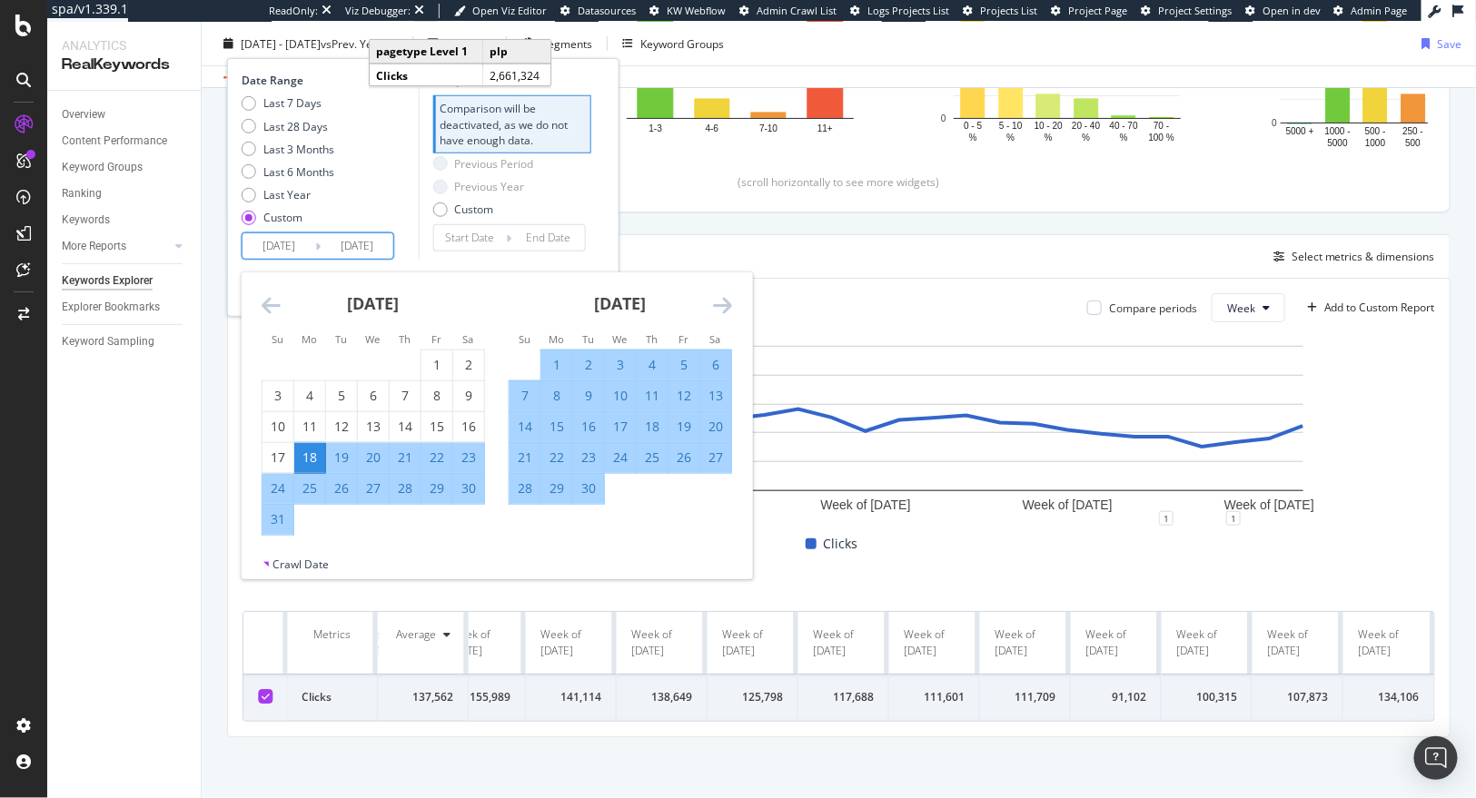
click at [710, 300] on div "[DATE]" at bounding box center [620, 310] width 223 height 77
click at [723, 306] on icon "Move forward to switch to the next month." at bounding box center [722, 305] width 19 height 22
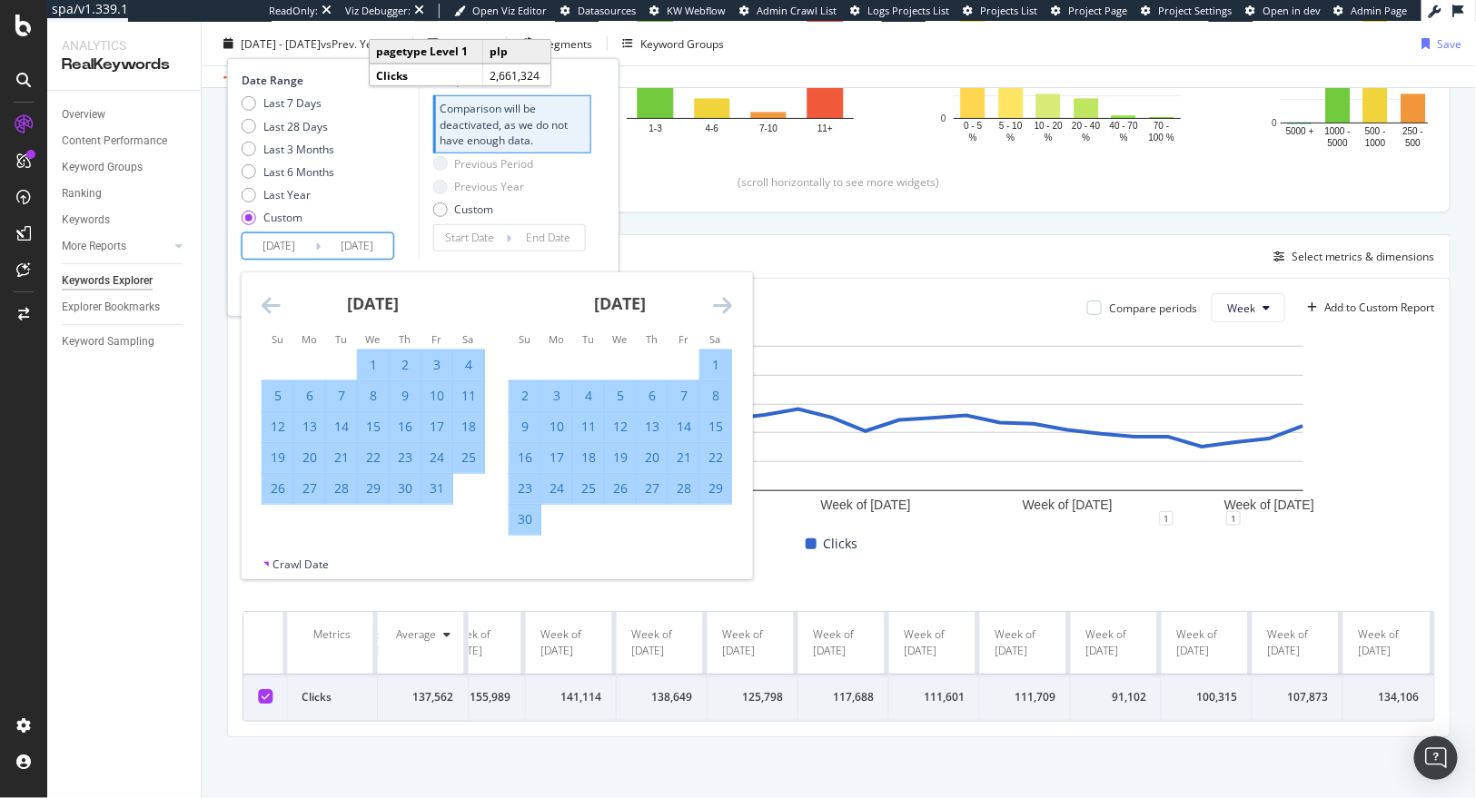
click at [723, 306] on icon "Move forward to switch to the next month." at bounding box center [722, 305] width 19 height 22
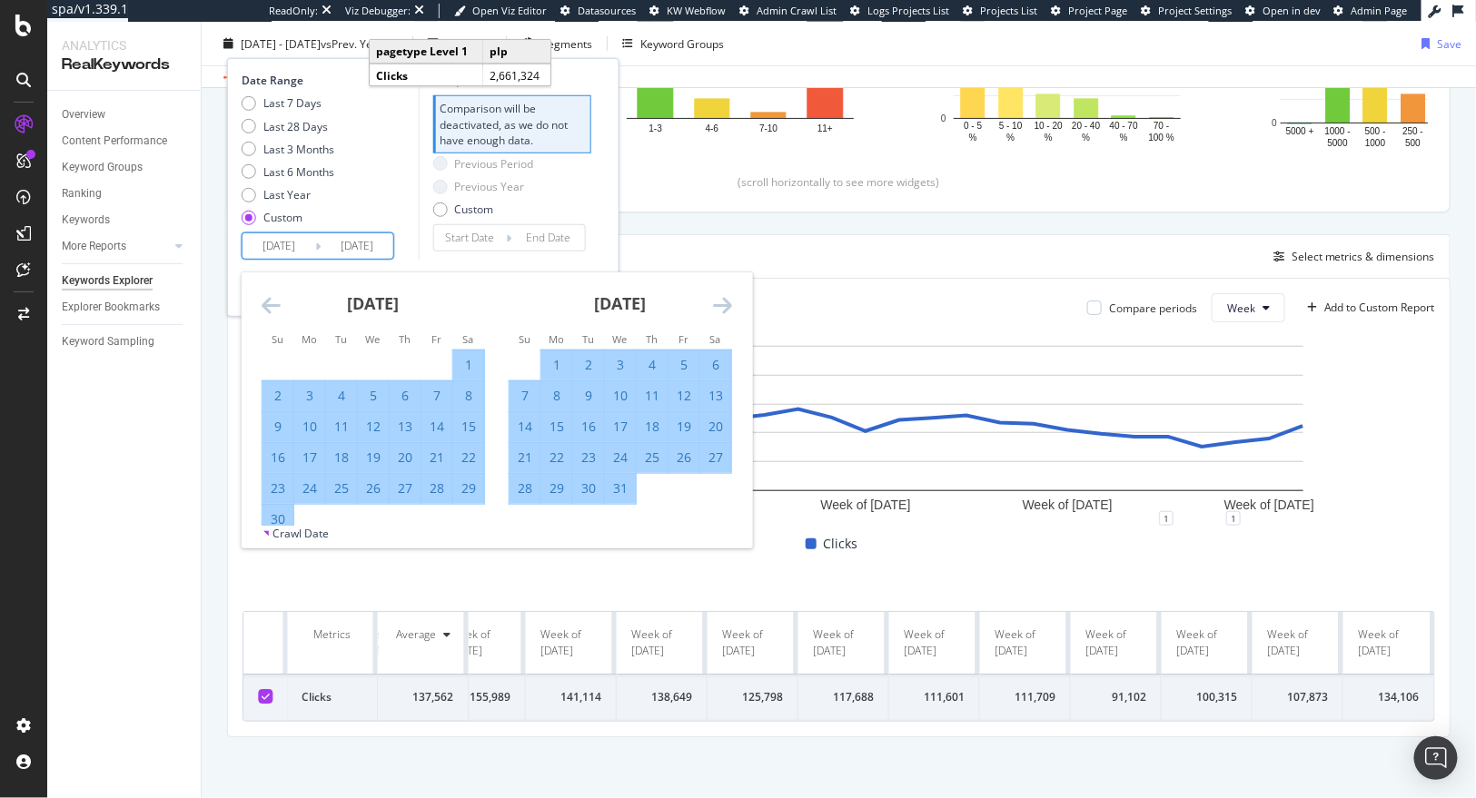
click at [723, 306] on icon "Move forward to switch to the next month." at bounding box center [722, 305] width 19 height 22
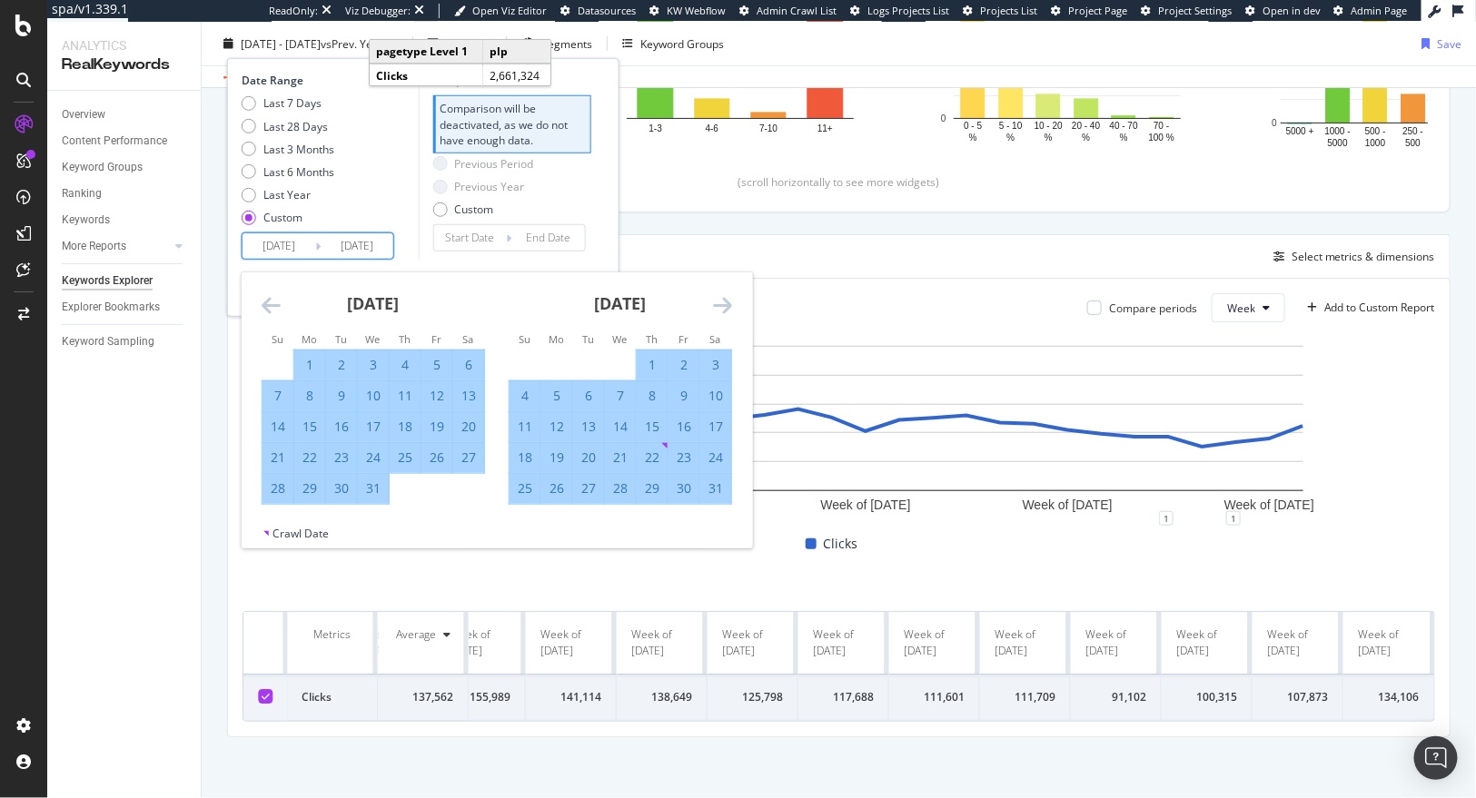
click at [723, 306] on icon "Move forward to switch to the next month." at bounding box center [722, 305] width 19 height 22
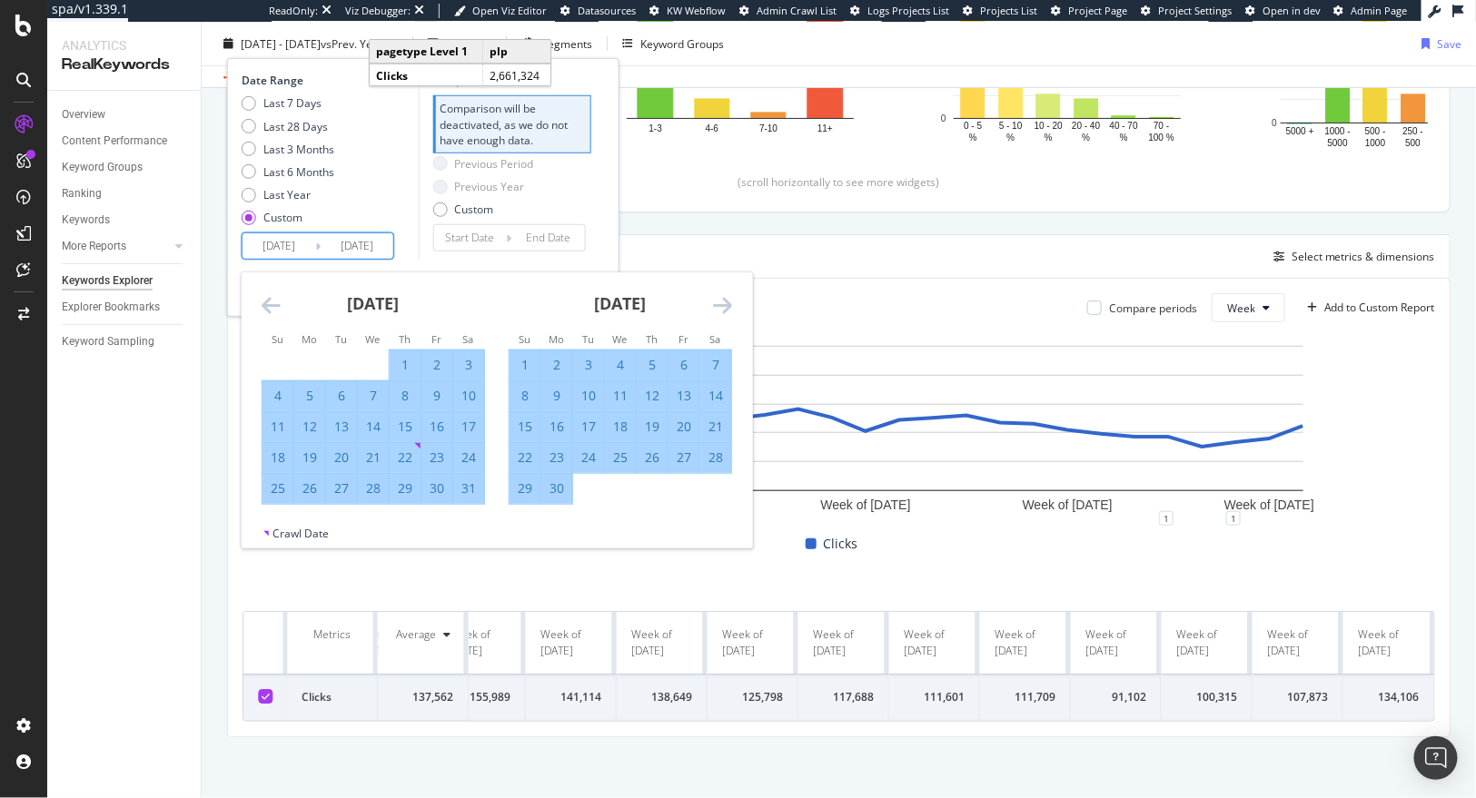
click at [528, 482] on div "29" at bounding box center [525, 489] width 31 height 18
type input "[DATE]"
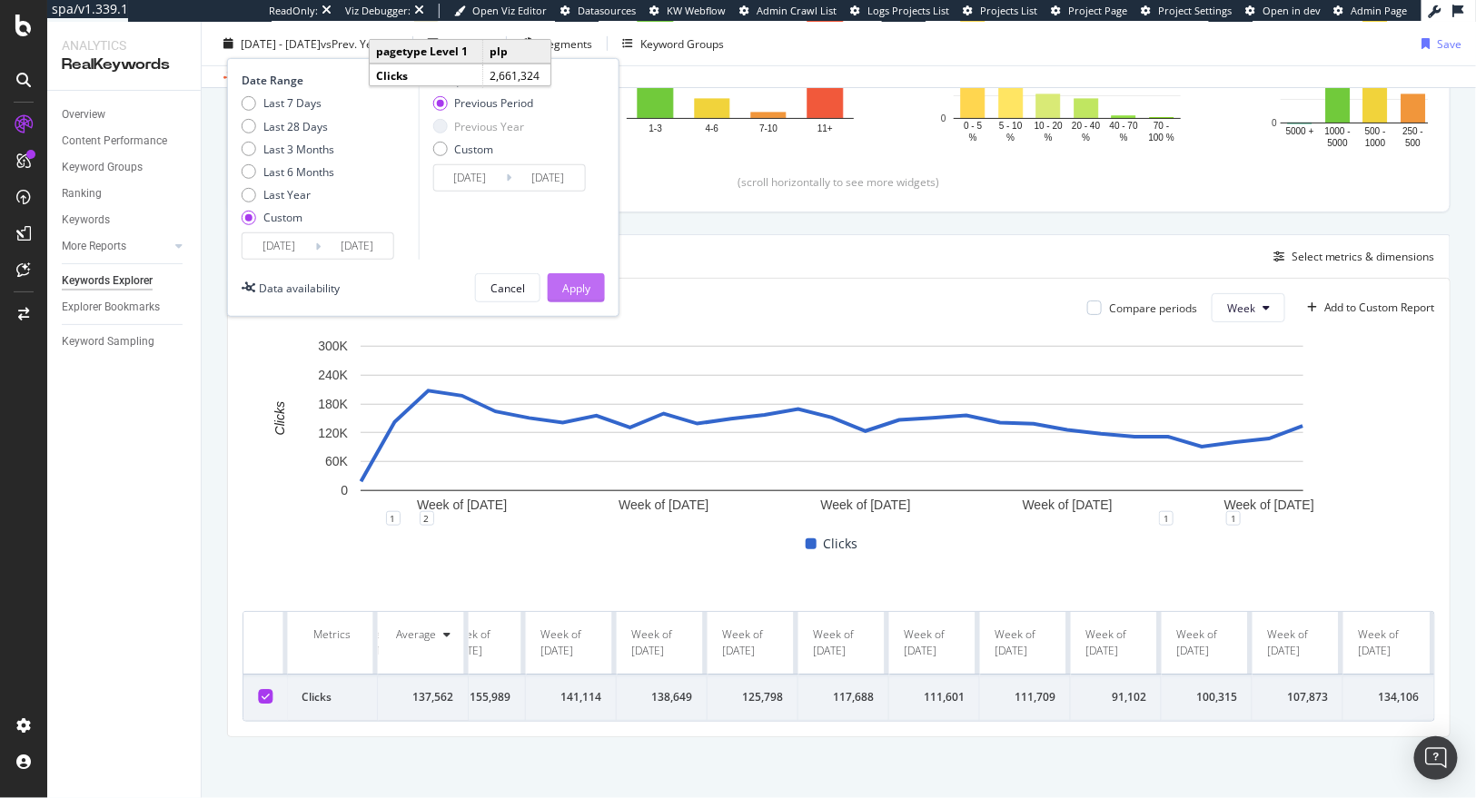
click at [579, 282] on div "Apply" at bounding box center [576, 287] width 28 height 15
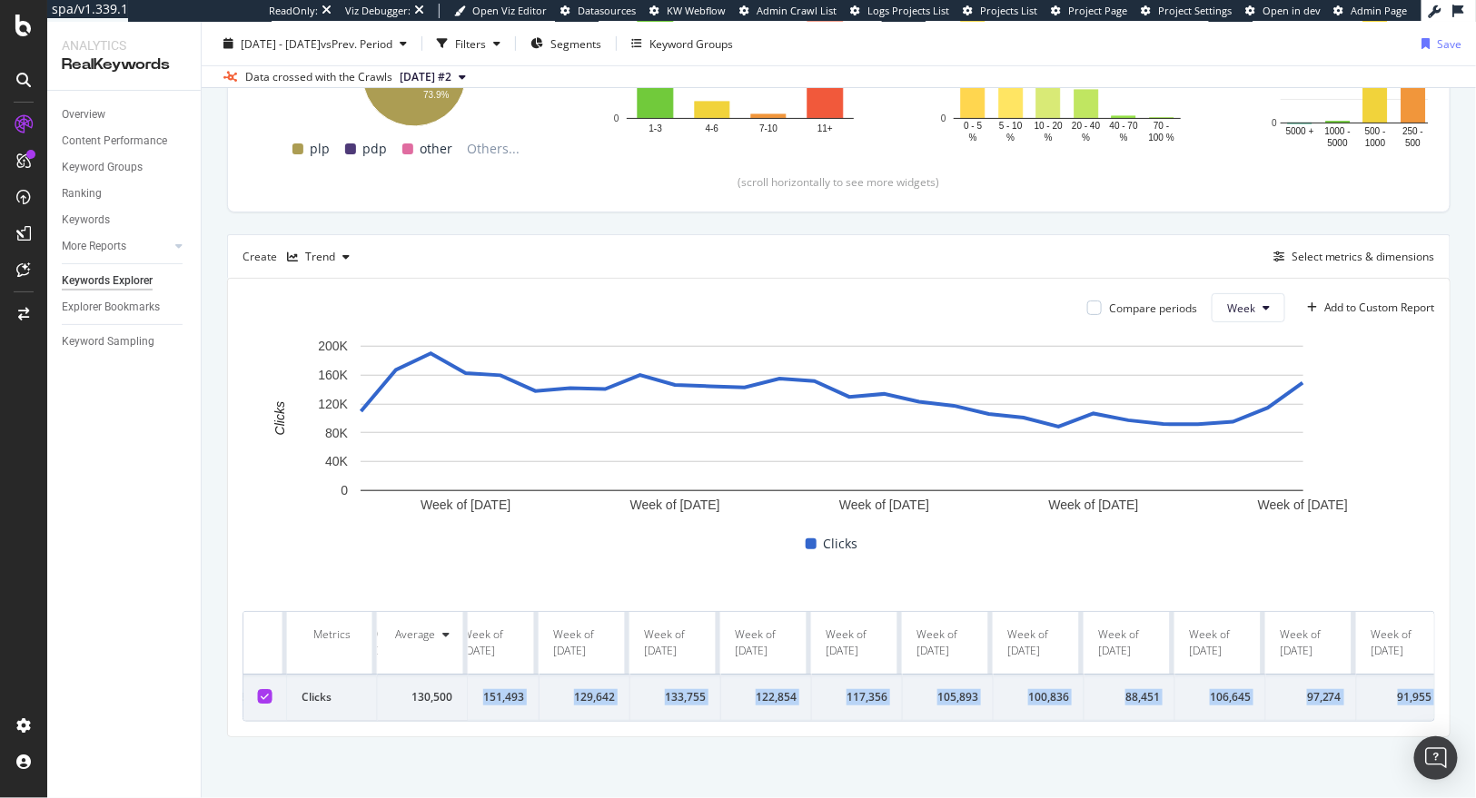
scroll to position [0, 1590]
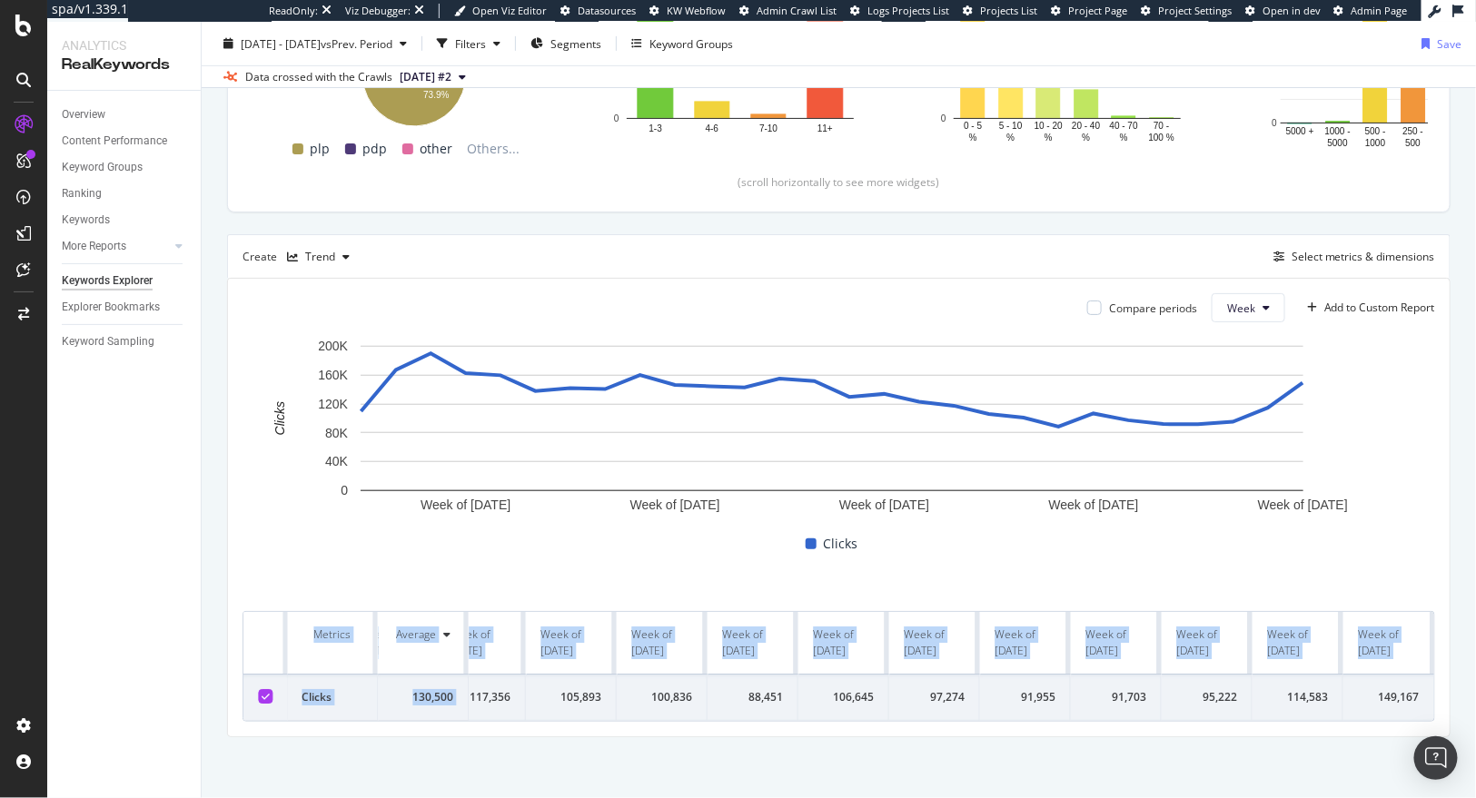
drag, startPoint x: 506, startPoint y: 682, endPoint x: 1453, endPoint y: 691, distance: 947.4
click at [1453, 691] on div "By website Top Charts Clicks By pagetype Level 1 By: pagetype Level 1 Hold CMD …" at bounding box center [839, 291] width 1274 height 1020
copy table "Metrics Average Week of [DATE] Week of [DATE] Week of [DATE] Week of [DATE] Wee…"
